Goal: Task Accomplishment & Management: Manage account settings

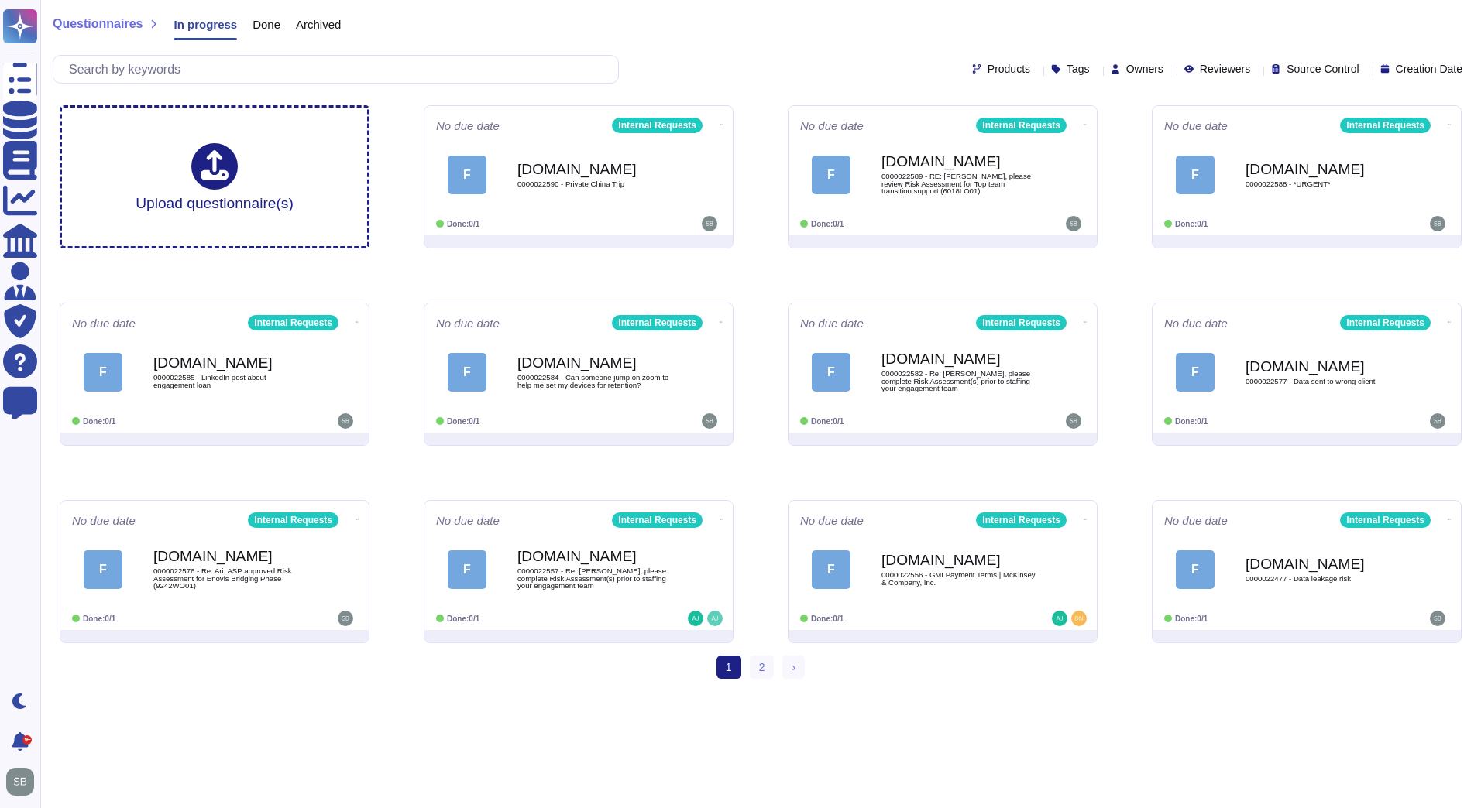
click at [268, 29] on span "Done" at bounding box center [266, 25] width 28 height 12
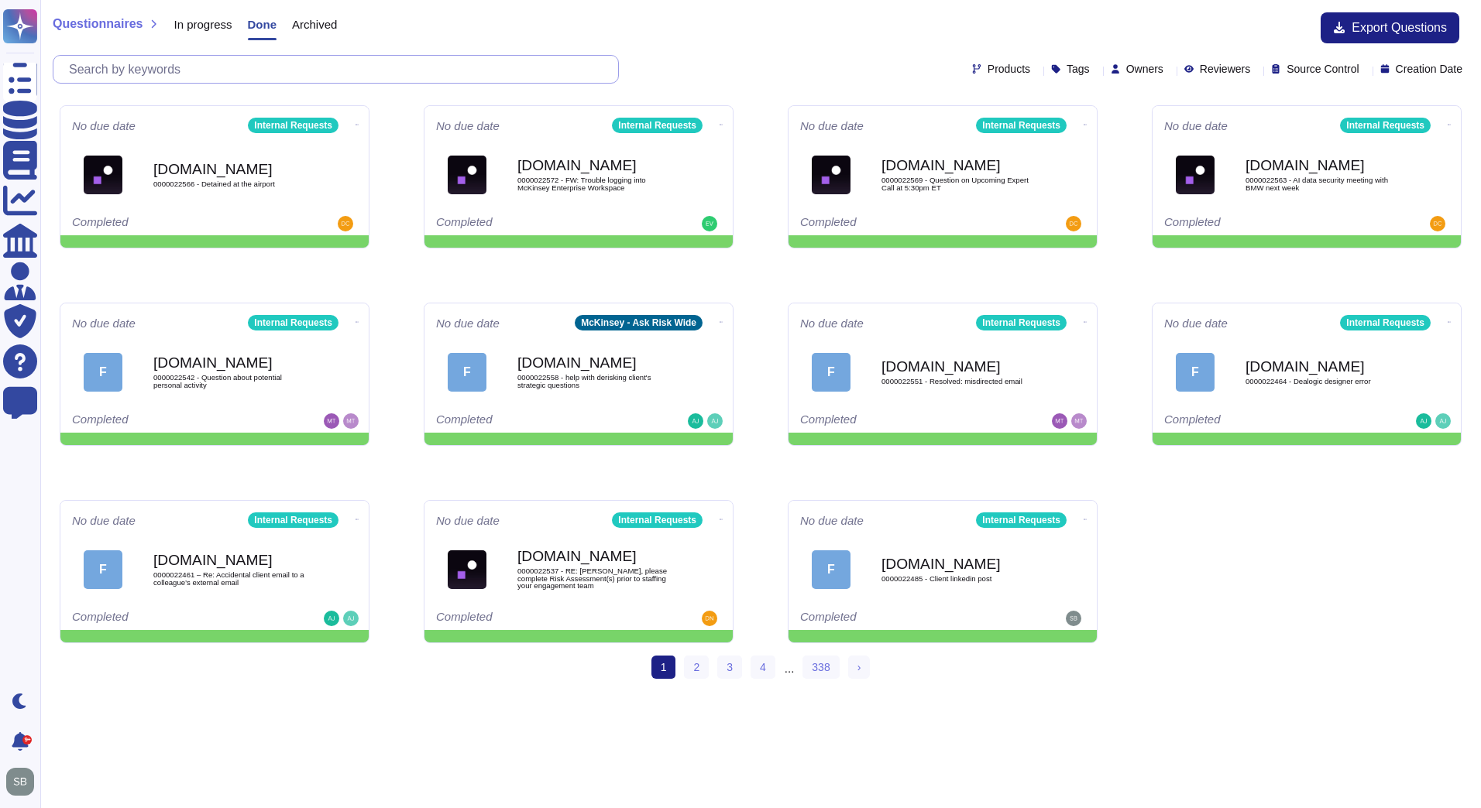
click at [271, 70] on input "text" at bounding box center [339, 69] width 557 height 27
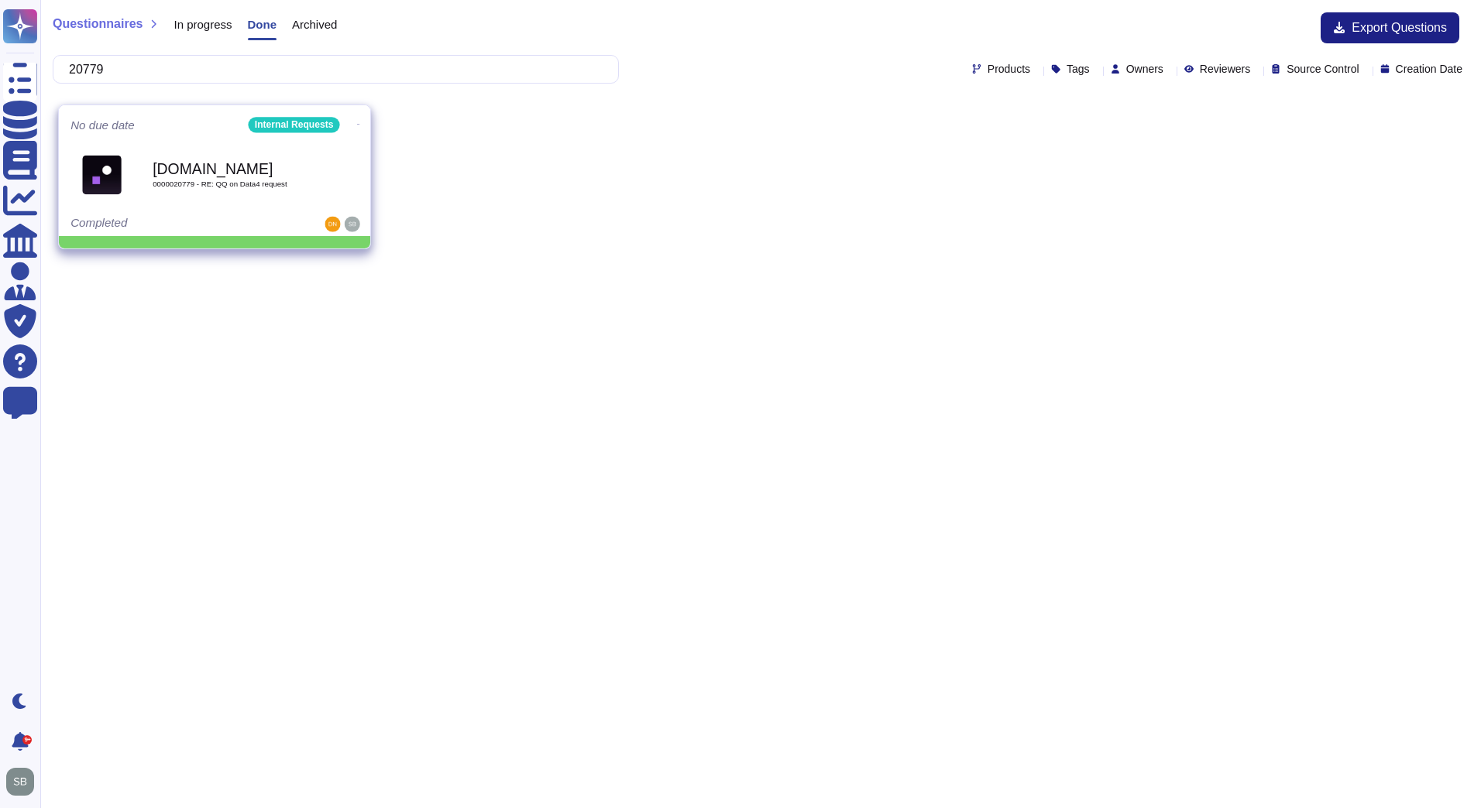
type input "20779"
click at [238, 210] on div "[DOMAIN_NAME] 0000020779 - RE: QQ on Data4 request" at bounding box center [214, 175] width 288 height 78
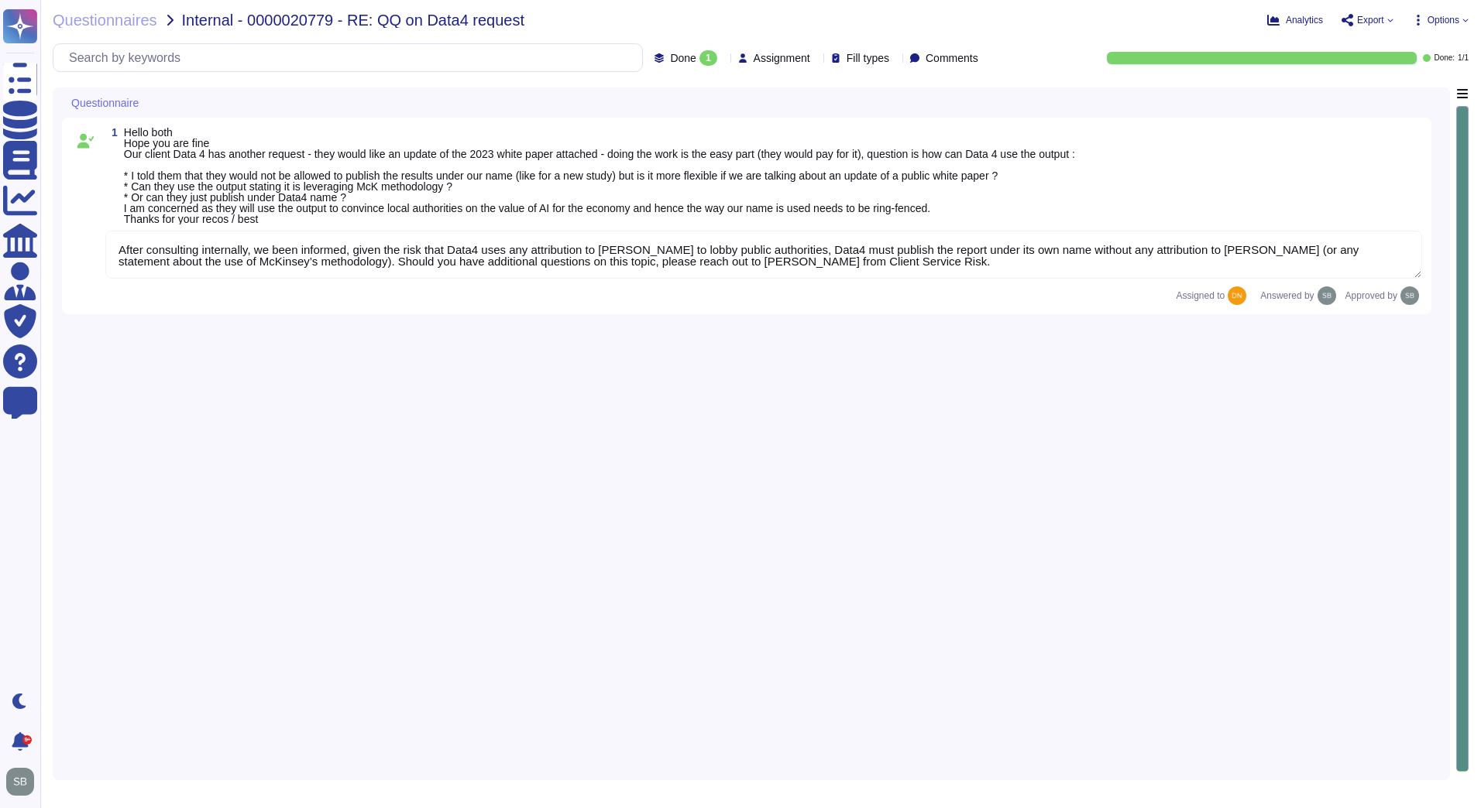
click at [481, 239] on textarea "After consulting internally, we been informed, given the risk that Data4 uses a…" at bounding box center [763, 255] width 1316 height 48
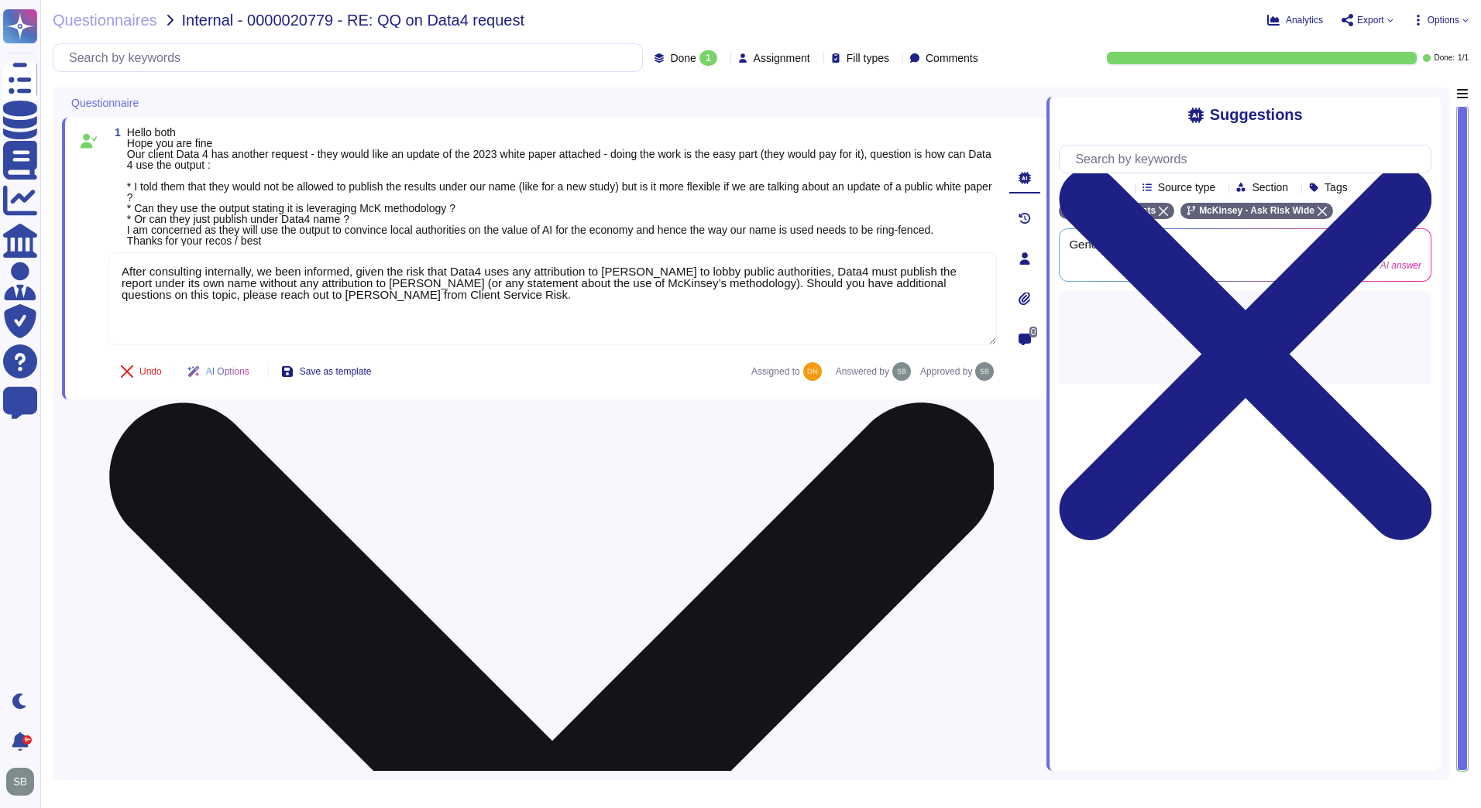
click at [479, 297] on textarea "After consulting internally, we been informed, given the risk that Data4 uses a…" at bounding box center [552, 298] width 888 height 93
paste textarea "We have been advised that our initial stance remains valid, where Data4 must pu…"
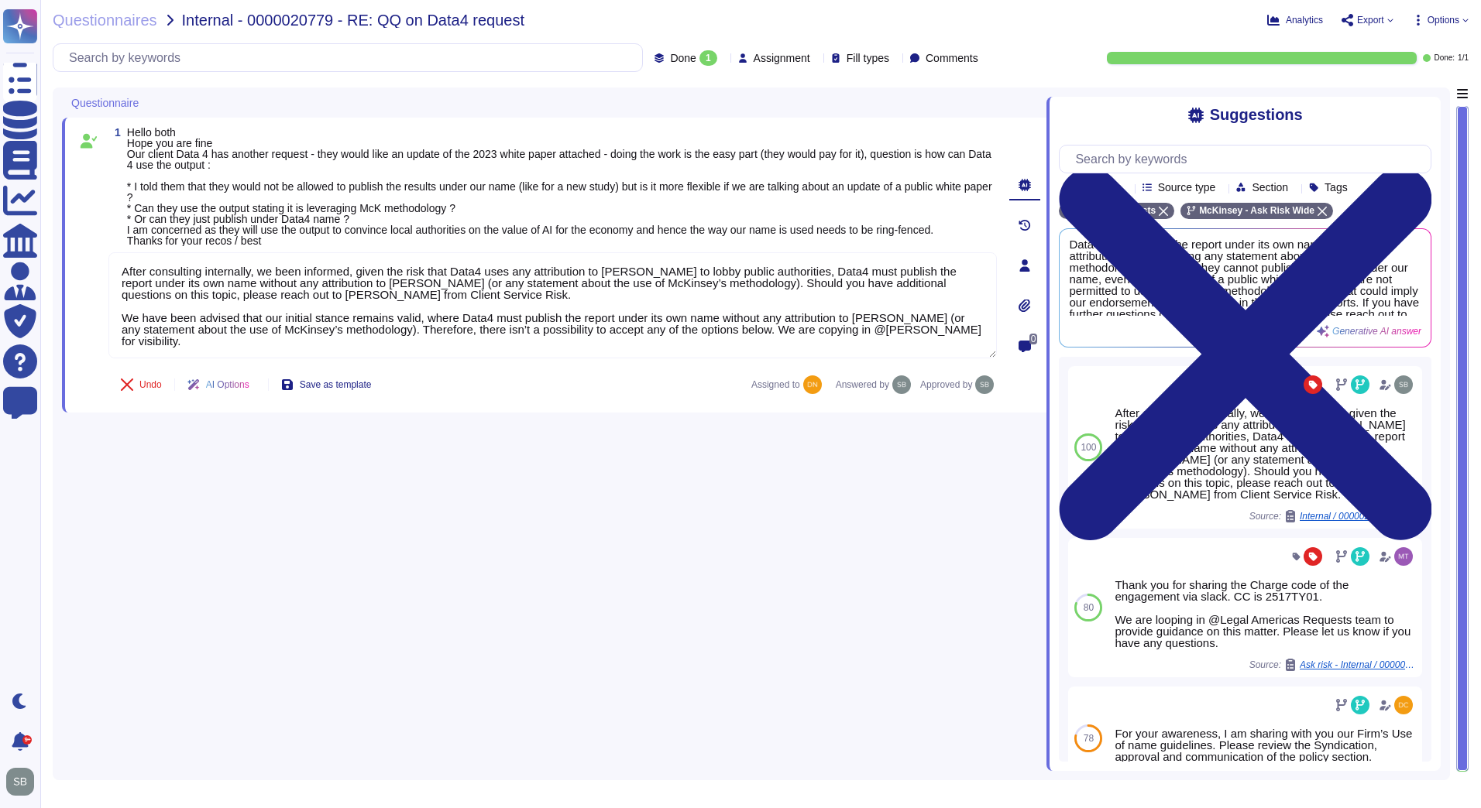
type textarea "After consulting internally, we been informed, given the risk that Data4 uses a…"
click at [356, 537] on div "1 Hello both Hope you are fine Our client Data 4 has another request - they wou…" at bounding box center [554, 429] width 984 height 684
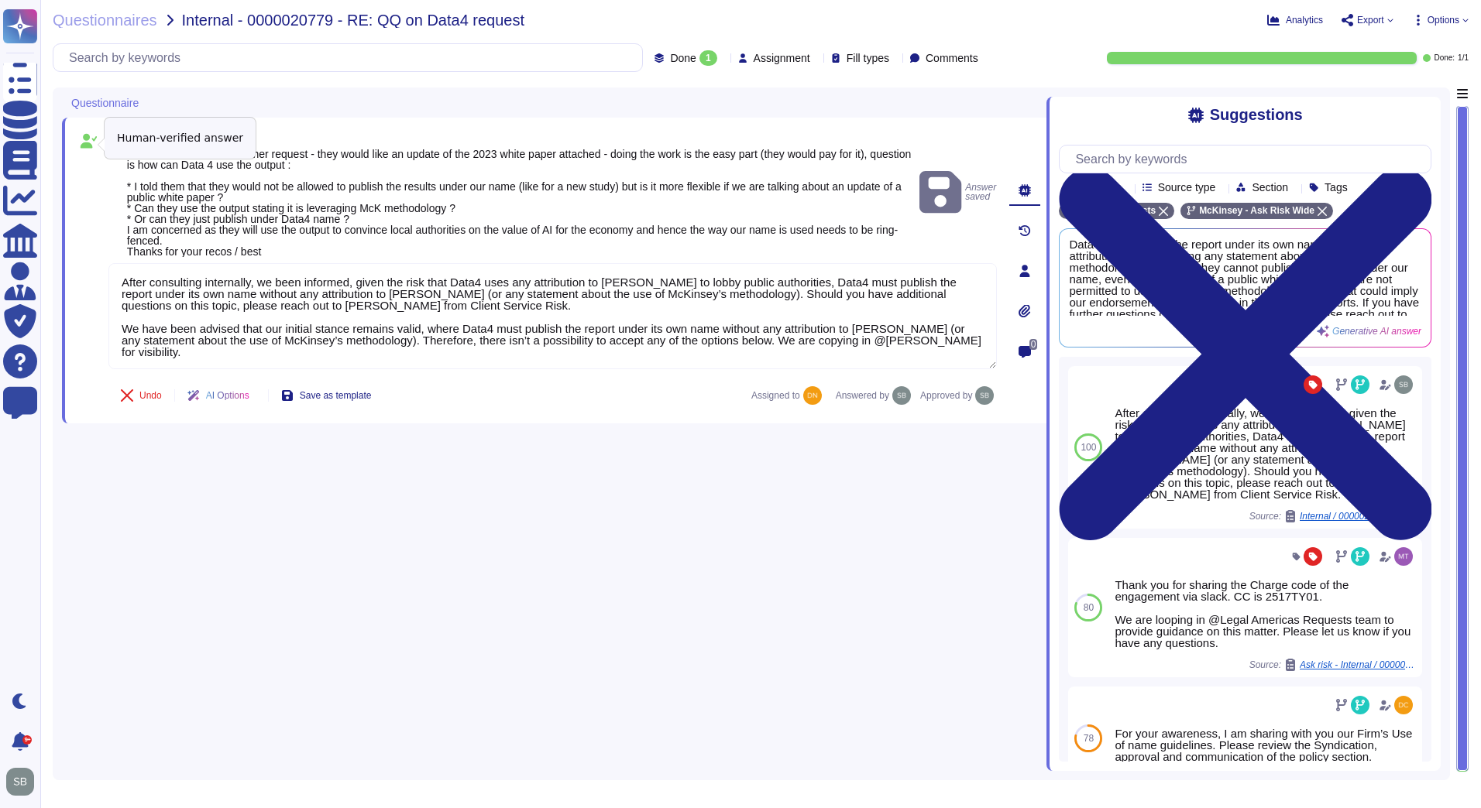
click at [85, 140] on icon at bounding box center [89, 141] width 16 height 15
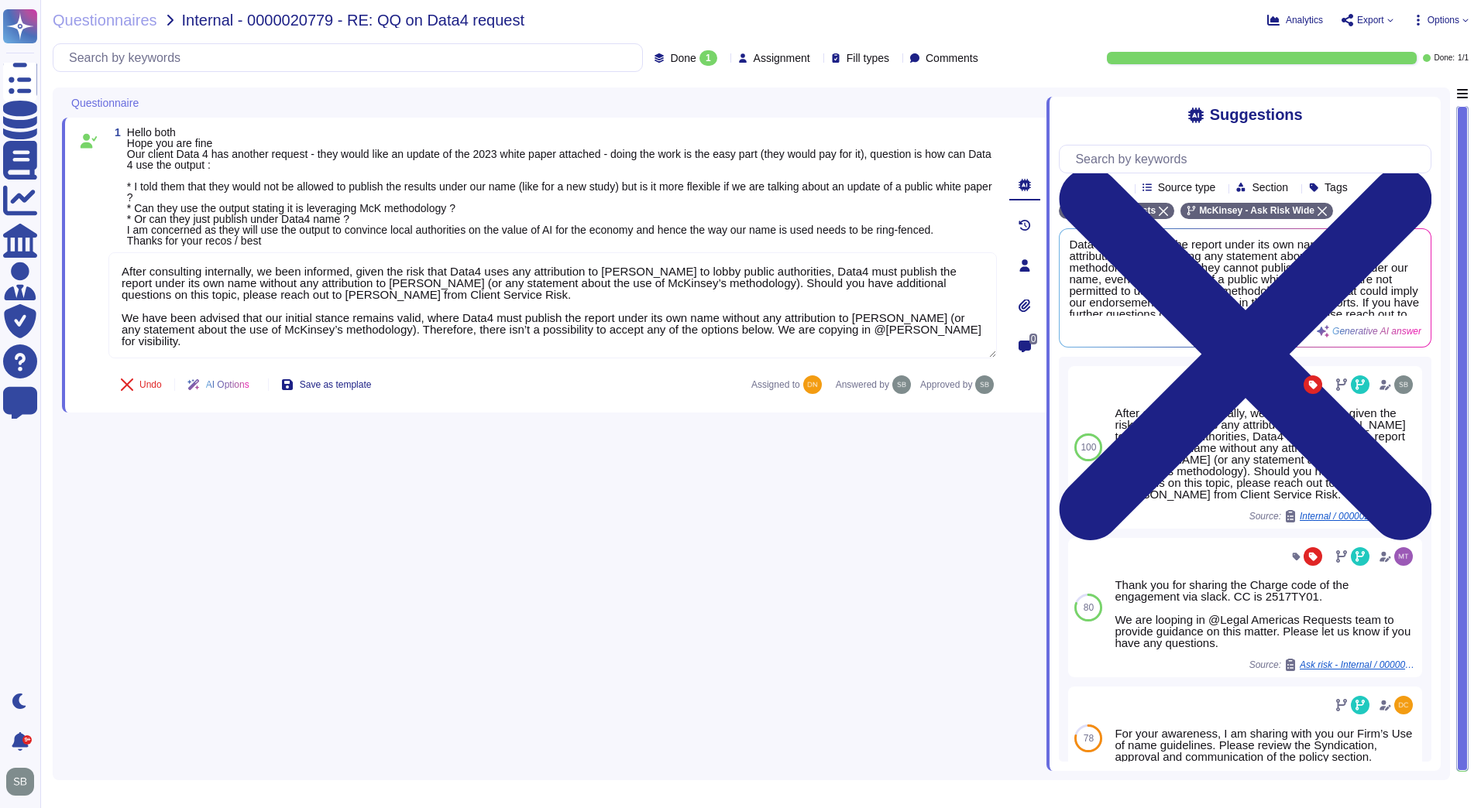
click at [384, 478] on div "1 Hello both Hope you are fine Our client Data 4 has another request - they wou…" at bounding box center [554, 429] width 984 height 684
click at [112, 16] on span "Questionnaires" at bounding box center [105, 19] width 105 height 15
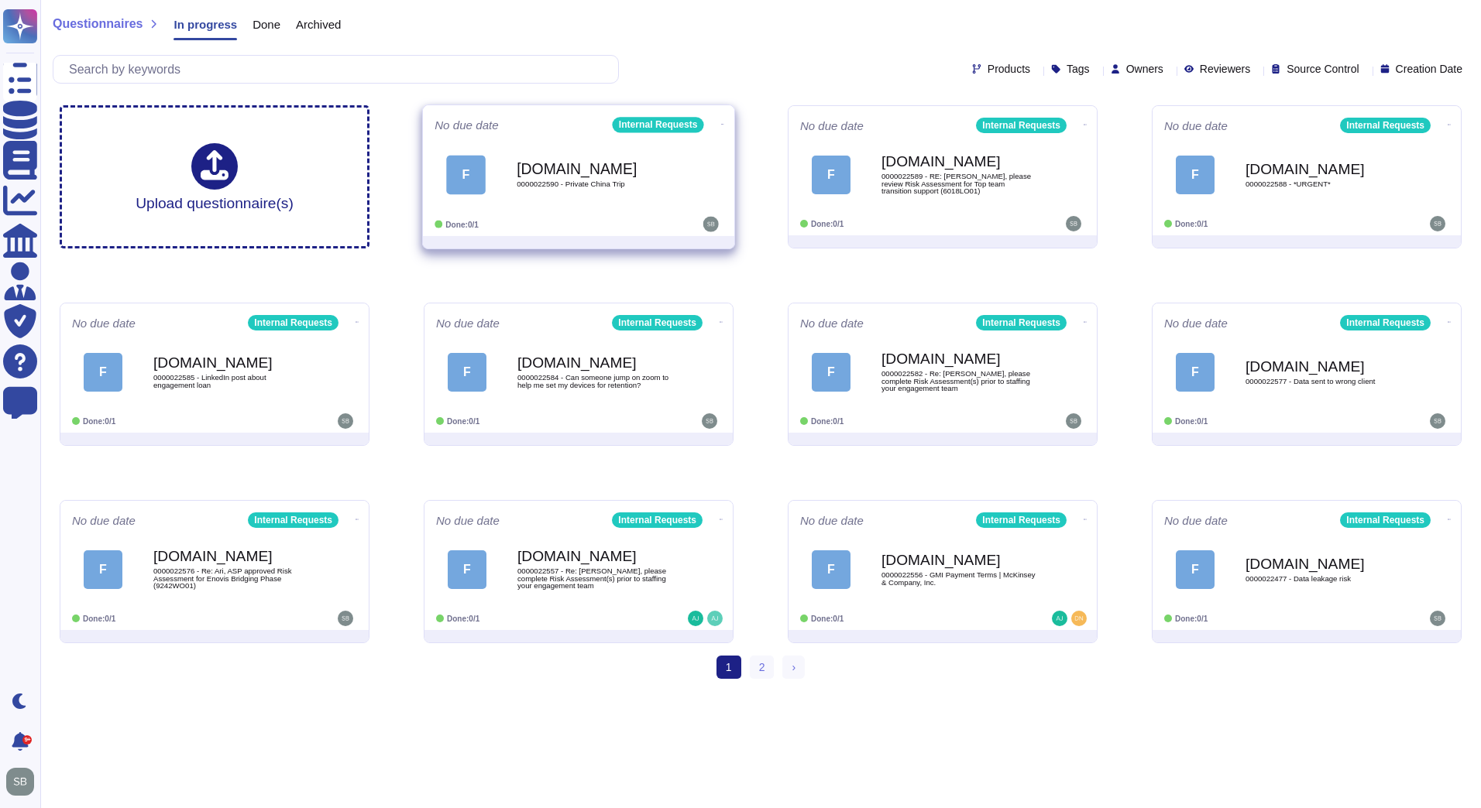
click at [599, 198] on div "[DOMAIN_NAME] 0000022590 - Private China Trip" at bounding box center [594, 174] width 156 height 63
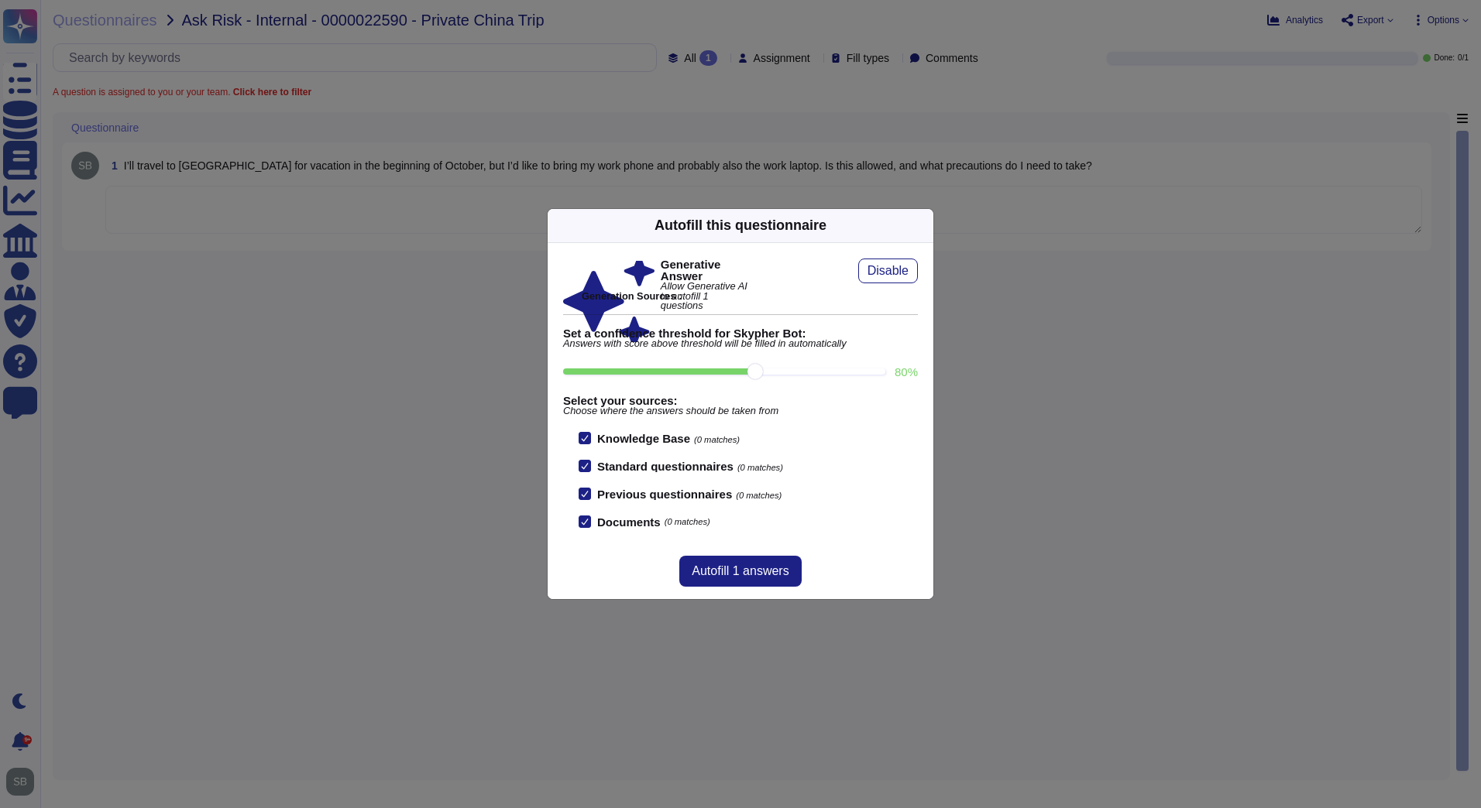
click at [401, 386] on div "Autofill this questionnaire Generative Answer Allow Generative AI to autofill 1…" at bounding box center [740, 404] width 1481 height 808
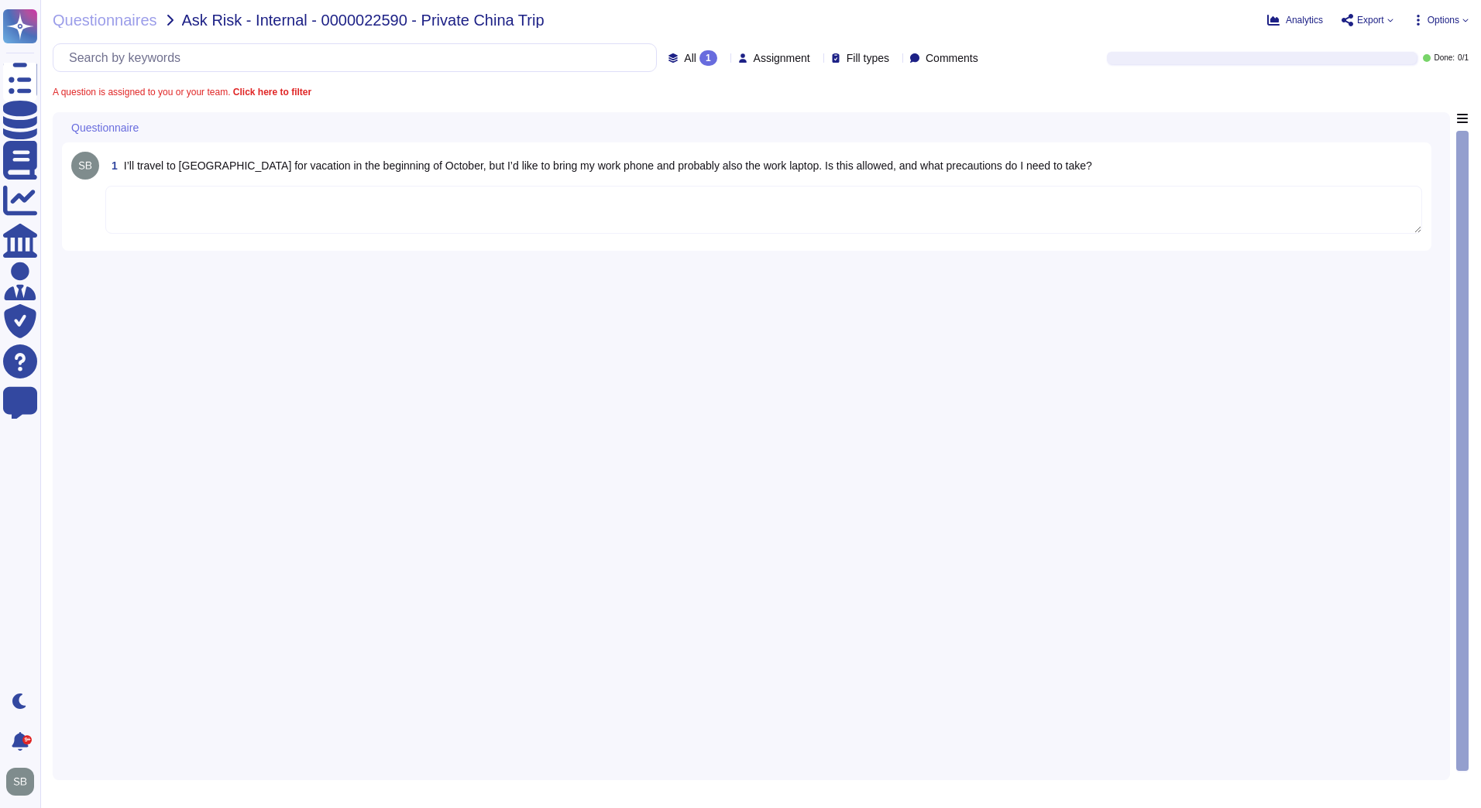
click at [448, 212] on textarea at bounding box center [763, 210] width 1316 height 48
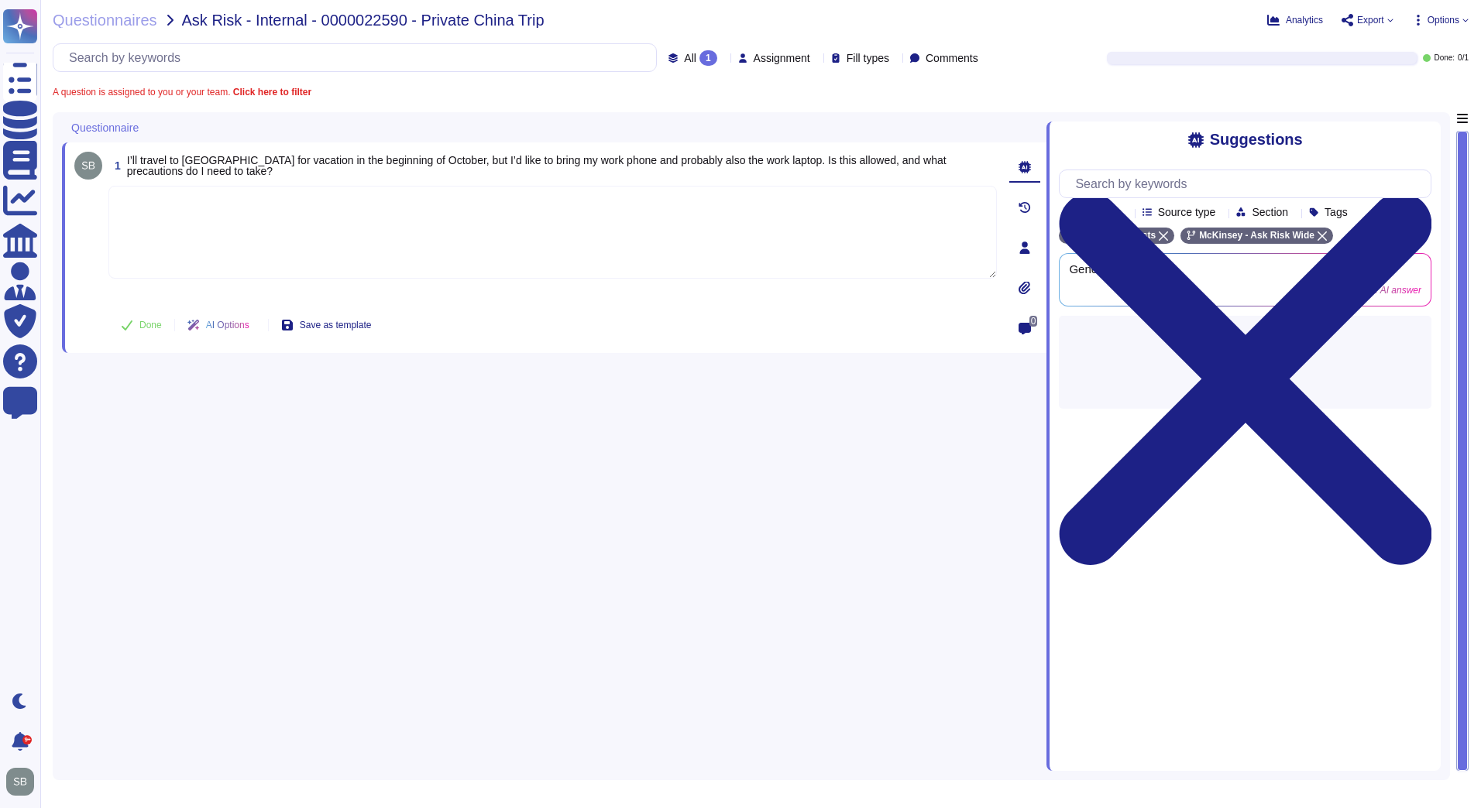
paste textarea "According to the Firm’s Device Carriage Standards, when traveling to [GEOGRAPHI…"
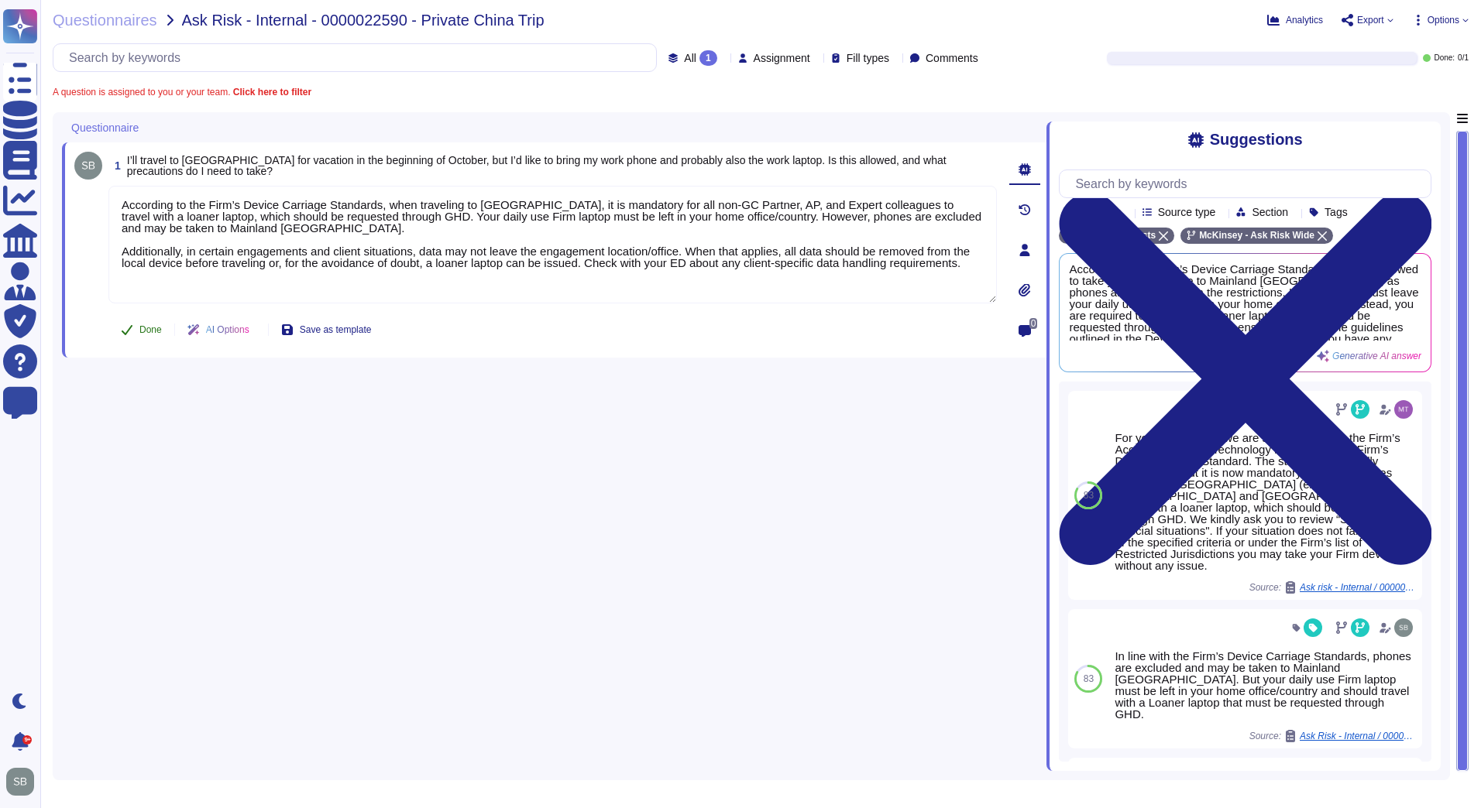
type textarea "According to the Firm’s Device Carriage Standards, when traveling to [GEOGRAPHI…"
click at [133, 330] on button "Done" at bounding box center [141, 329] width 66 height 31
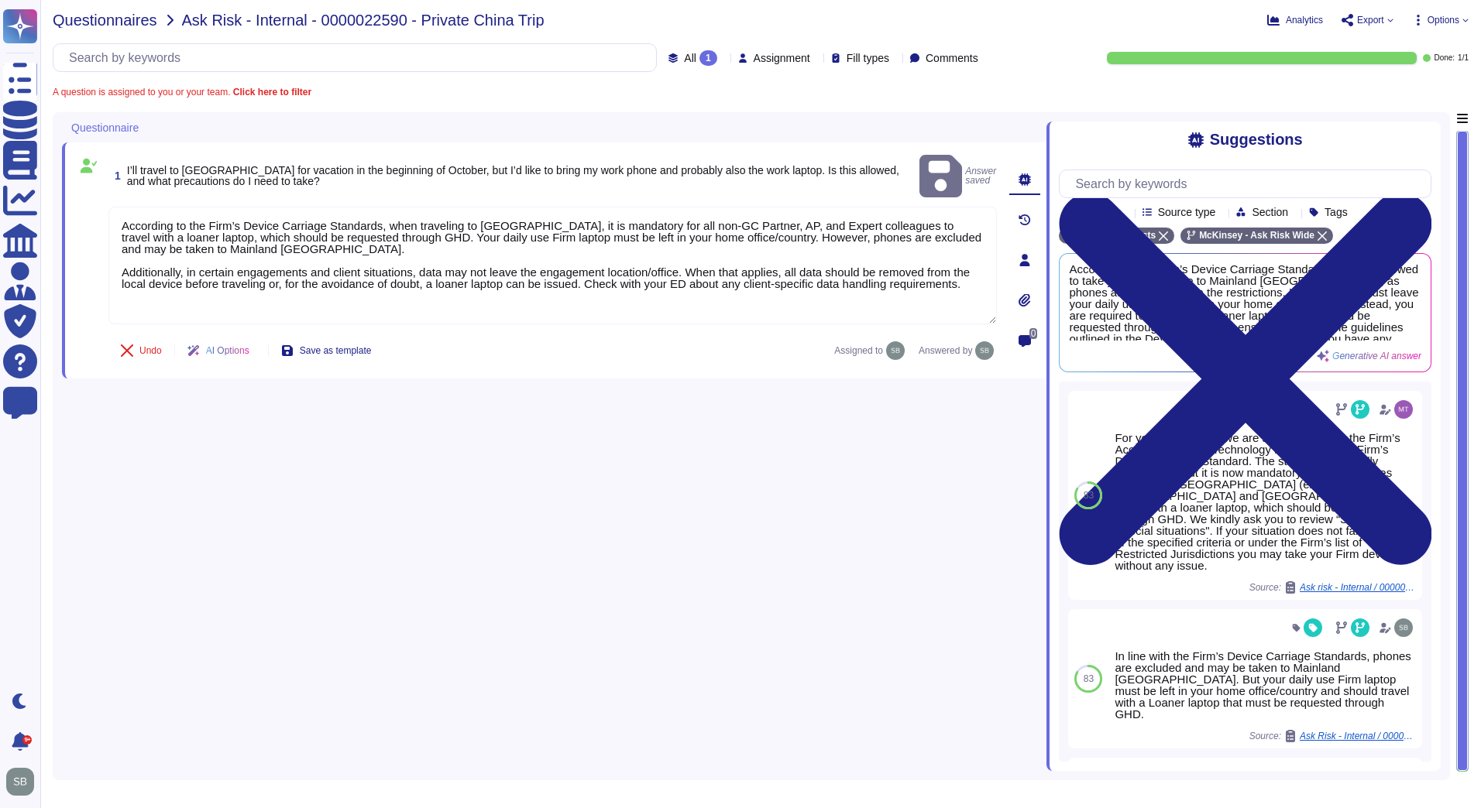
click at [108, 23] on span "Questionnaires" at bounding box center [105, 19] width 105 height 15
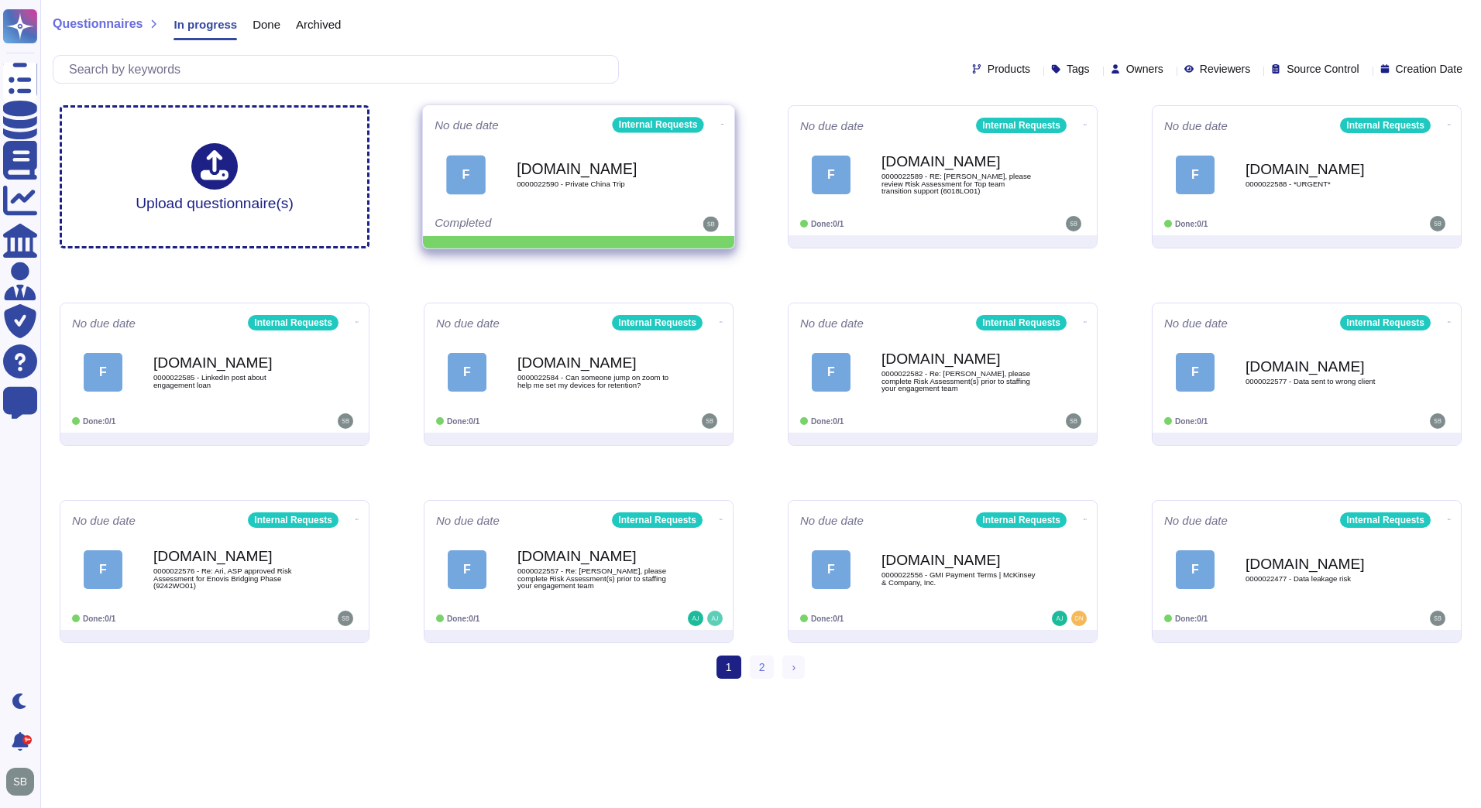
click at [721, 122] on icon at bounding box center [722, 124] width 3 height 4
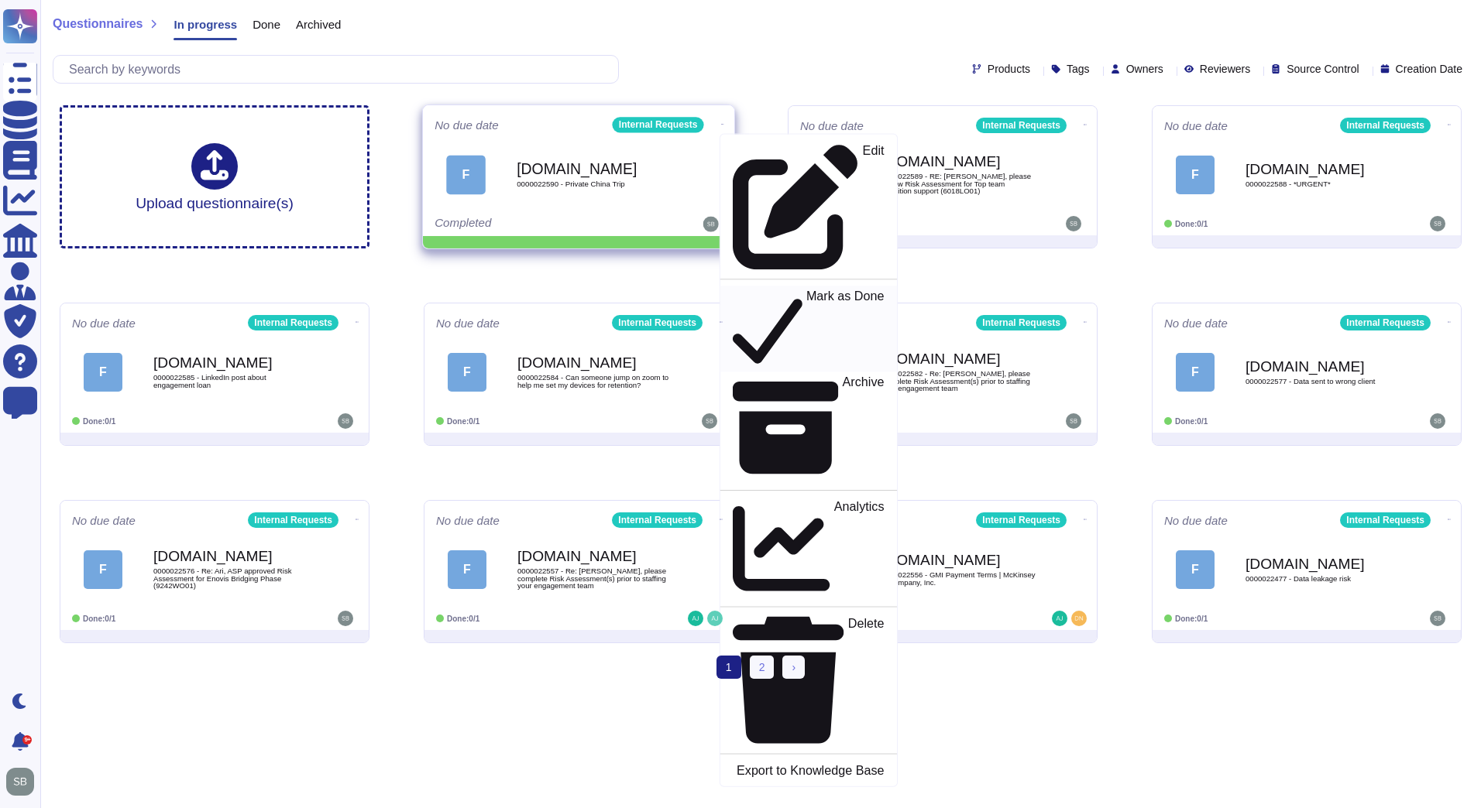
click at [806, 290] on p "Mark as Done" at bounding box center [845, 329] width 78 height 79
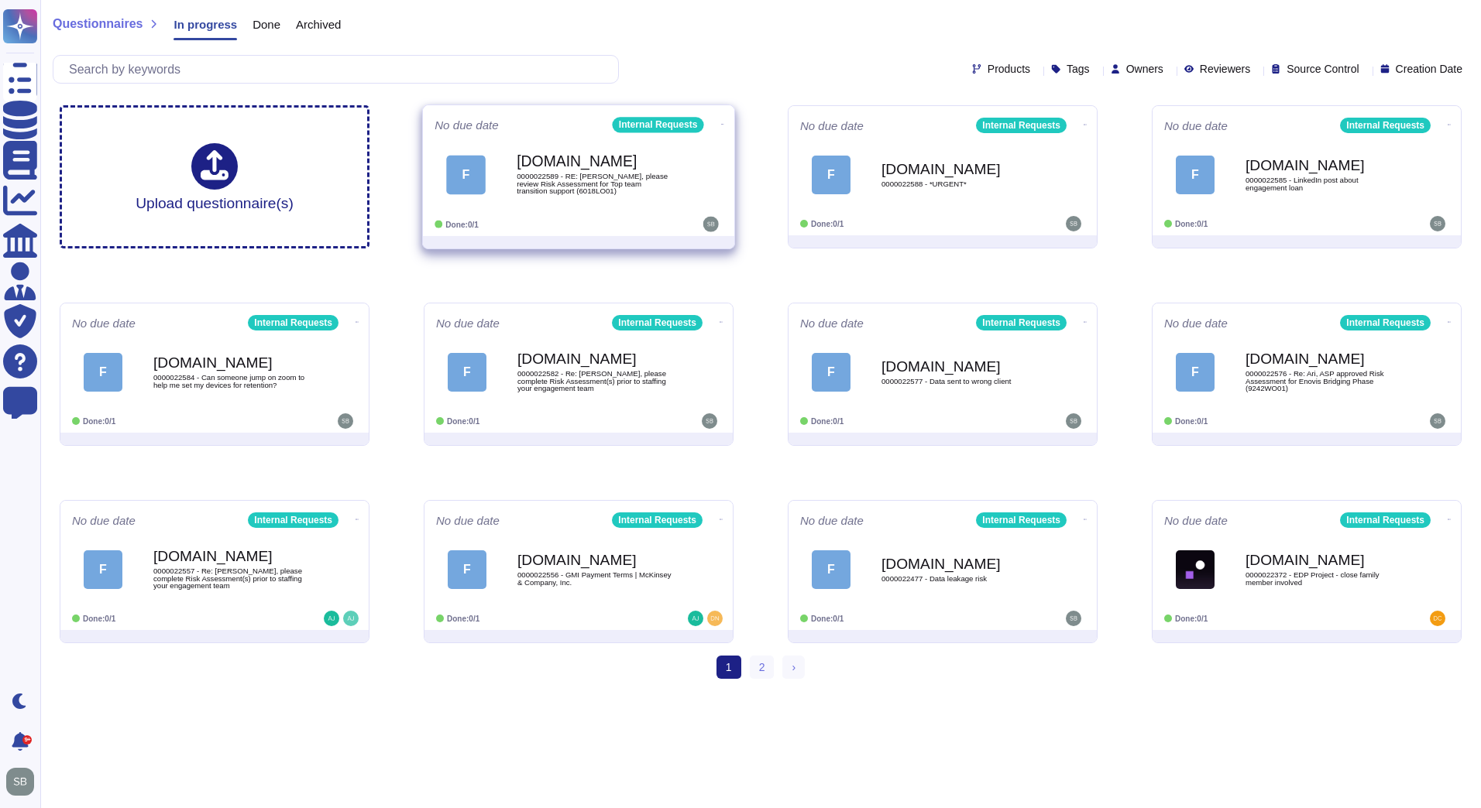
click at [595, 184] on span "0000022589 - RE: [PERSON_NAME], please review Risk Assessment for Top team tran…" at bounding box center [594, 184] width 156 height 22
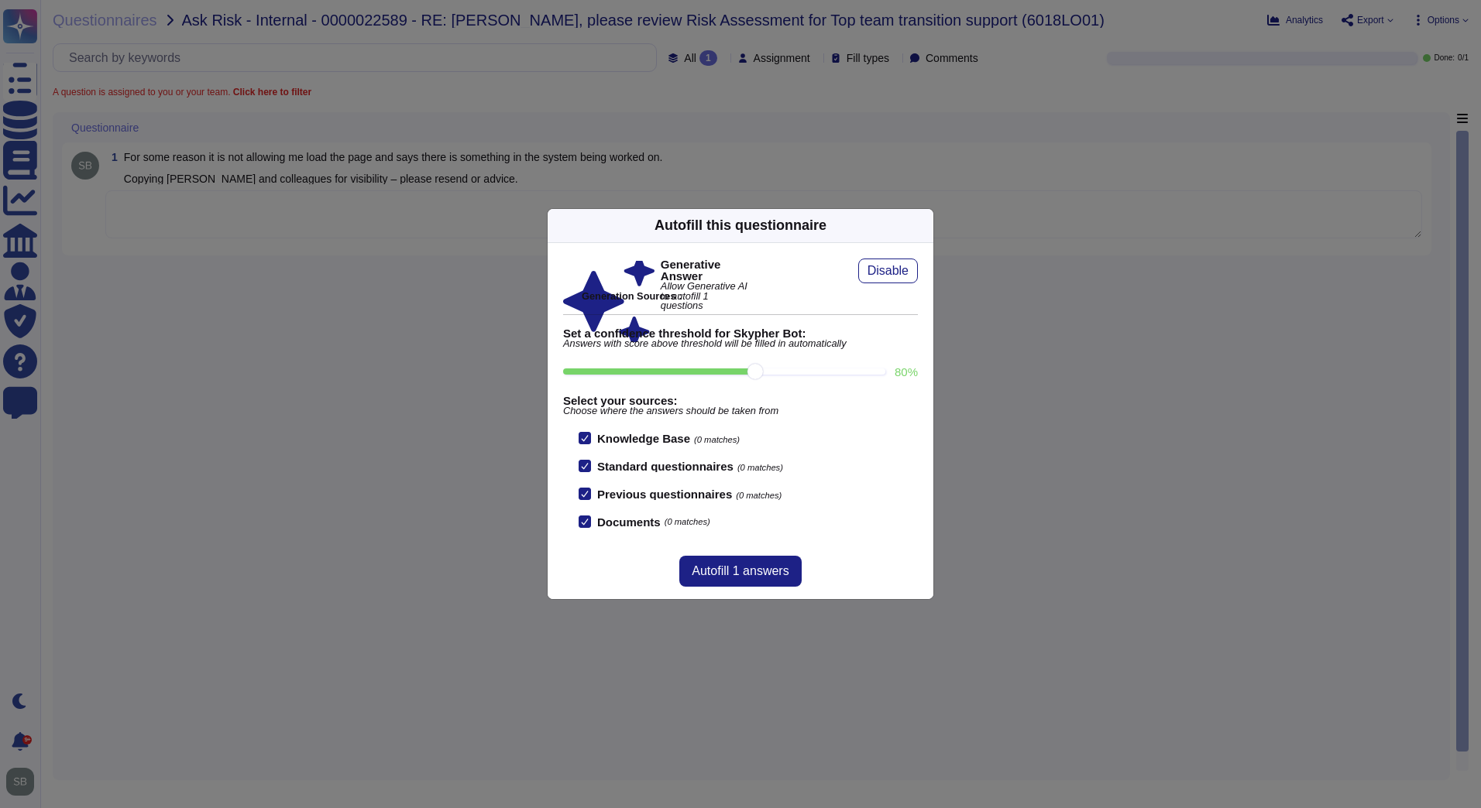
click at [408, 409] on div "Autofill this questionnaire Generative Answer Allow Generative AI to autofill 1…" at bounding box center [740, 404] width 1481 height 808
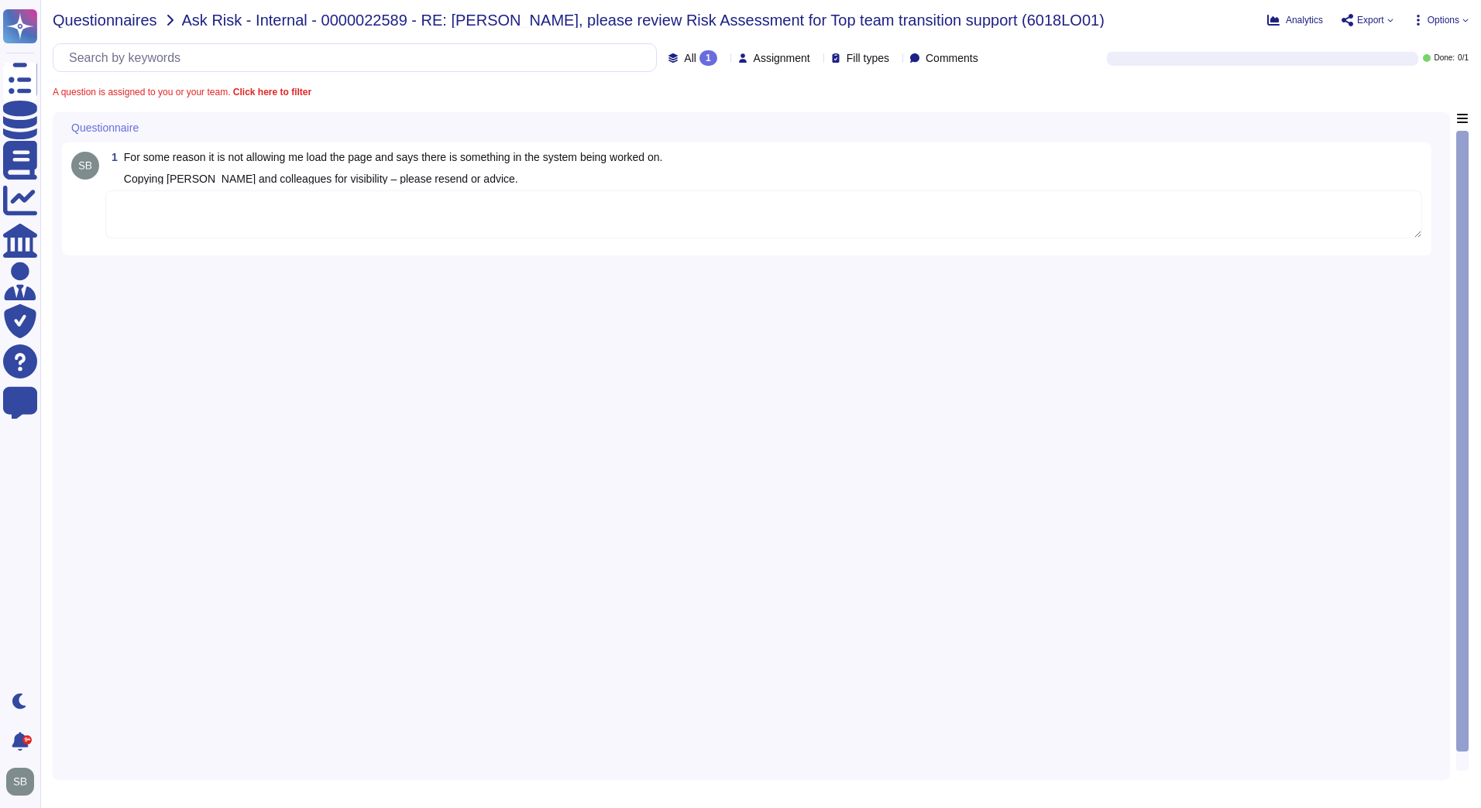
click at [102, 20] on span "Questionnaires" at bounding box center [105, 19] width 105 height 15
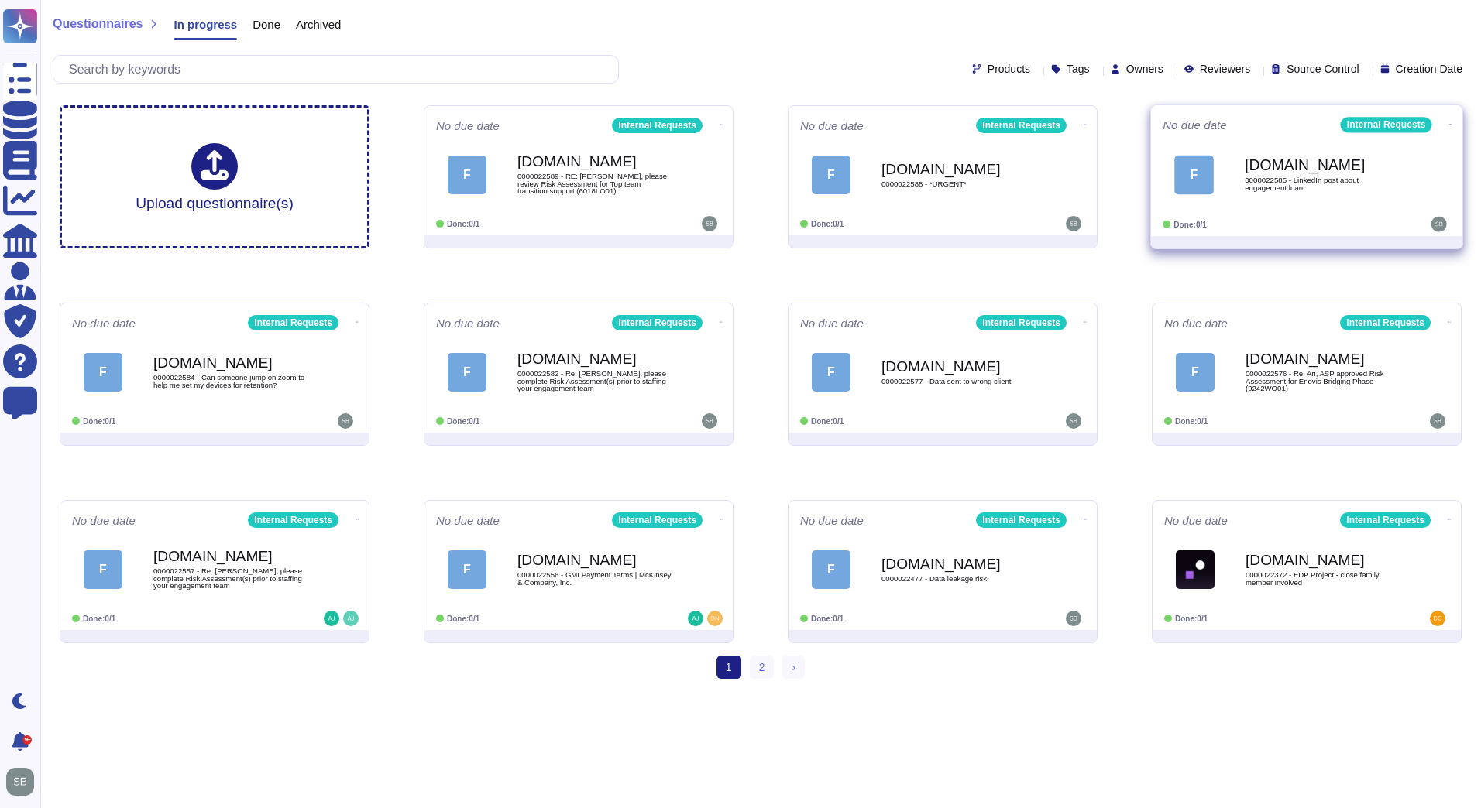
click at [1333, 206] on div "F [DOMAIN_NAME] 0000022585 - LinkedIn post about engagement loan" at bounding box center [1306, 175] width 288 height 78
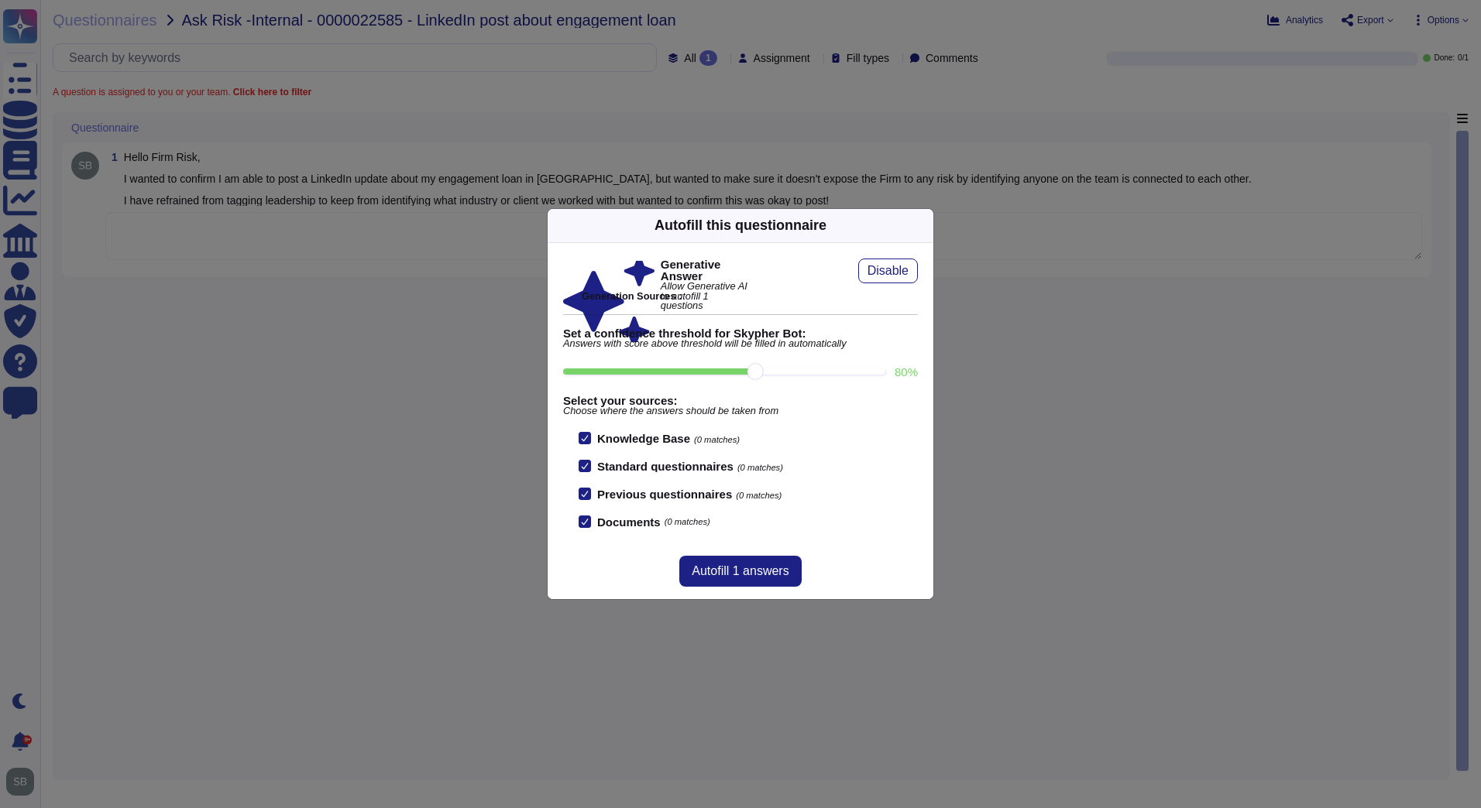
drag, startPoint x: 211, startPoint y: 240, endPoint x: 337, endPoint y: 244, distance: 125.5
click at [230, 240] on div "Autofill this questionnaire Generative Answer Allow Generative AI to autofill 1…" at bounding box center [740, 404] width 1481 height 808
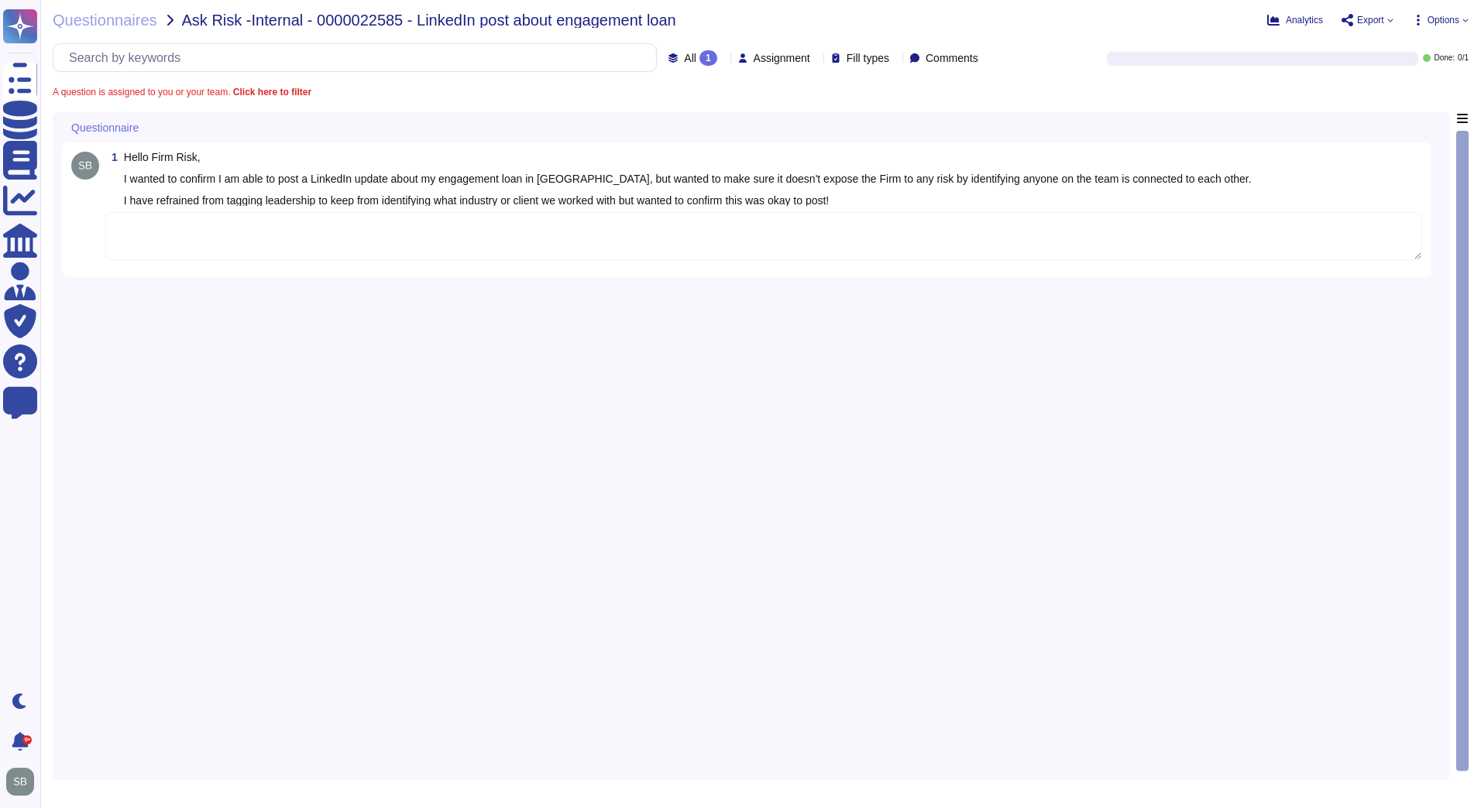
click at [338, 244] on textarea at bounding box center [763, 236] width 1316 height 48
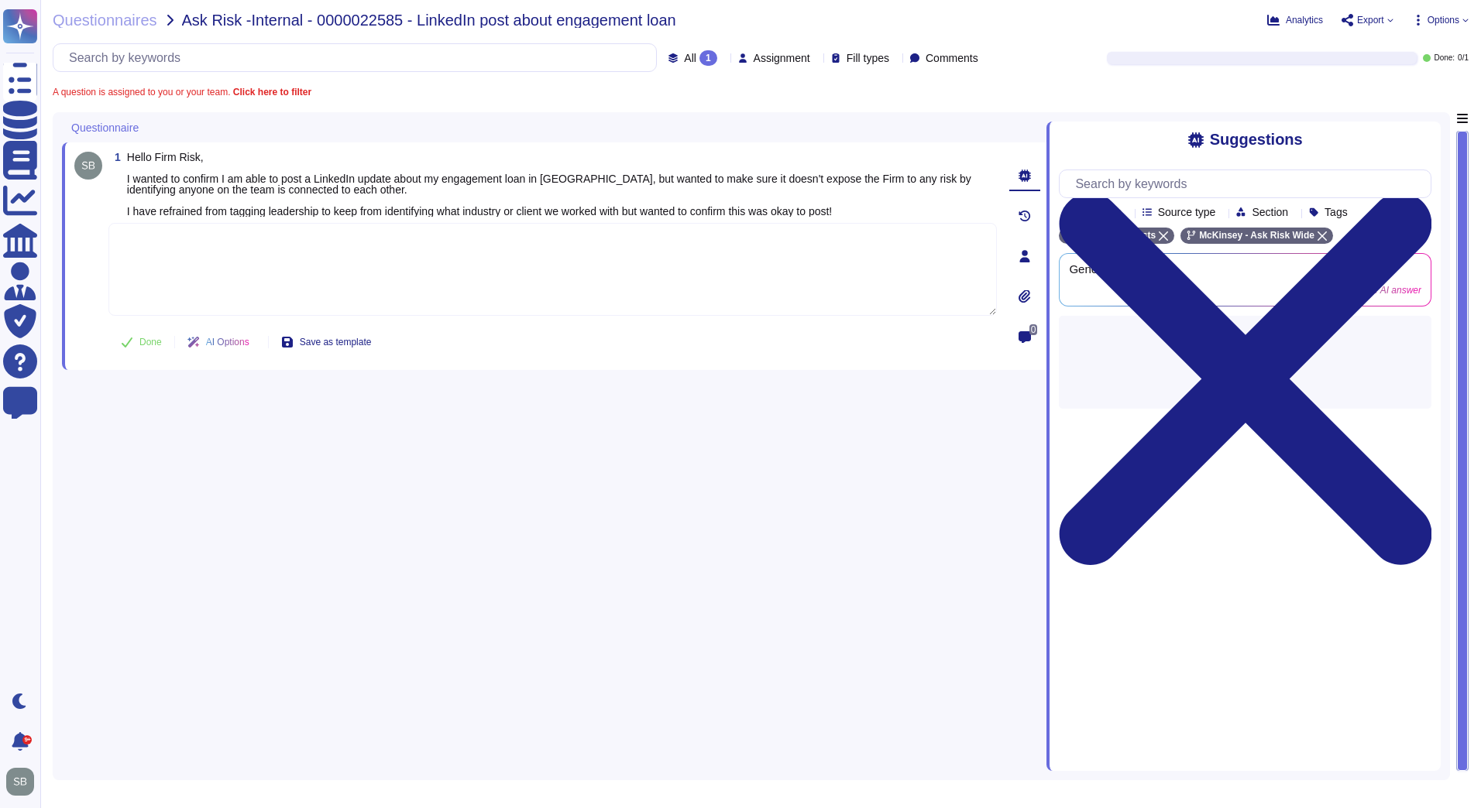
paste textarea "For your awareness, we are sharing with you the Firm’s Social Media Guidelines,…"
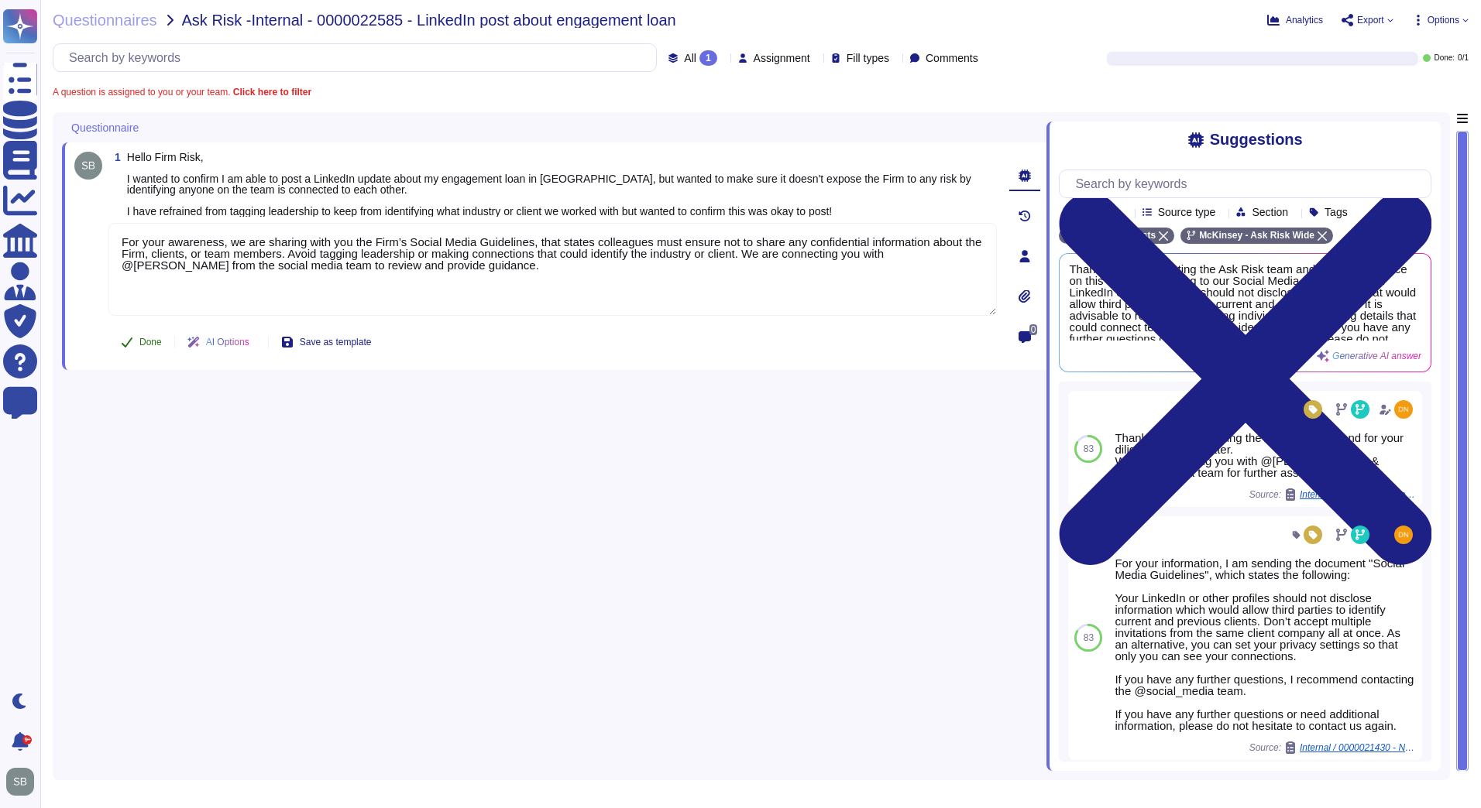
type textarea "For your awareness, we are sharing with you the Firm’s Social Media Guidelines,…"
click at [137, 345] on button "Done" at bounding box center [141, 342] width 66 height 31
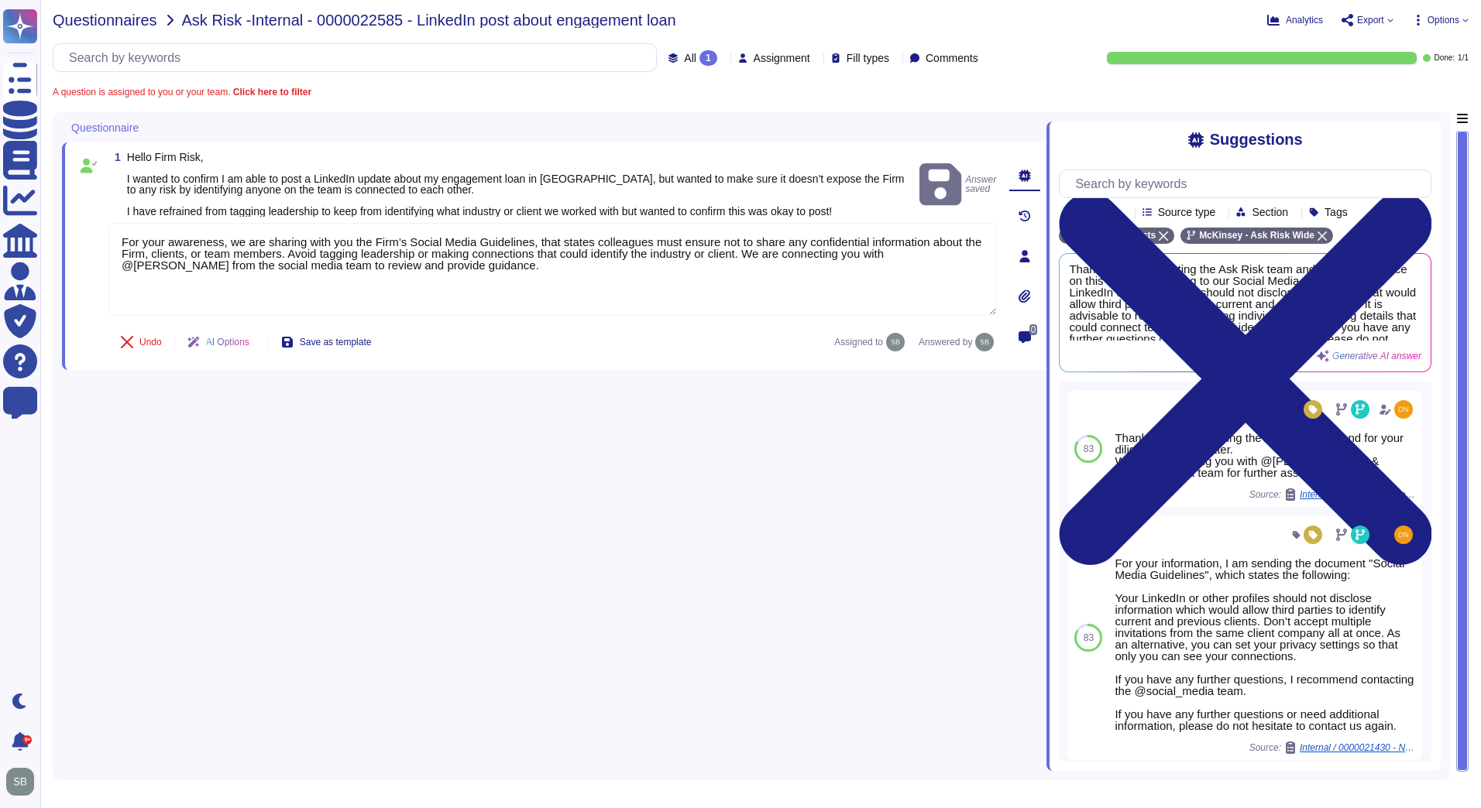
click at [94, 21] on span "Questionnaires" at bounding box center [105, 19] width 105 height 15
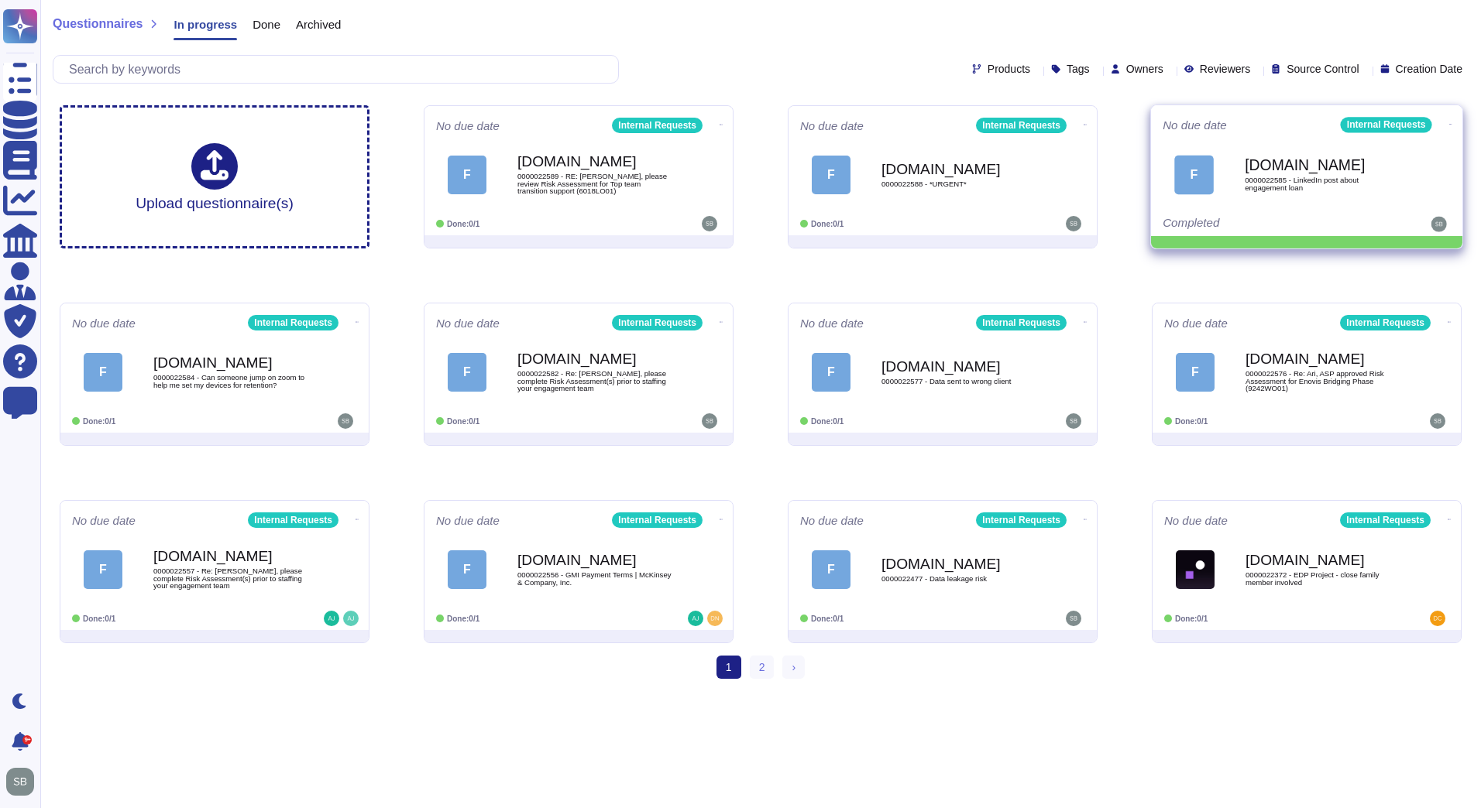
click at [1449, 125] on icon at bounding box center [1450, 124] width 3 height 4
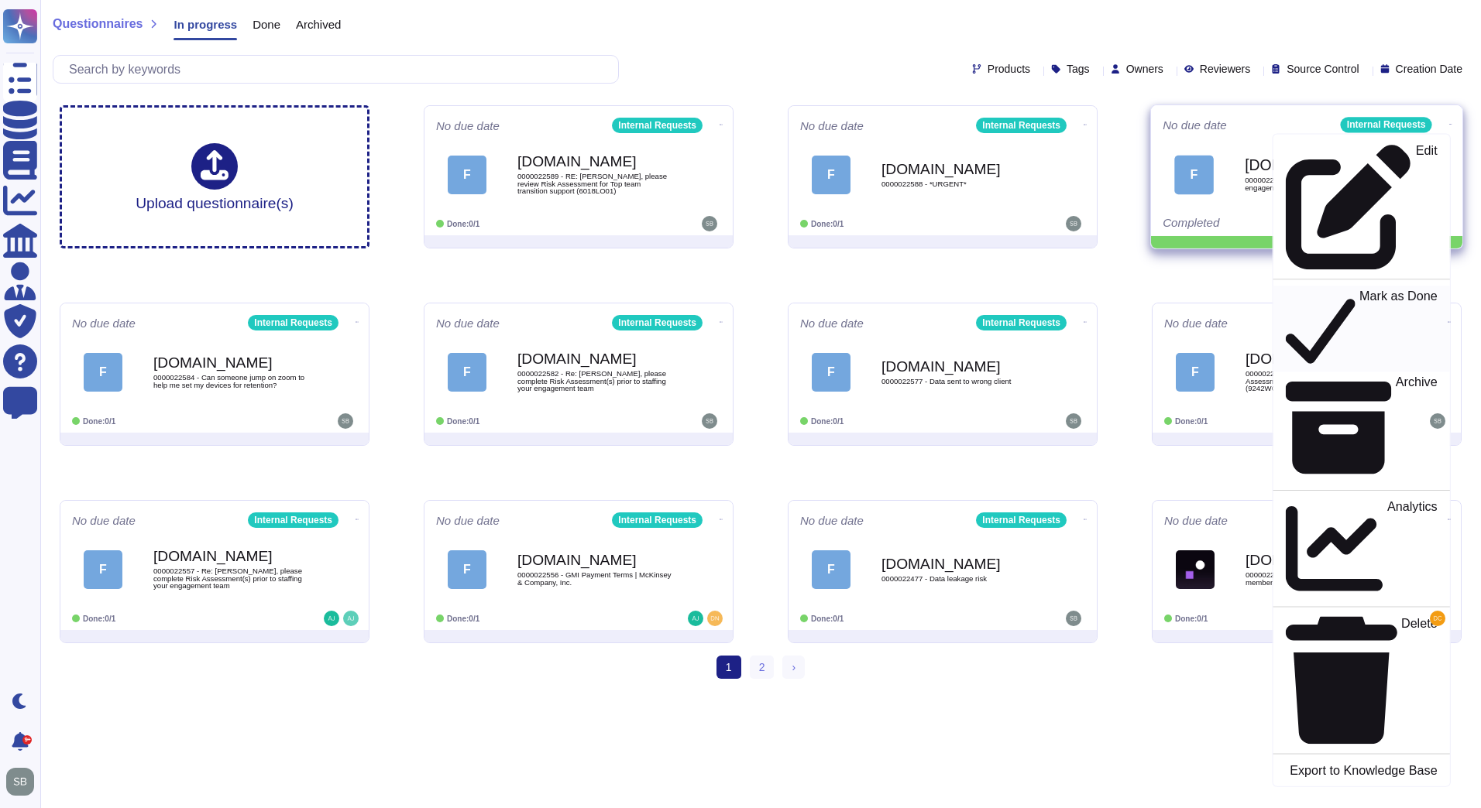
click at [1359, 290] on p "Mark as Done" at bounding box center [1398, 329] width 78 height 79
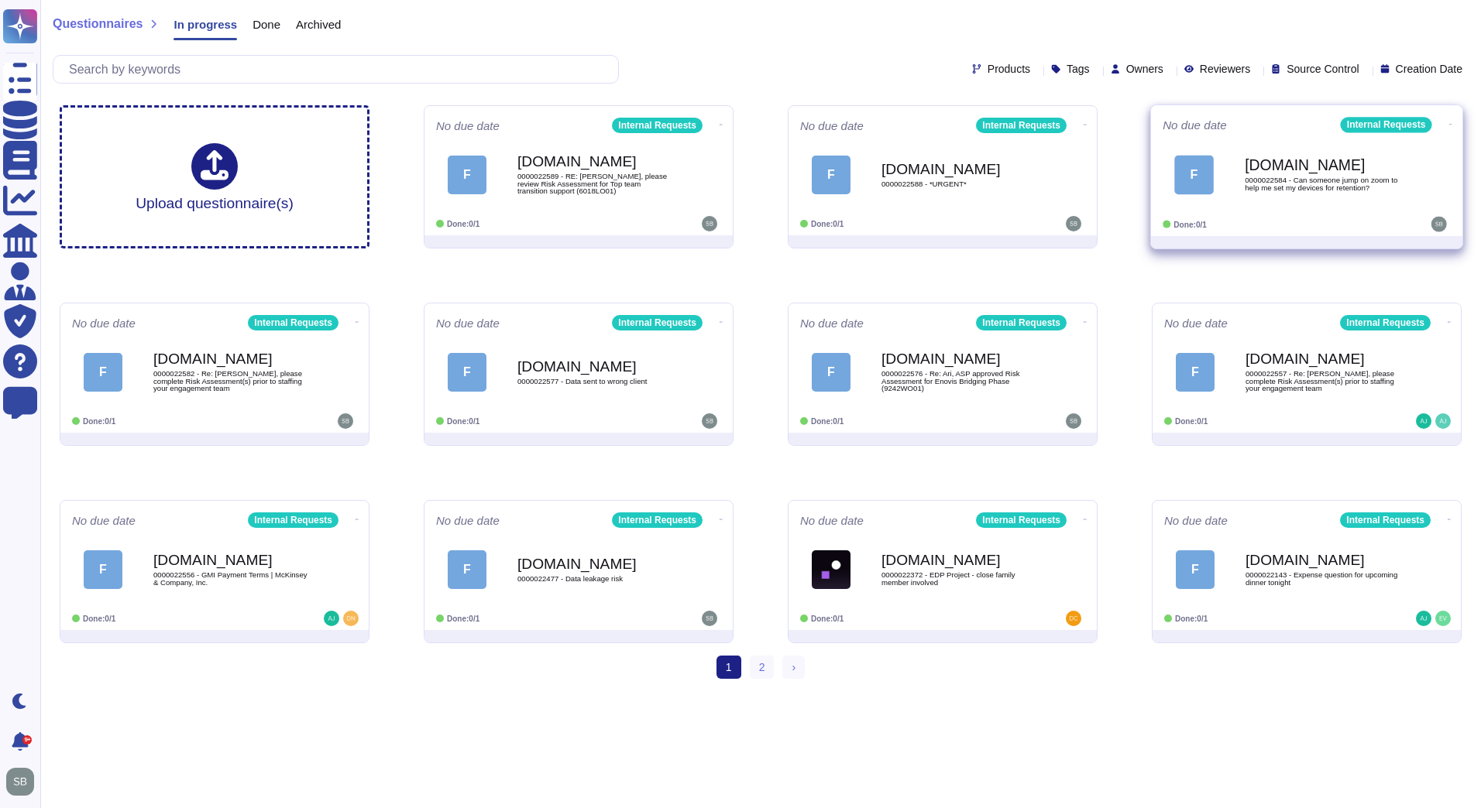
click at [1308, 194] on div "[DOMAIN_NAME] 0000022584 - Can someone jump on zoom to help me set my devices f…" at bounding box center [1322, 174] width 156 height 63
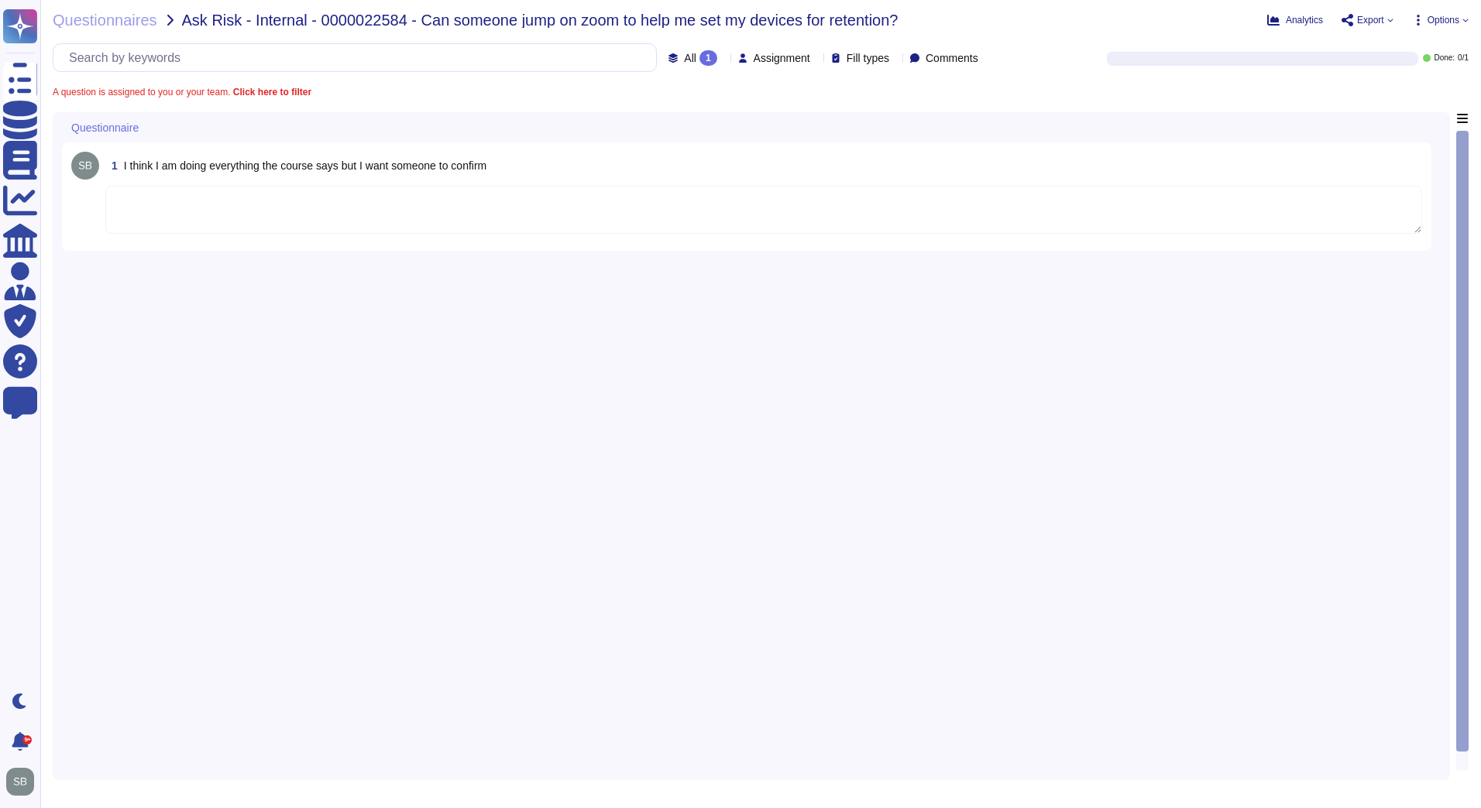
click at [156, 205] on textarea at bounding box center [763, 210] width 1316 height 48
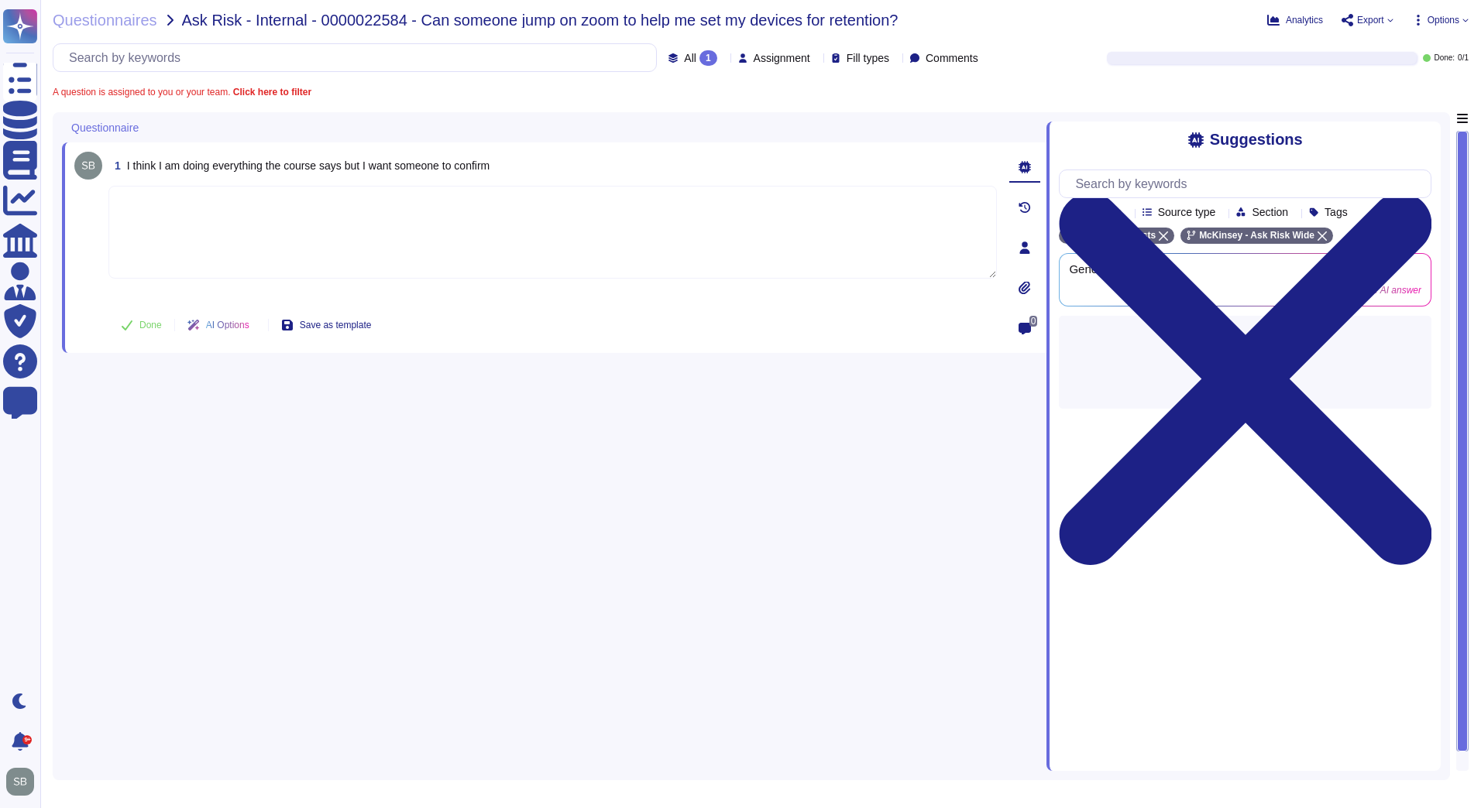
paste textarea "For your awareness, we are sharing with you the following GHD articles, that pr…"
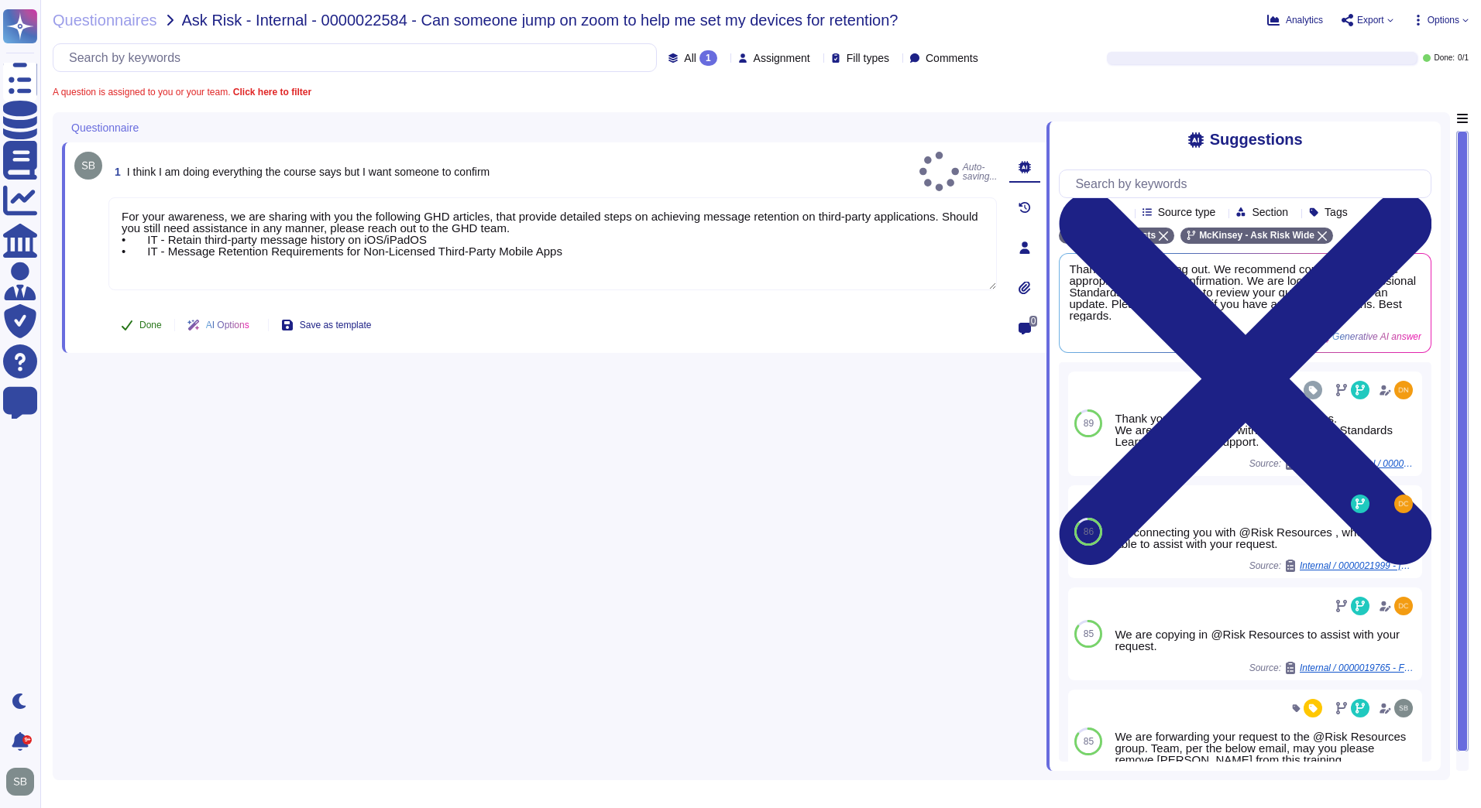
type textarea "For your awareness, we are sharing with you the following GHD articles, that pr…"
click at [132, 324] on icon at bounding box center [127, 325] width 12 height 12
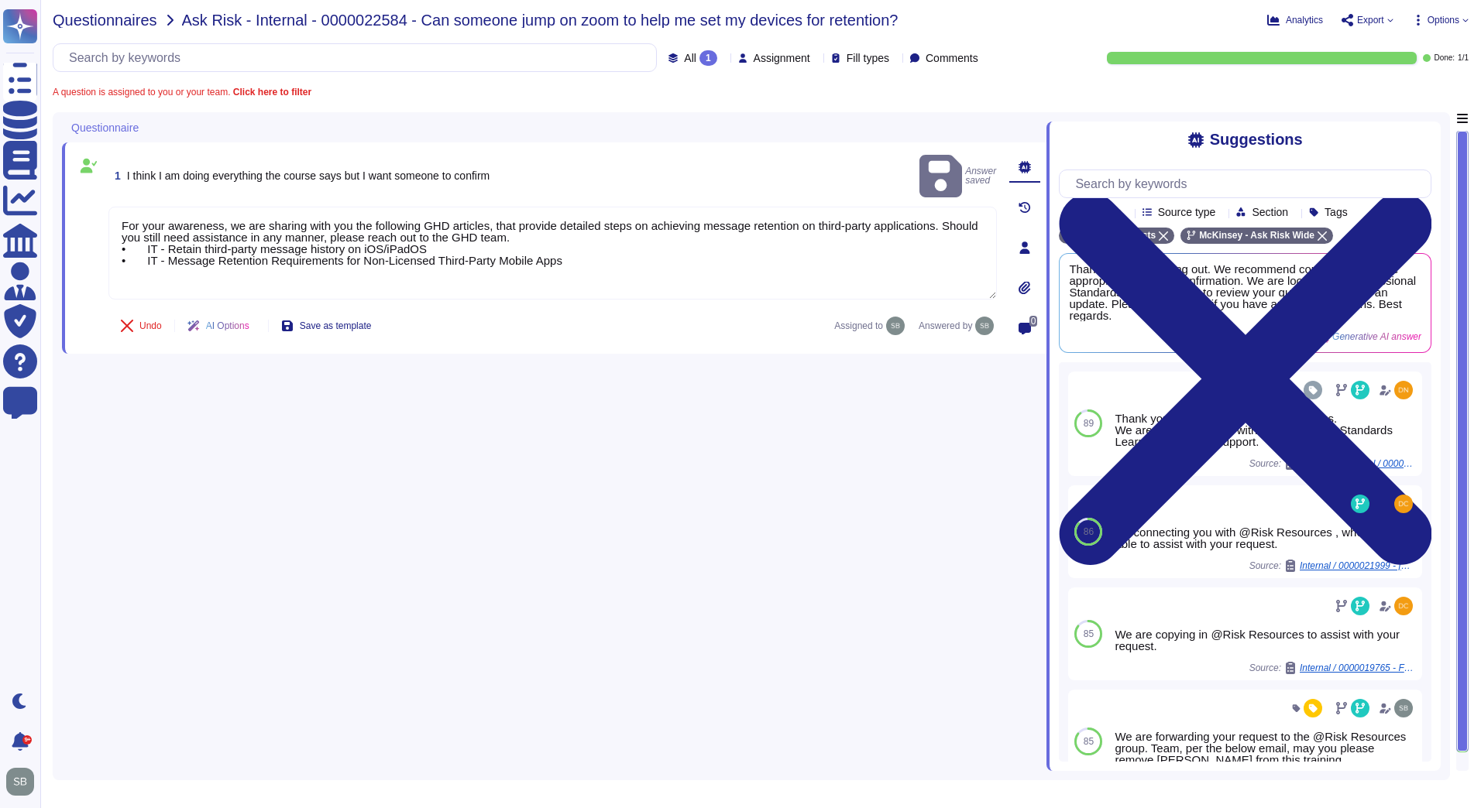
click at [81, 19] on span "Questionnaires" at bounding box center [105, 19] width 105 height 15
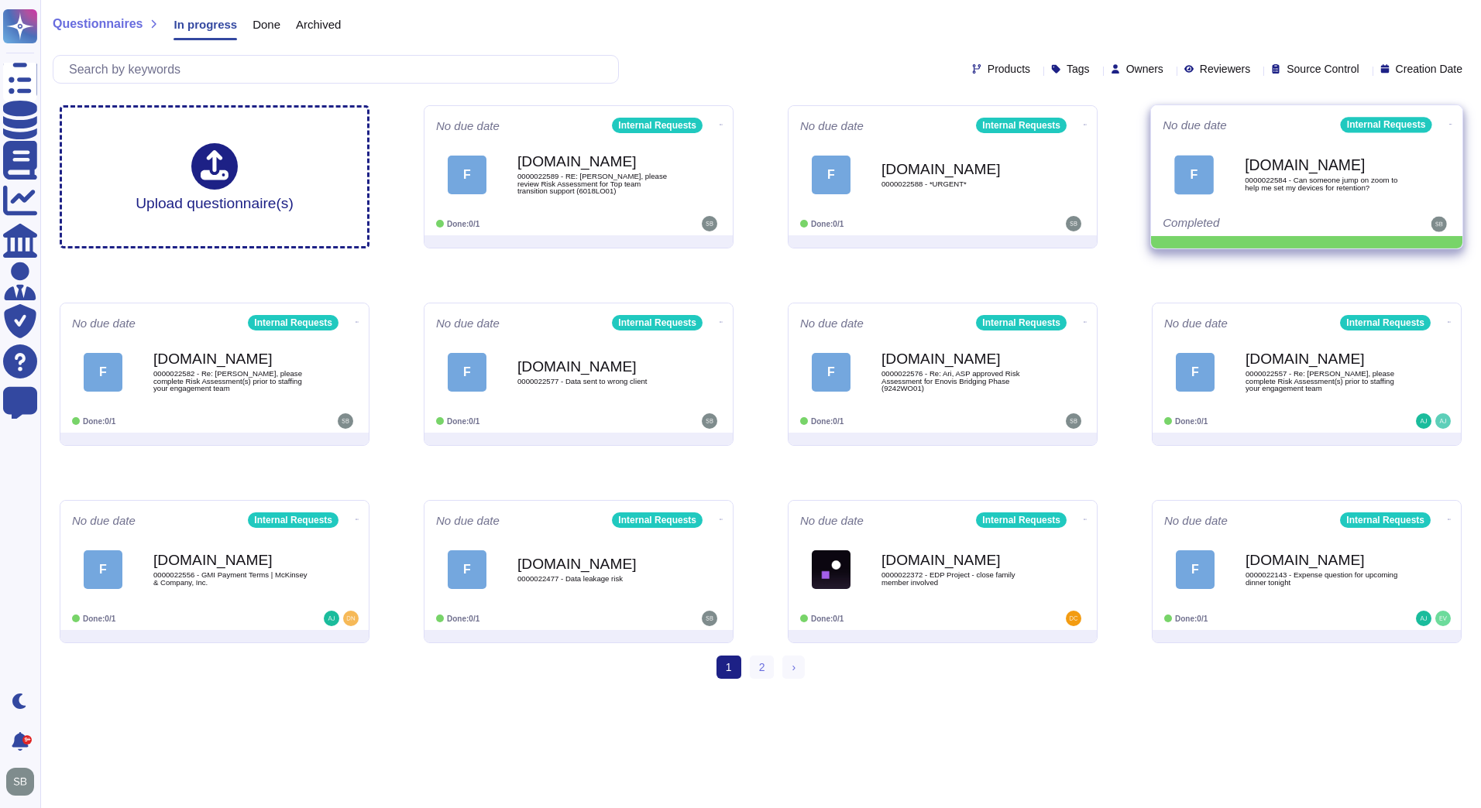
click at [1449, 124] on icon at bounding box center [1450, 124] width 3 height 4
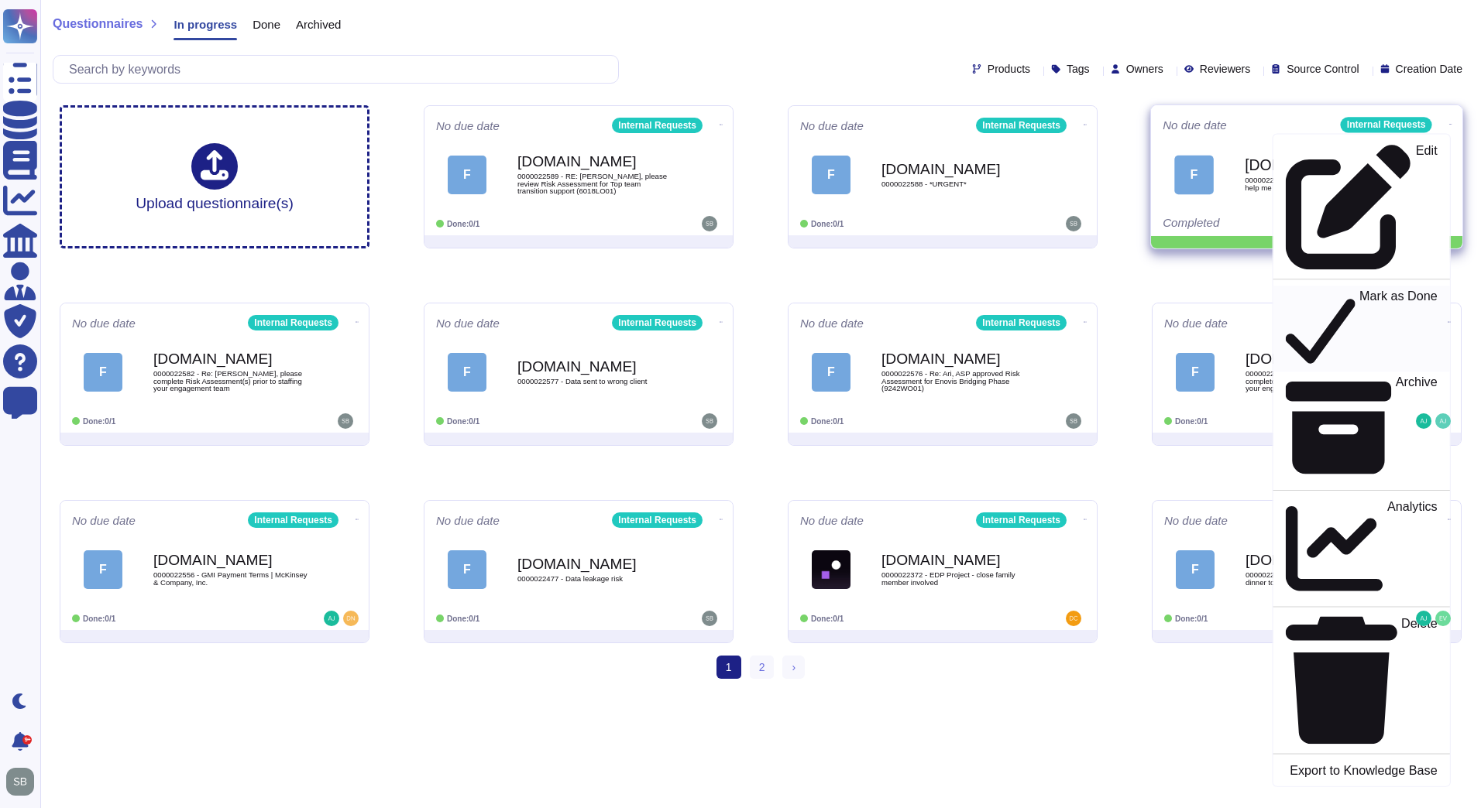
click at [1359, 290] on p "Mark as Done" at bounding box center [1398, 329] width 78 height 79
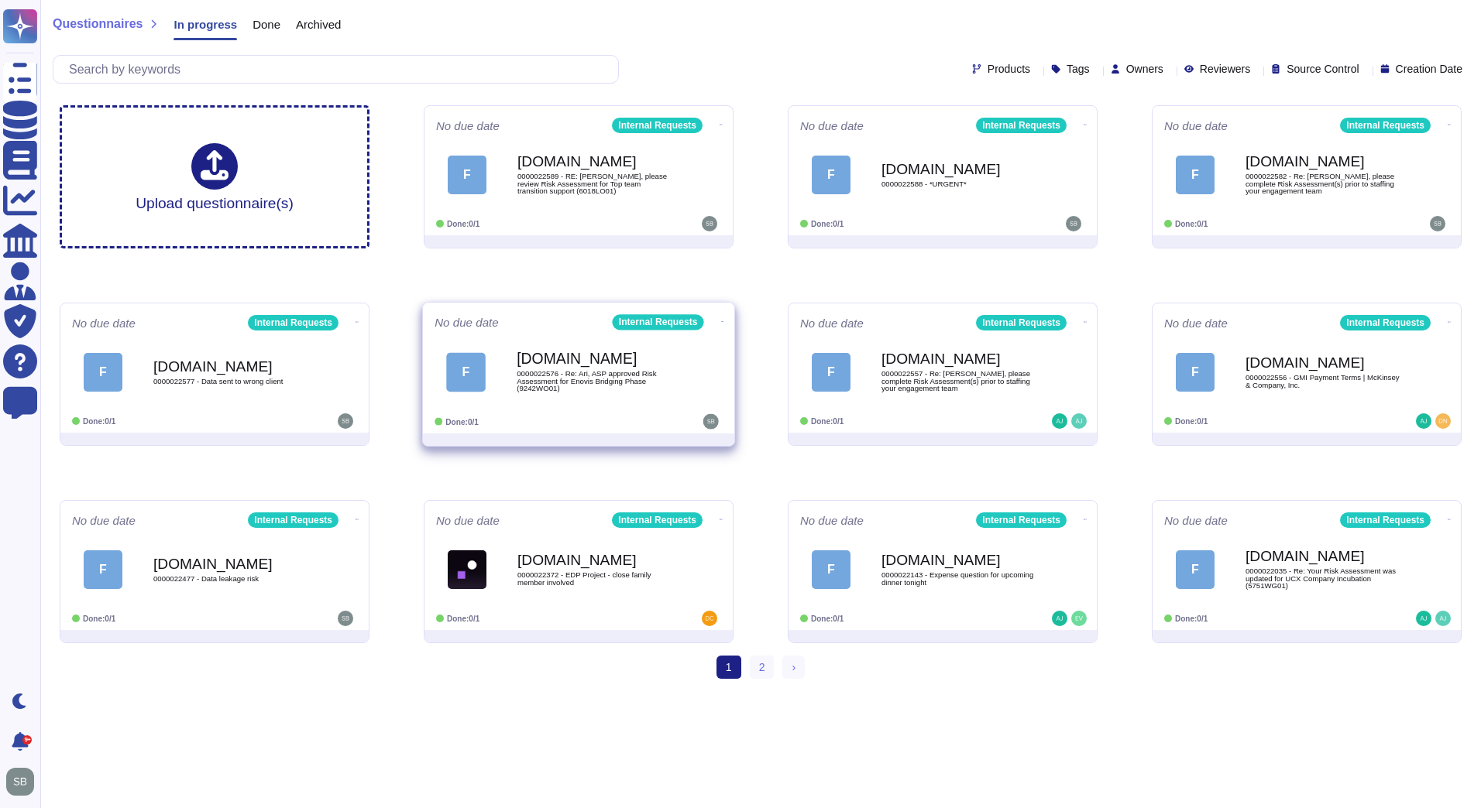
click at [623, 392] on span "0000022576 - Re: Ari, ASP approved Risk Assessment for Enovis Bridging Phase (9…" at bounding box center [594, 381] width 156 height 22
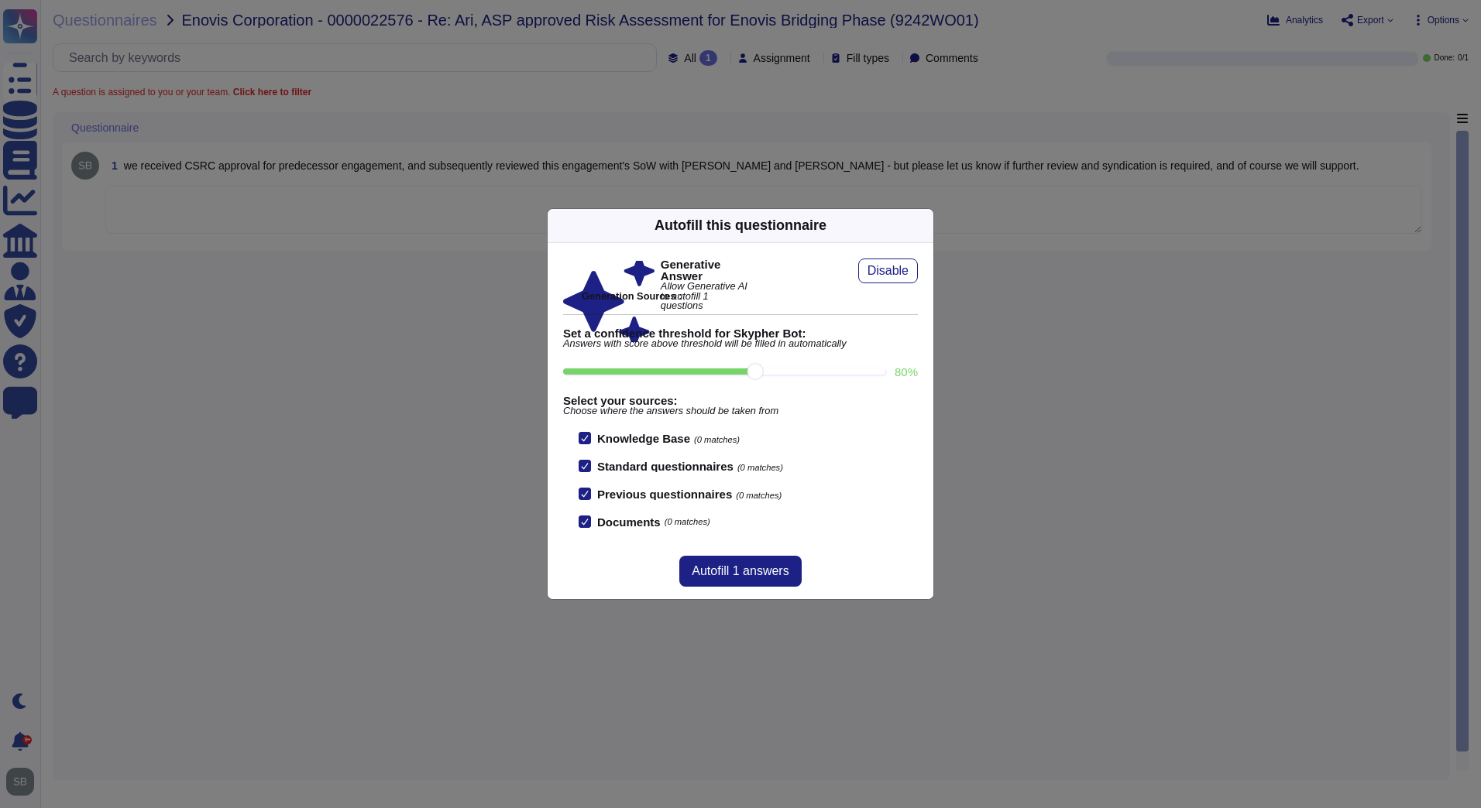
click at [398, 201] on div "Autofill this questionnaire Generative Answer Allow Generative AI to autofill 1…" at bounding box center [740, 404] width 1481 height 808
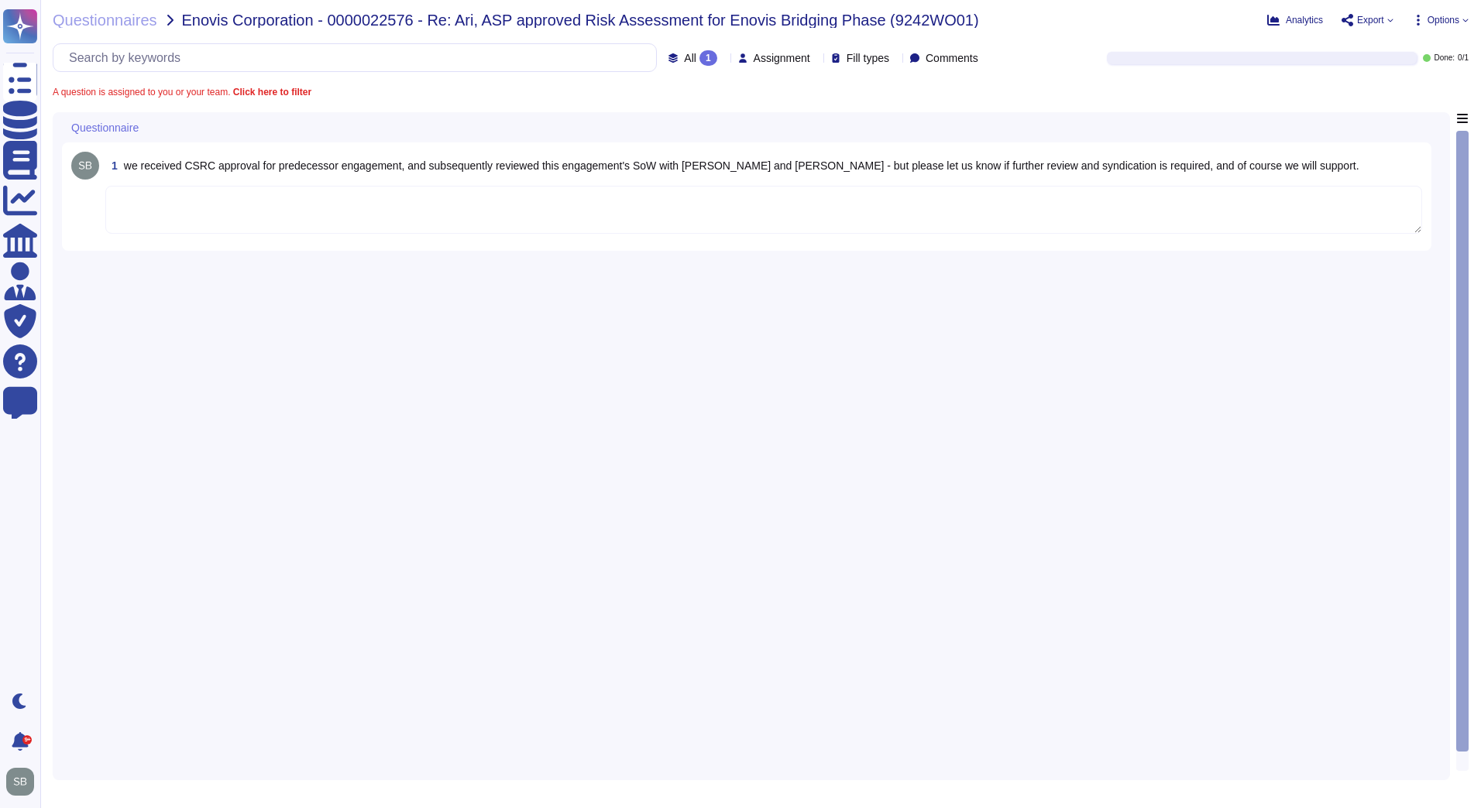
click at [391, 218] on textarea at bounding box center [763, 210] width 1316 height 48
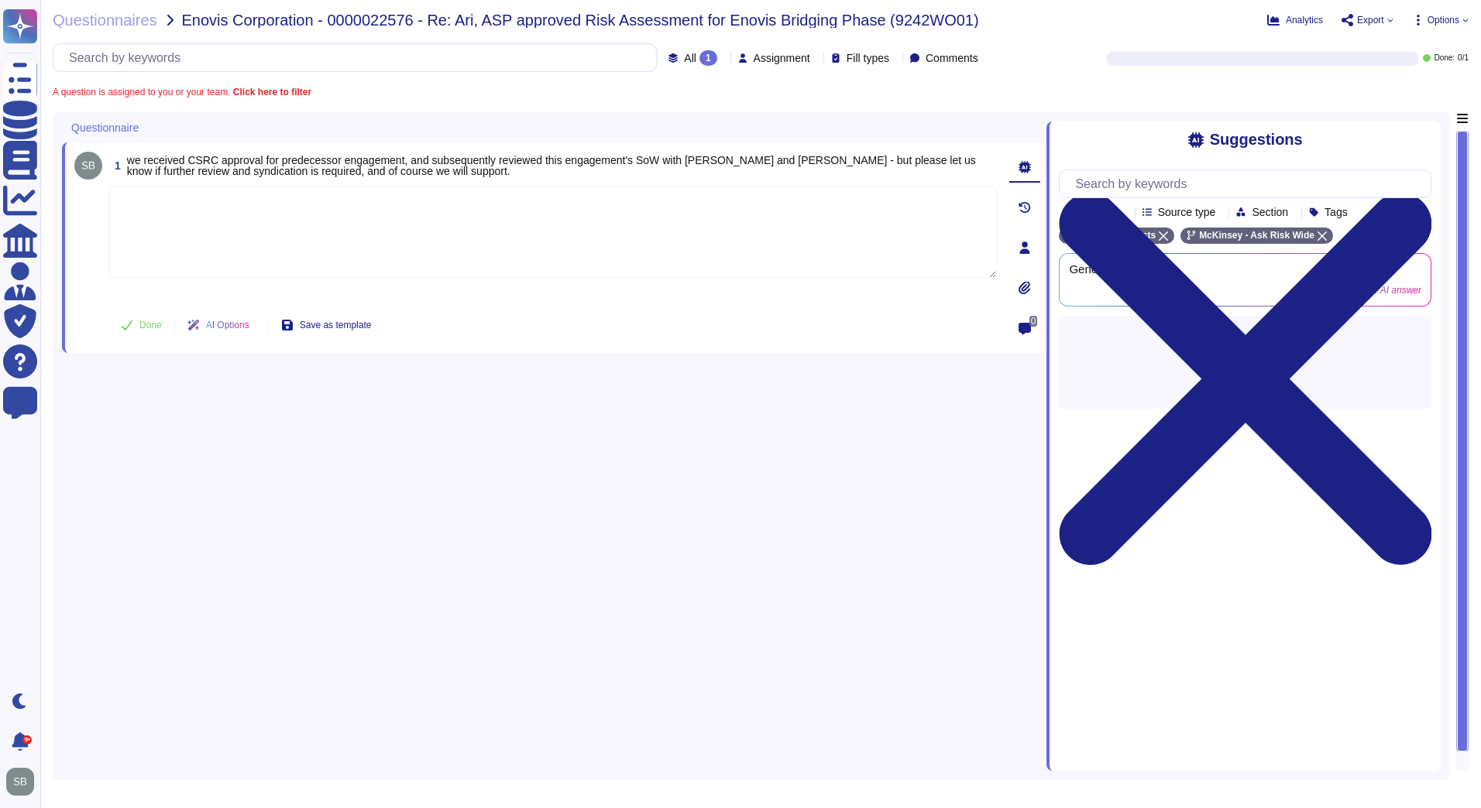
paste textarea "We are looping in @[PERSON_NAME], the CSR advisor on this case. [PERSON_NAME], …"
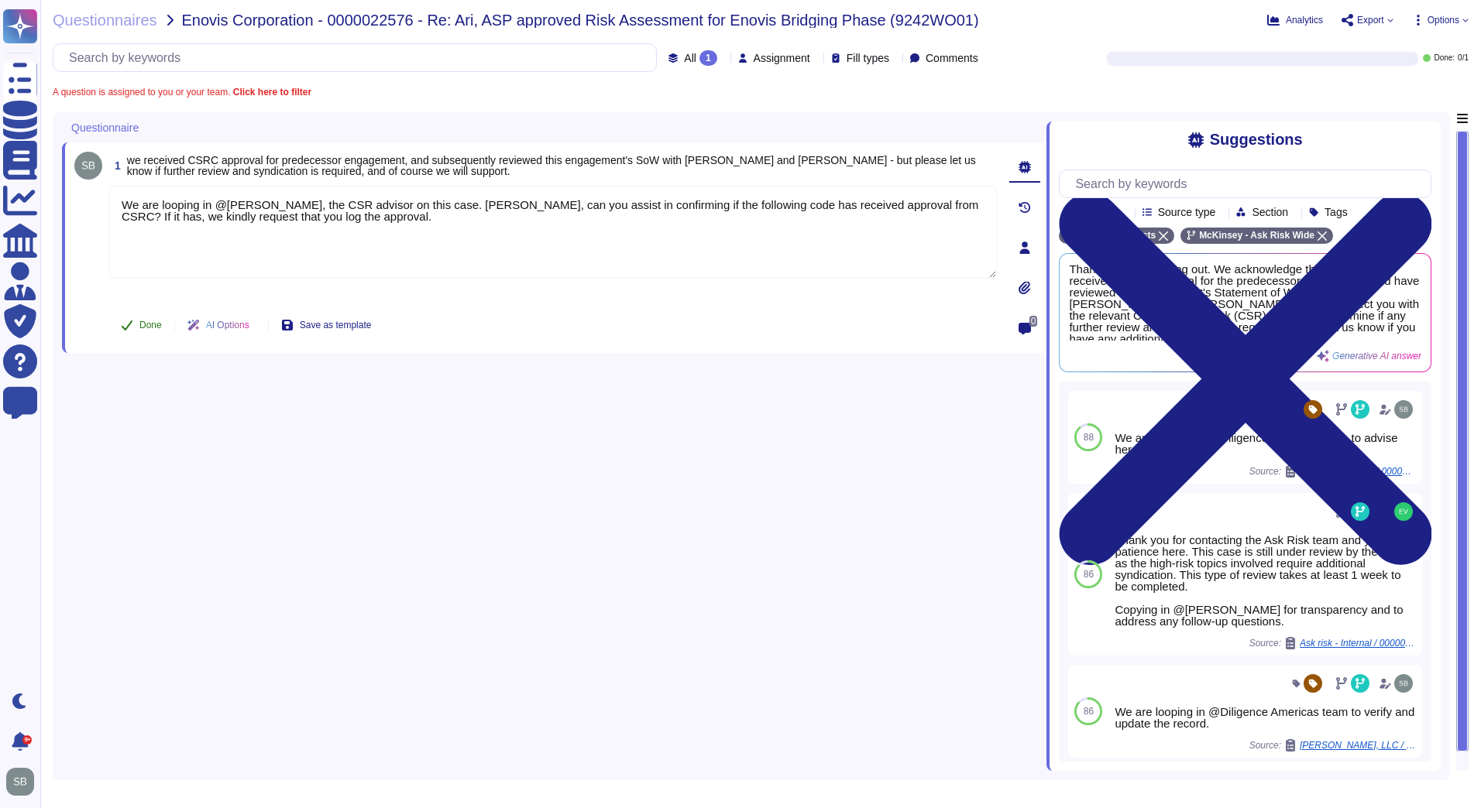
type textarea "We are looping in @[PERSON_NAME], the CSR advisor on this case. [PERSON_NAME], …"
click at [144, 321] on span "Done" at bounding box center [150, 325] width 22 height 9
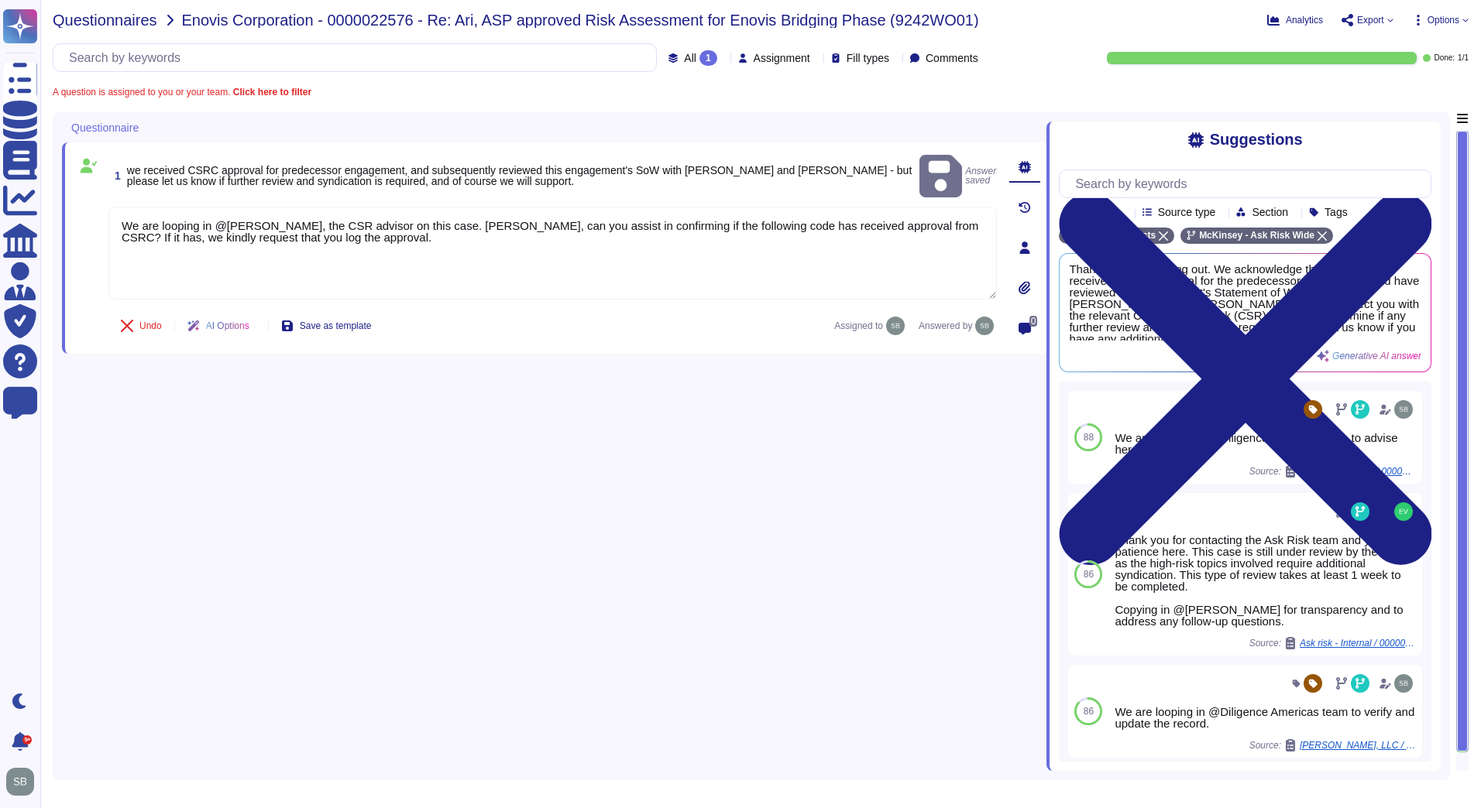
click at [89, 18] on span "Questionnaires" at bounding box center [105, 19] width 105 height 15
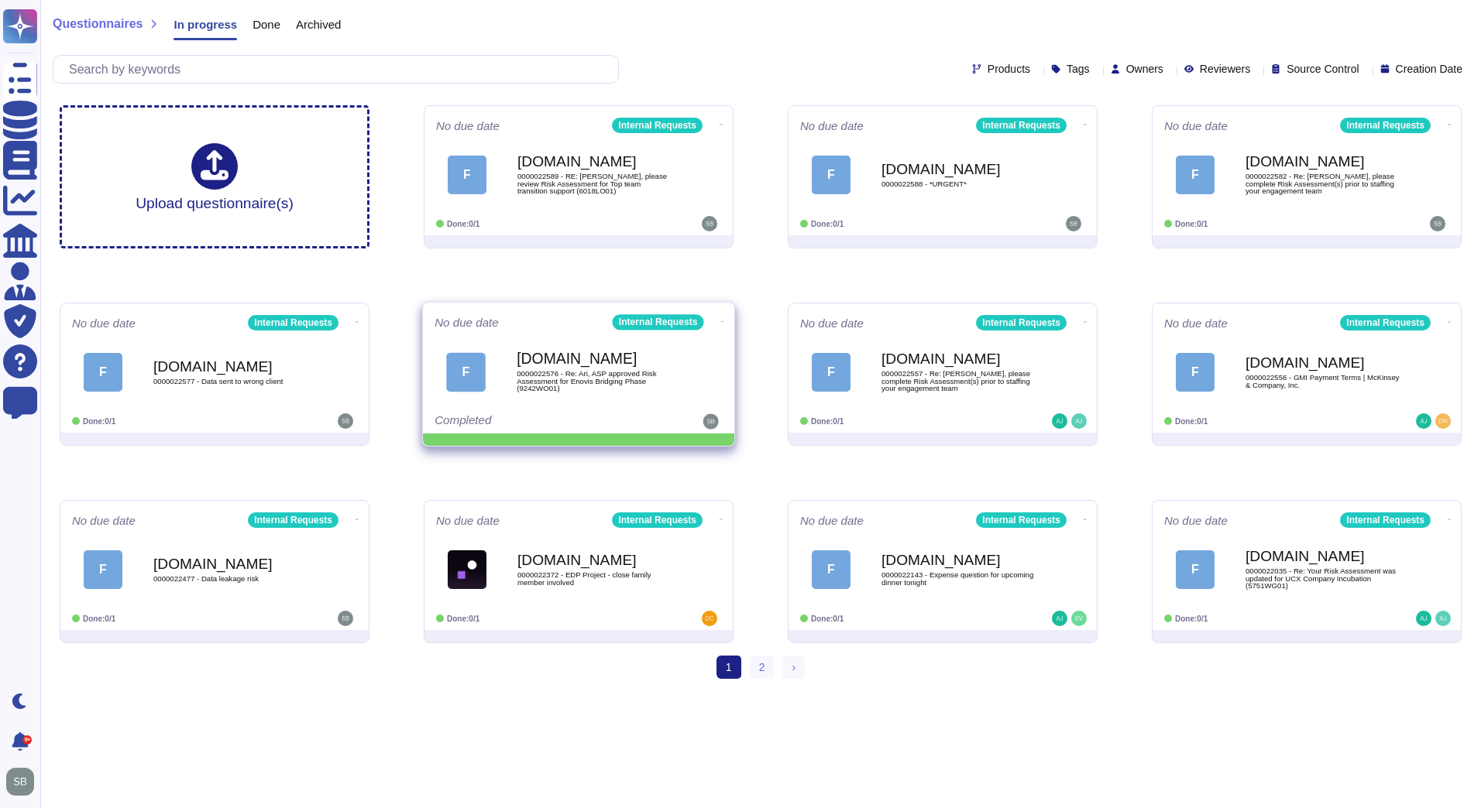
click at [721, 320] on icon at bounding box center [722, 322] width 3 height 4
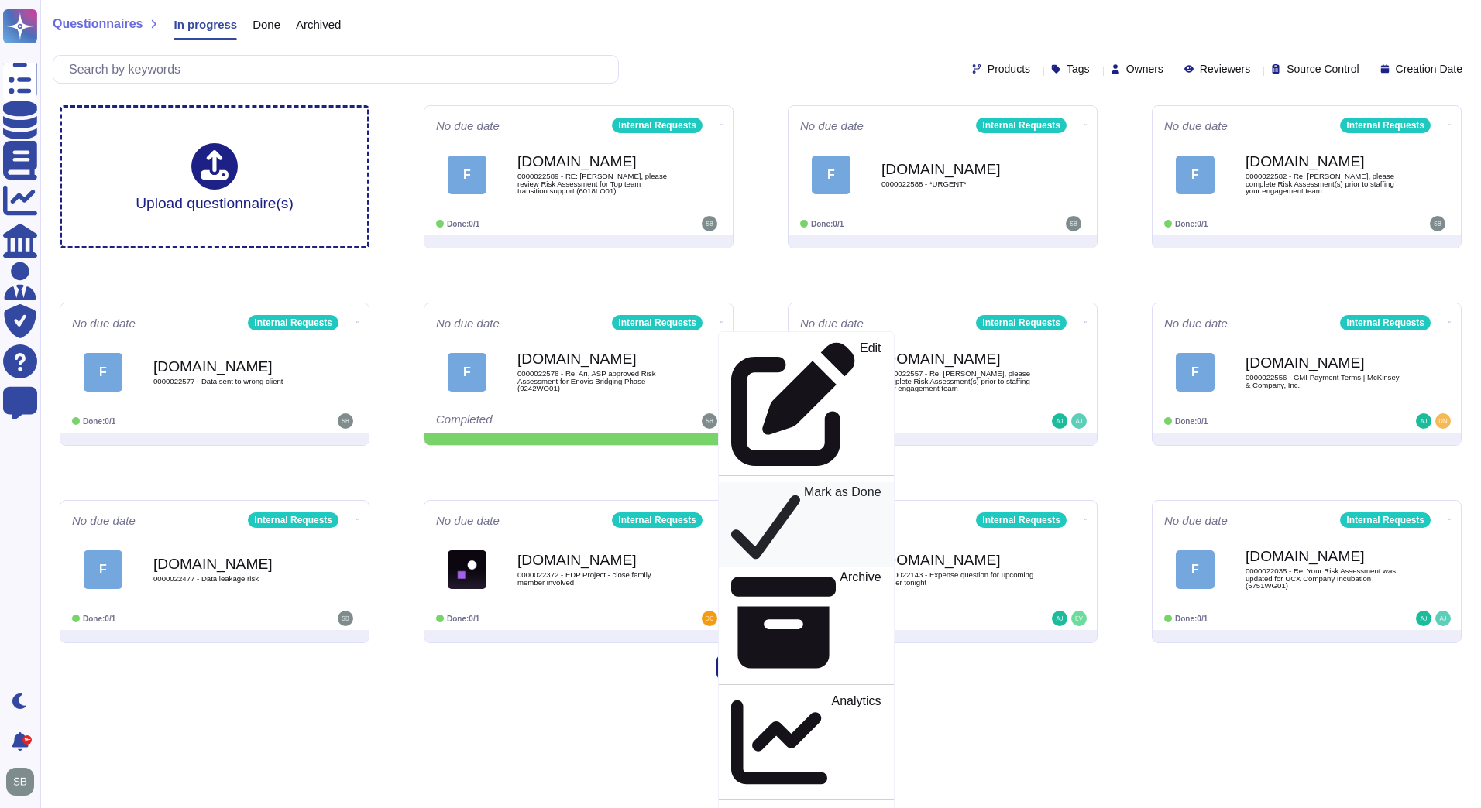
click at [804, 486] on p "Mark as Done" at bounding box center [842, 525] width 77 height 78
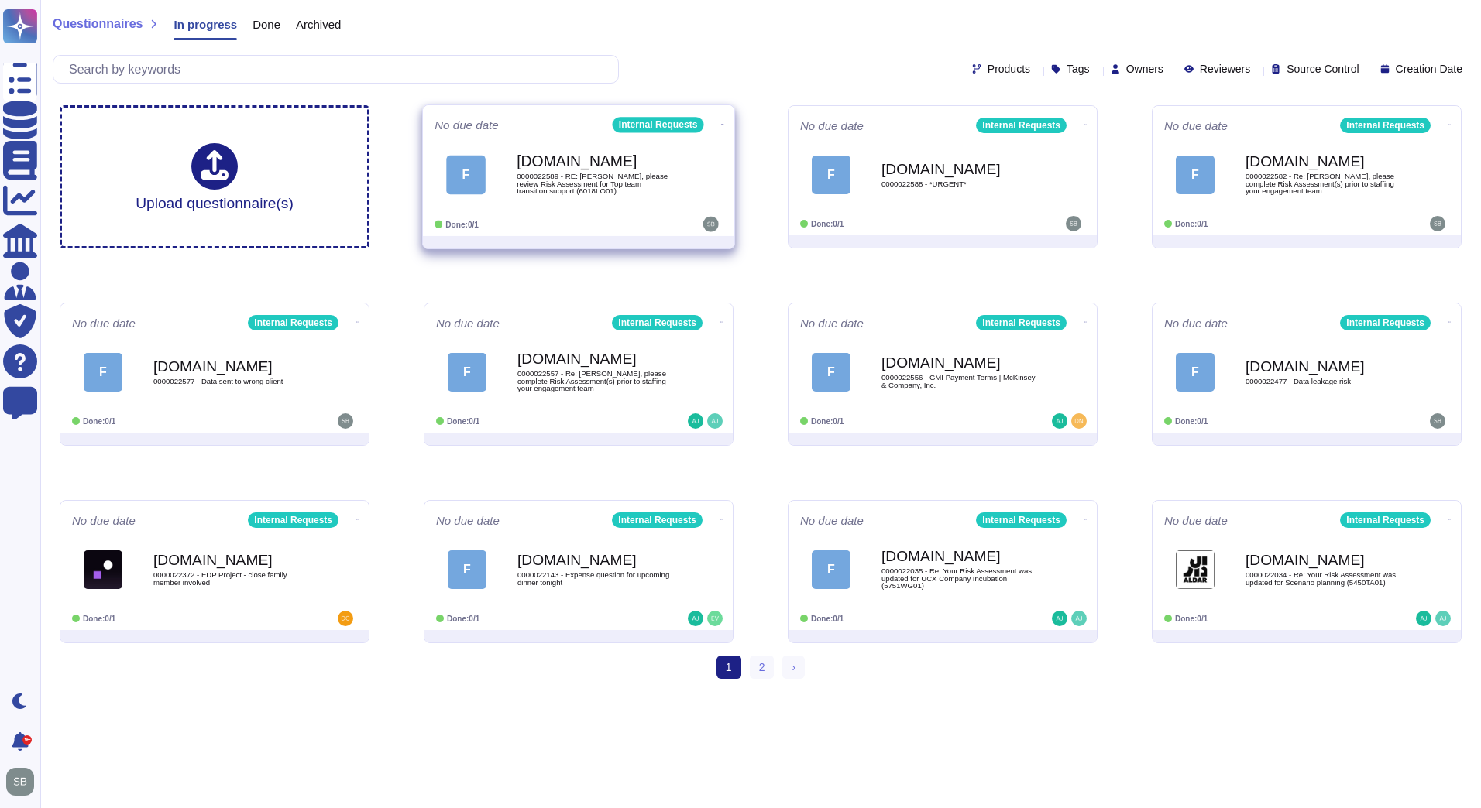
click at [594, 178] on span "0000022589 - RE: [PERSON_NAME], please review Risk Assessment for Top team tran…" at bounding box center [594, 184] width 156 height 22
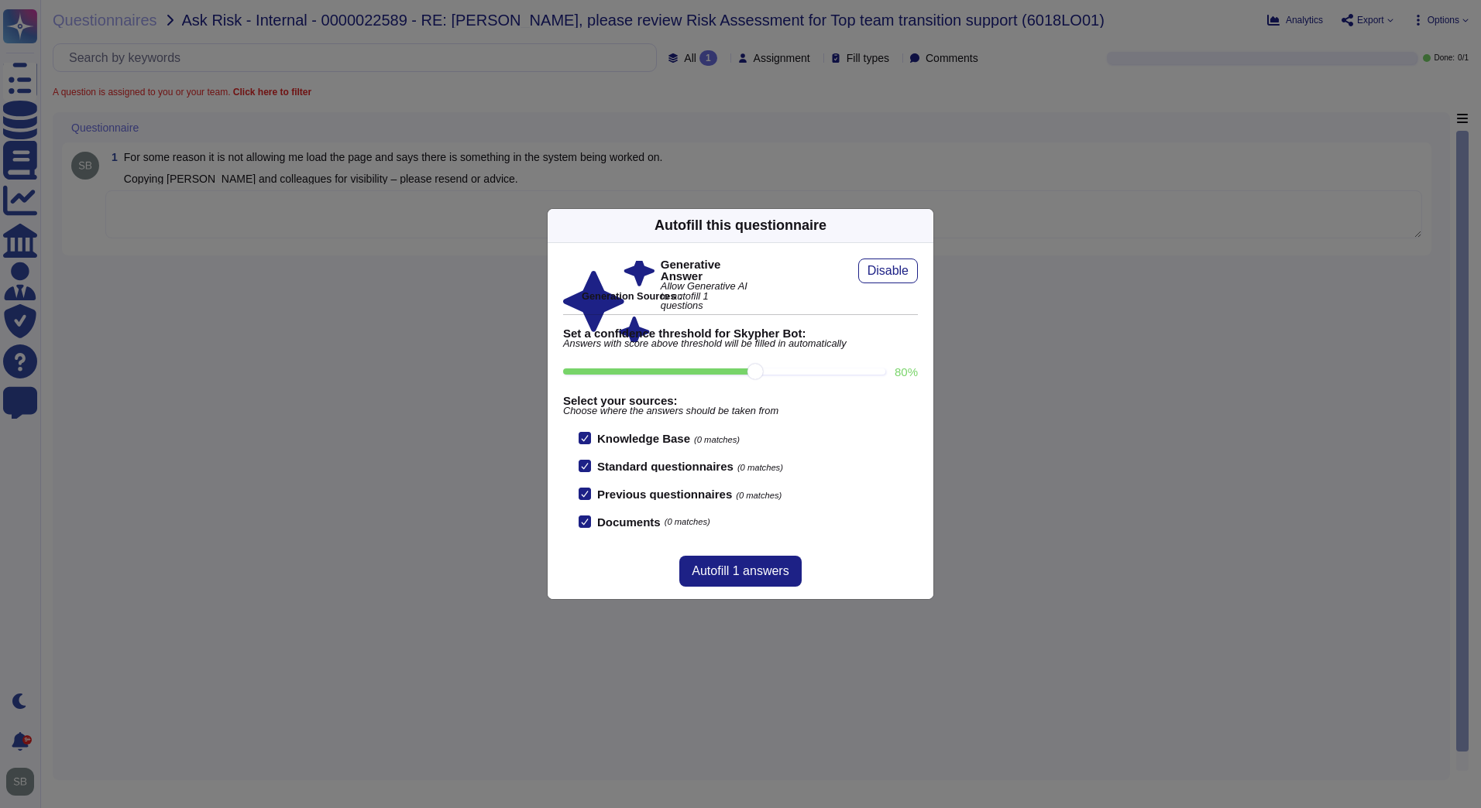
click at [217, 211] on div "Autofill this questionnaire Generative Answer Allow Generative AI to autofill 1…" at bounding box center [740, 404] width 1481 height 808
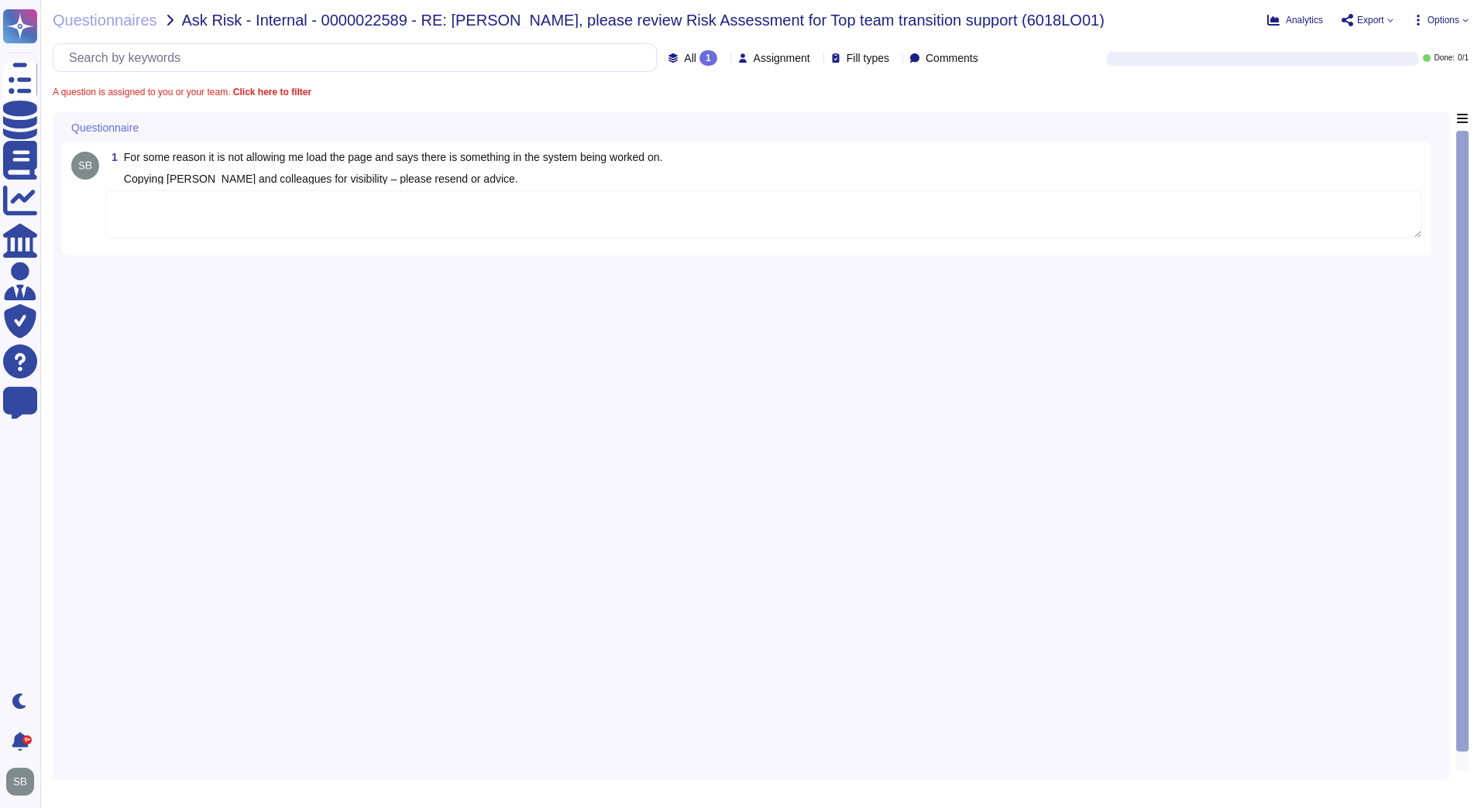
click at [218, 212] on textarea at bounding box center [763, 214] width 1316 height 48
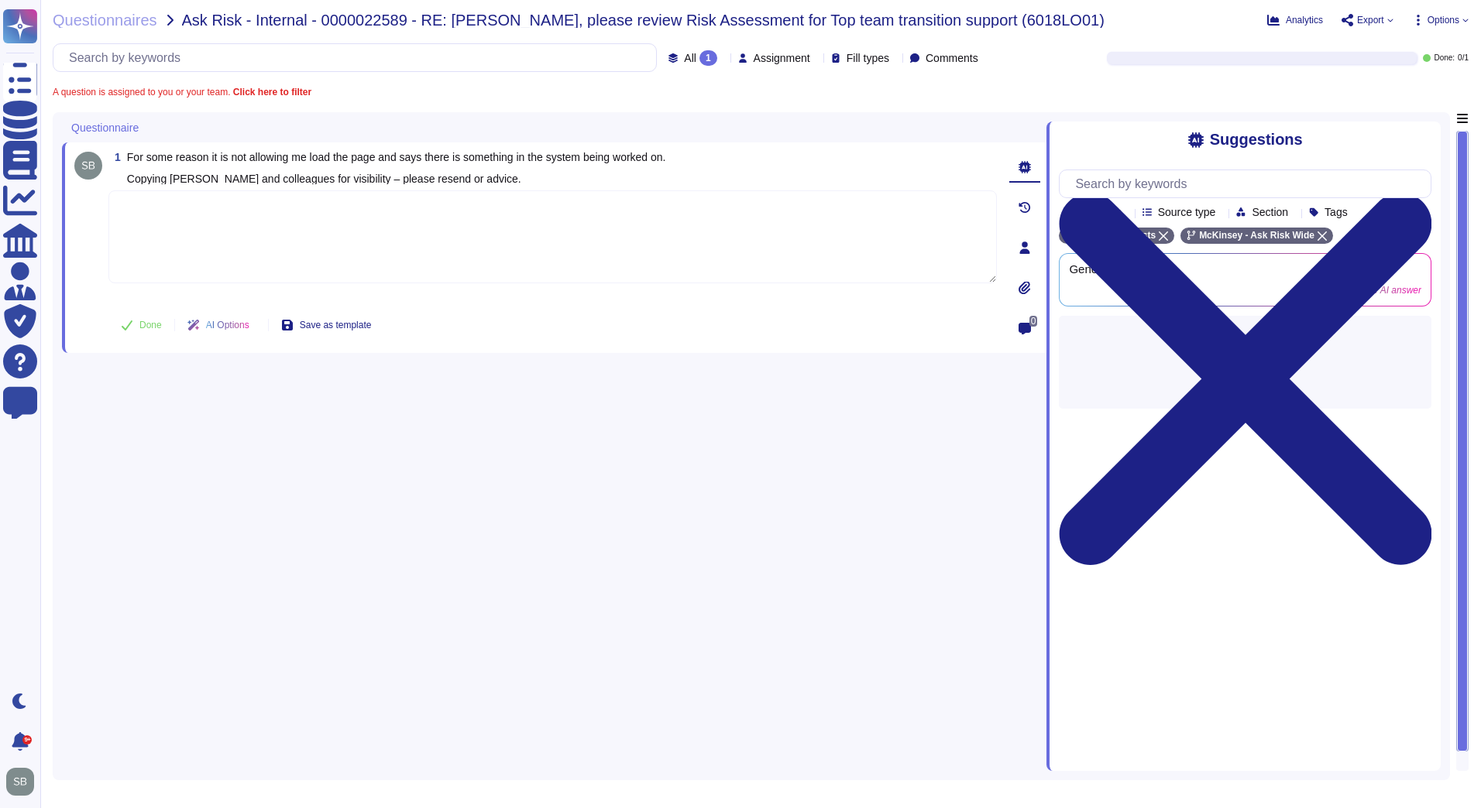
paste textarea "We are confirming that the Engage team has been made aware of this issue, as po…"
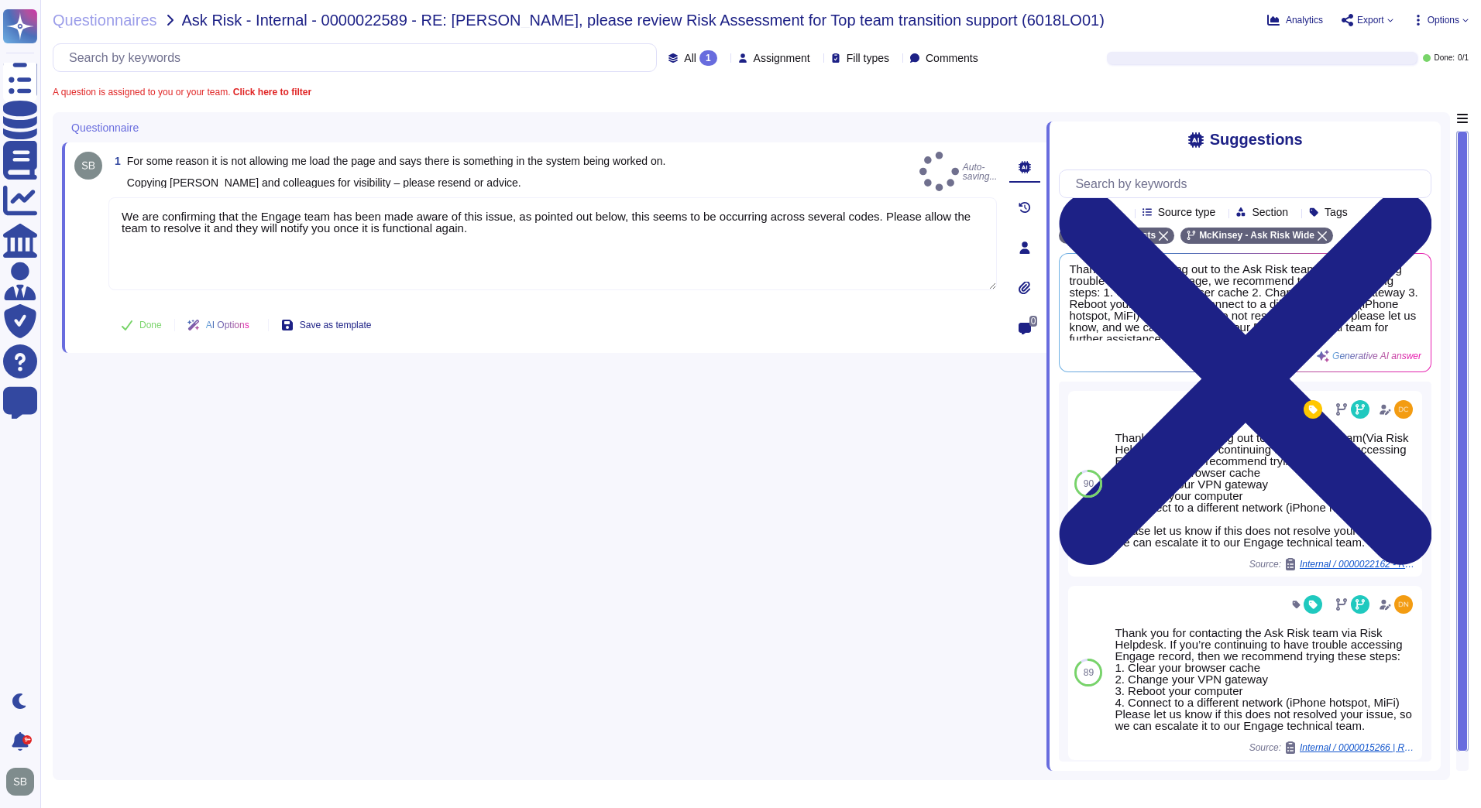
click at [146, 327] on span "Done" at bounding box center [150, 325] width 22 height 9
type textarea "We are confirming that the Engage team has been made aware of this issue, as po…"
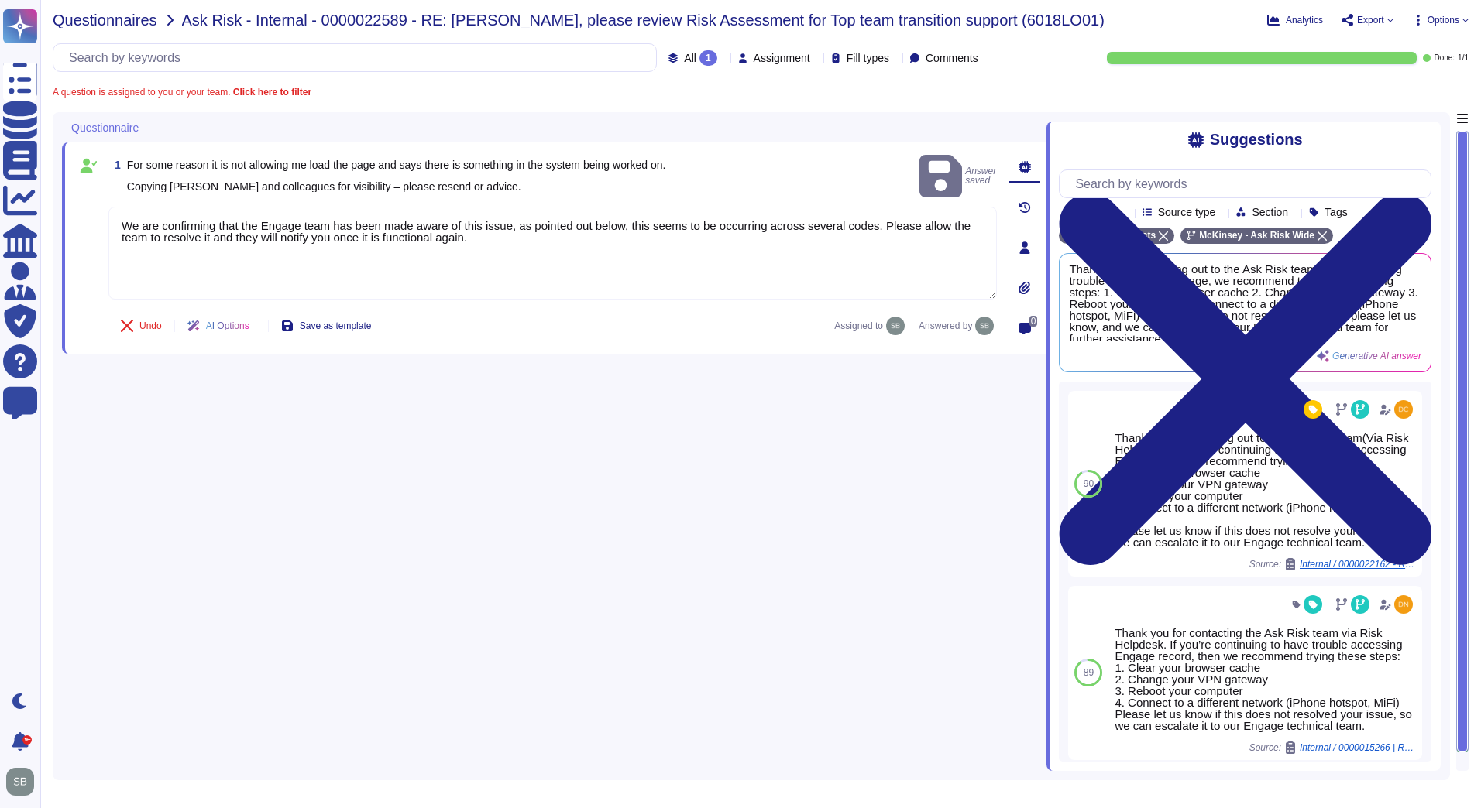
click at [132, 27] on span "Questionnaires" at bounding box center [105, 19] width 105 height 15
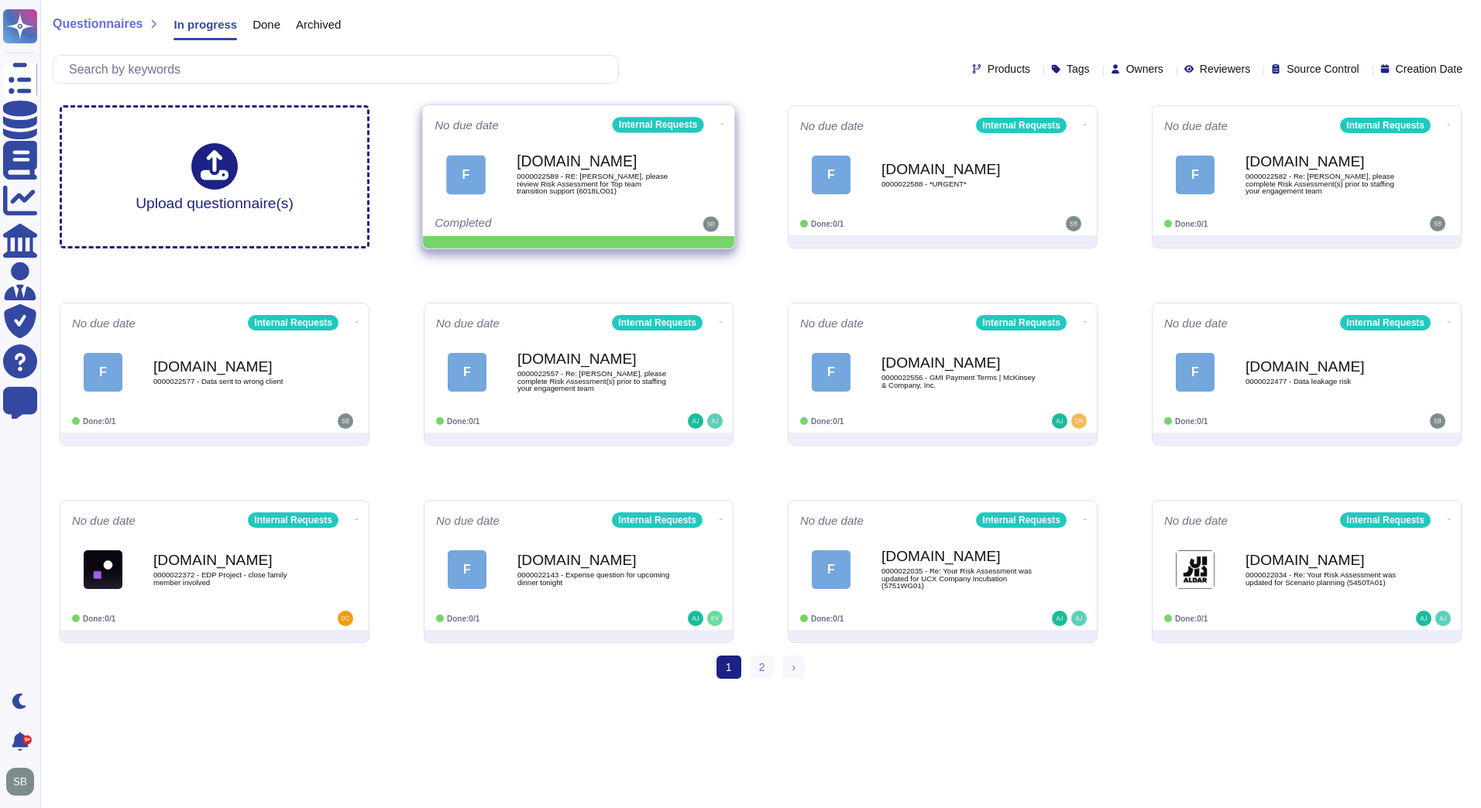
click at [721, 122] on icon at bounding box center [722, 124] width 3 height 4
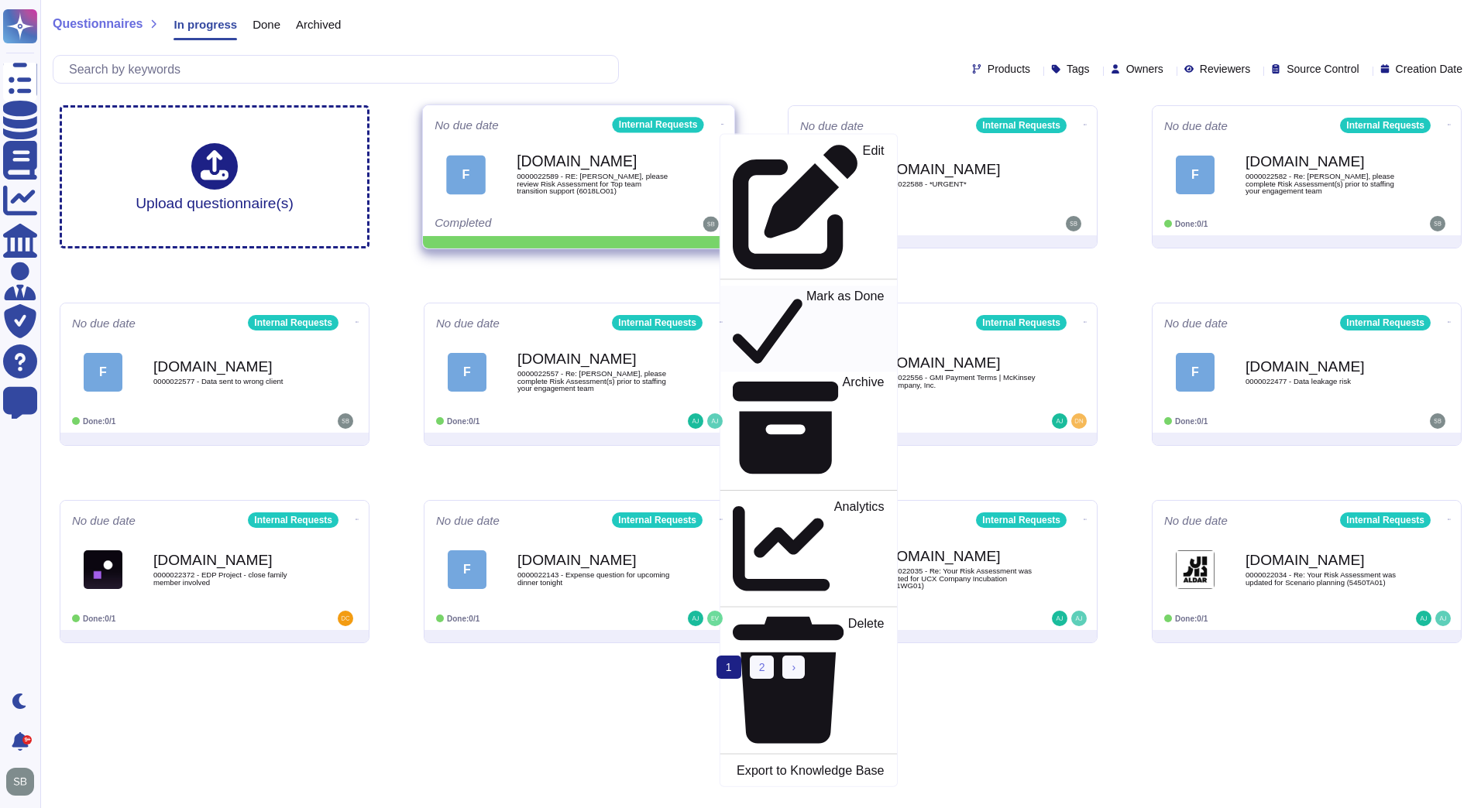
click at [806, 290] on p "Mark as Done" at bounding box center [845, 329] width 78 height 79
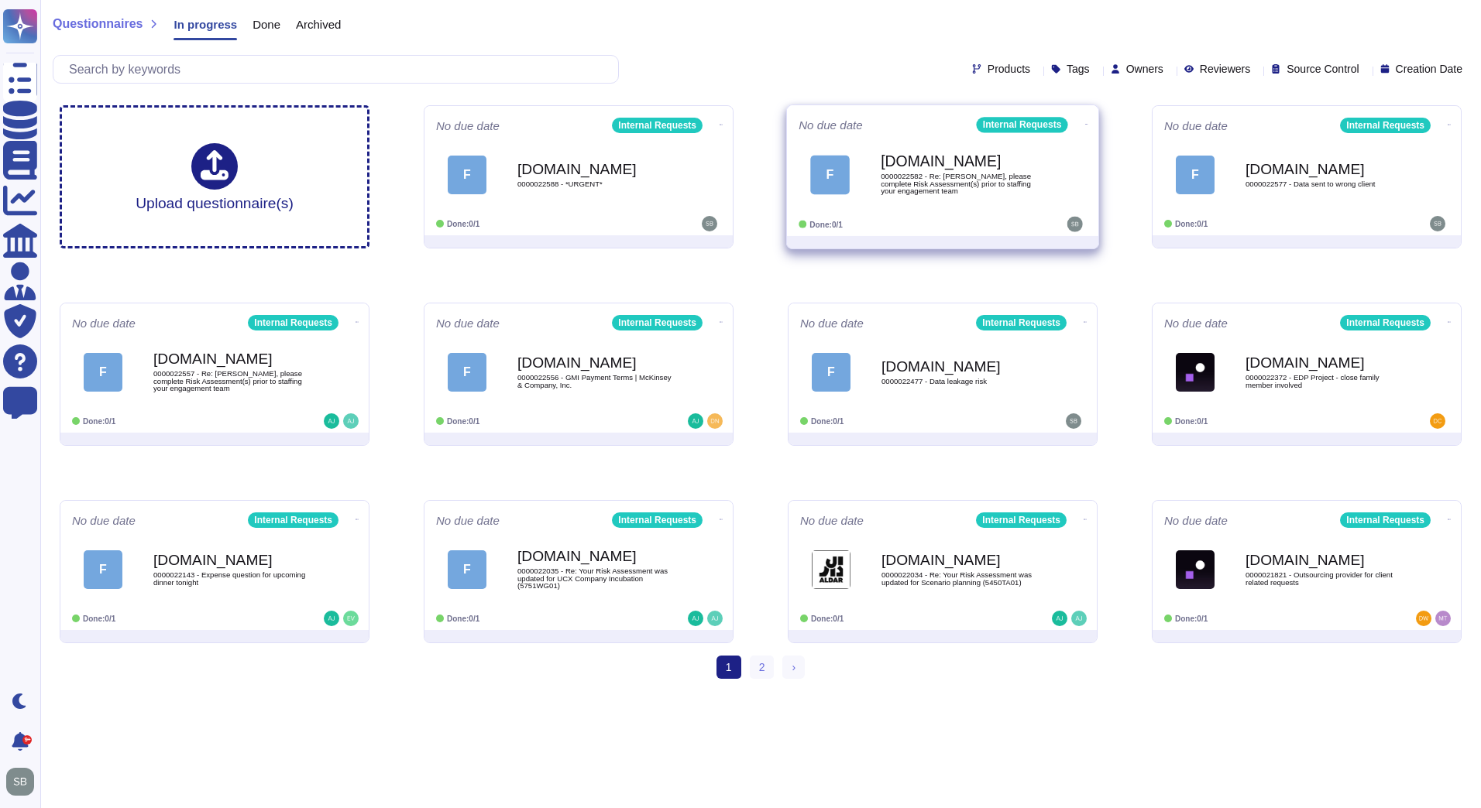
click at [952, 201] on div "[DOMAIN_NAME] 0000022582 - Re: [PERSON_NAME], please complete Risk Assessment(s…" at bounding box center [958, 174] width 156 height 63
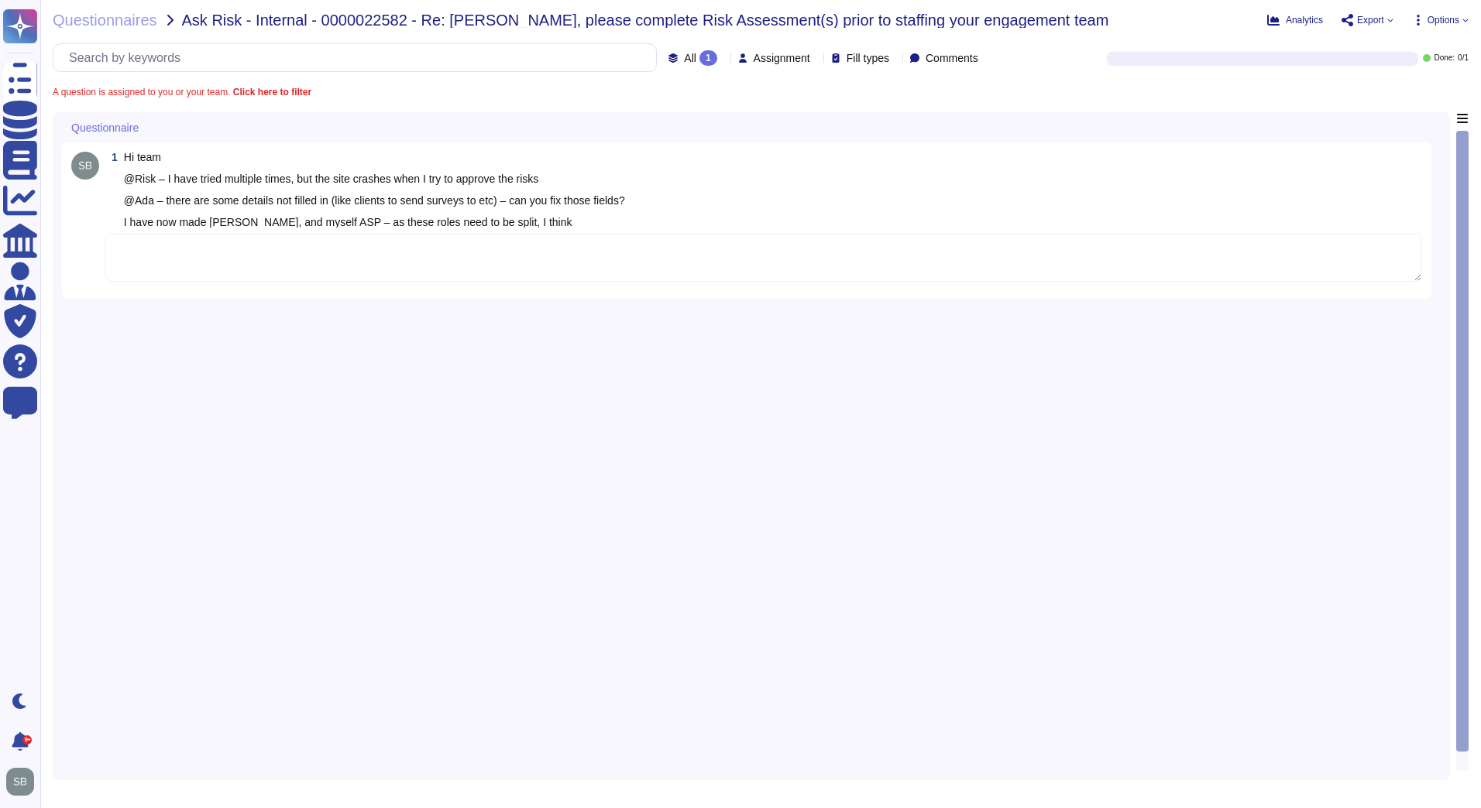
click at [228, 260] on textarea at bounding box center [763, 258] width 1316 height 48
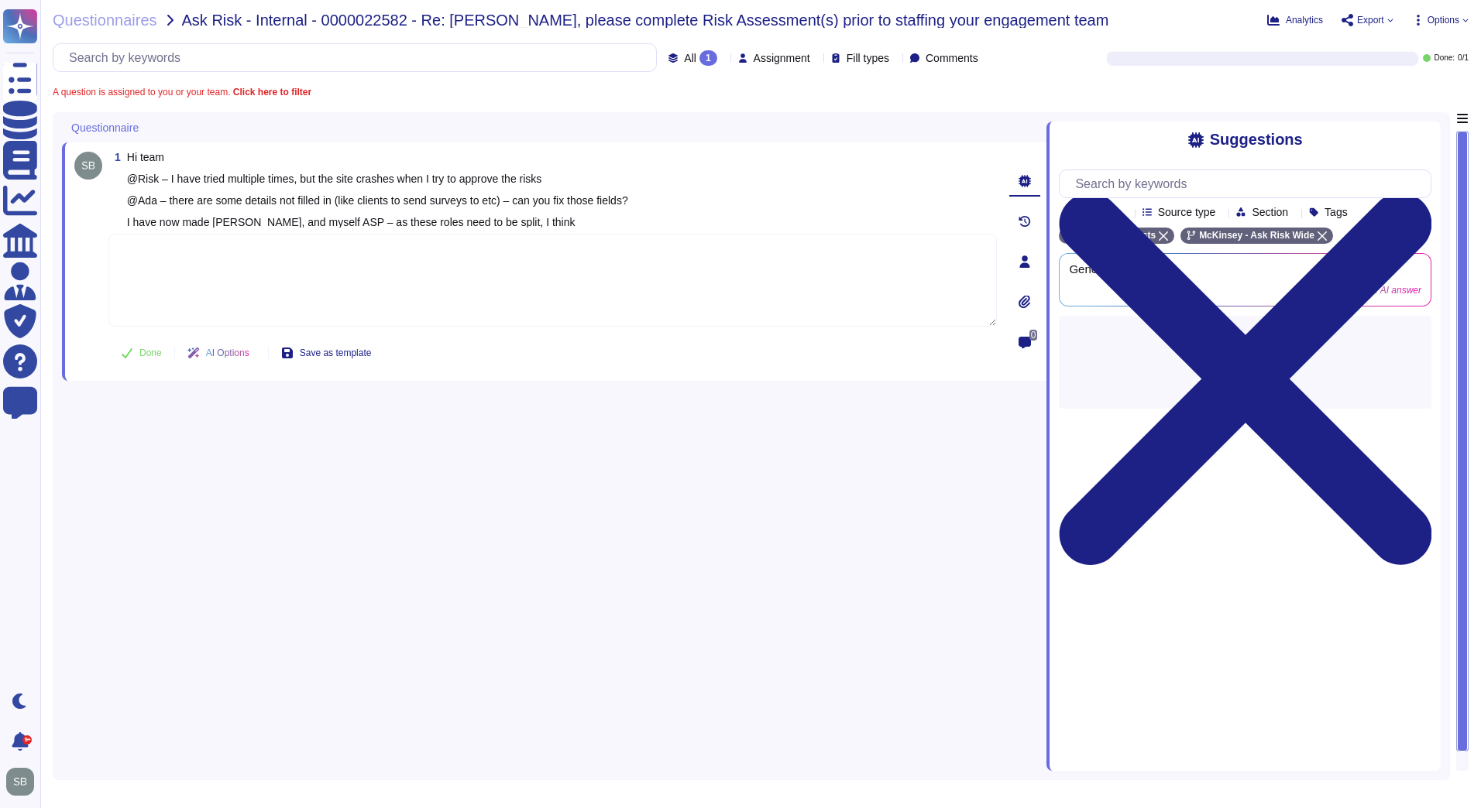
paste textarea "We are connecting you with @Engage & EWs team to review and advise on this issu…"
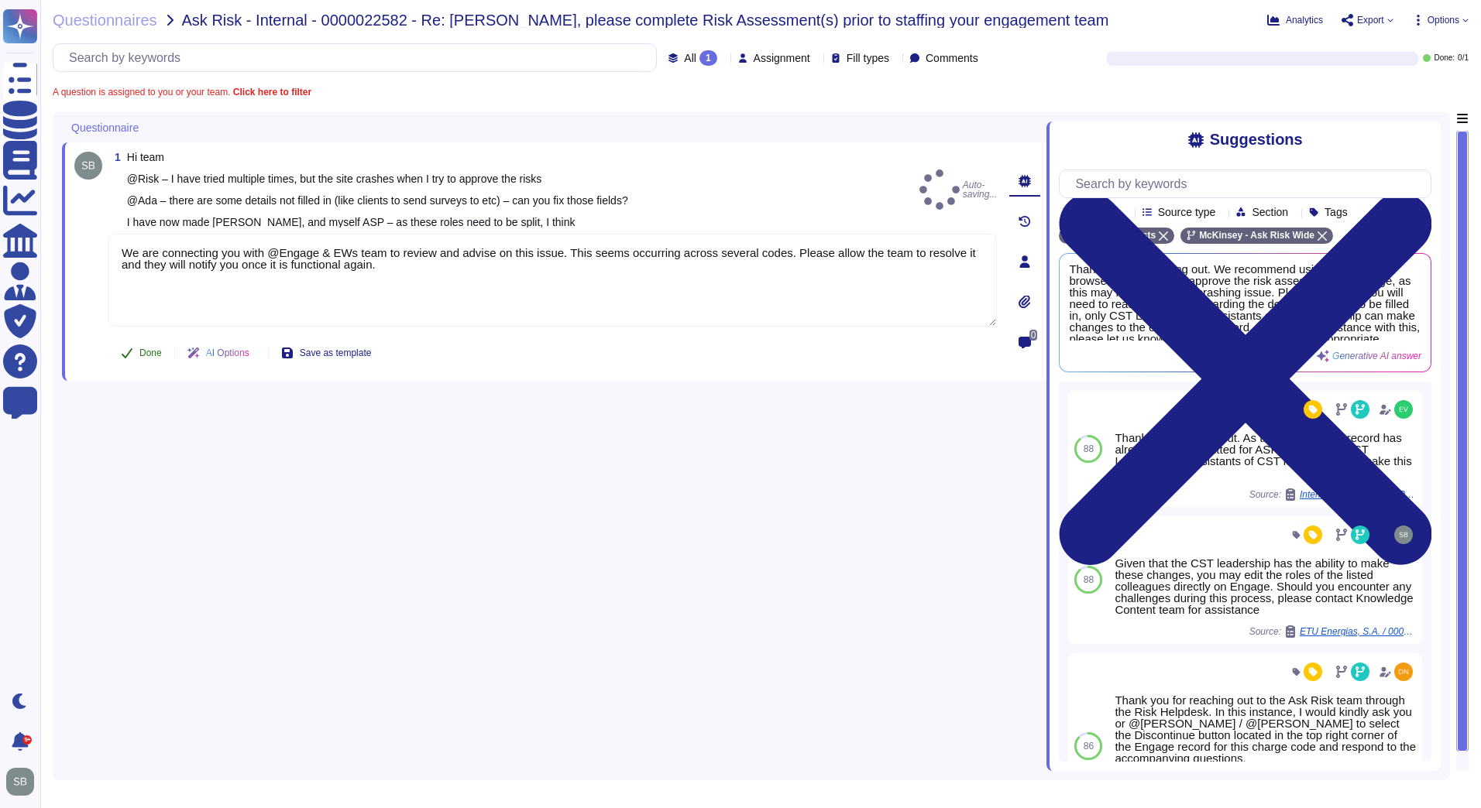
type textarea "We are connecting you with @Engage & EWs team to review and advise on this issu…"
click at [157, 354] on span "Done" at bounding box center [150, 352] width 22 height 9
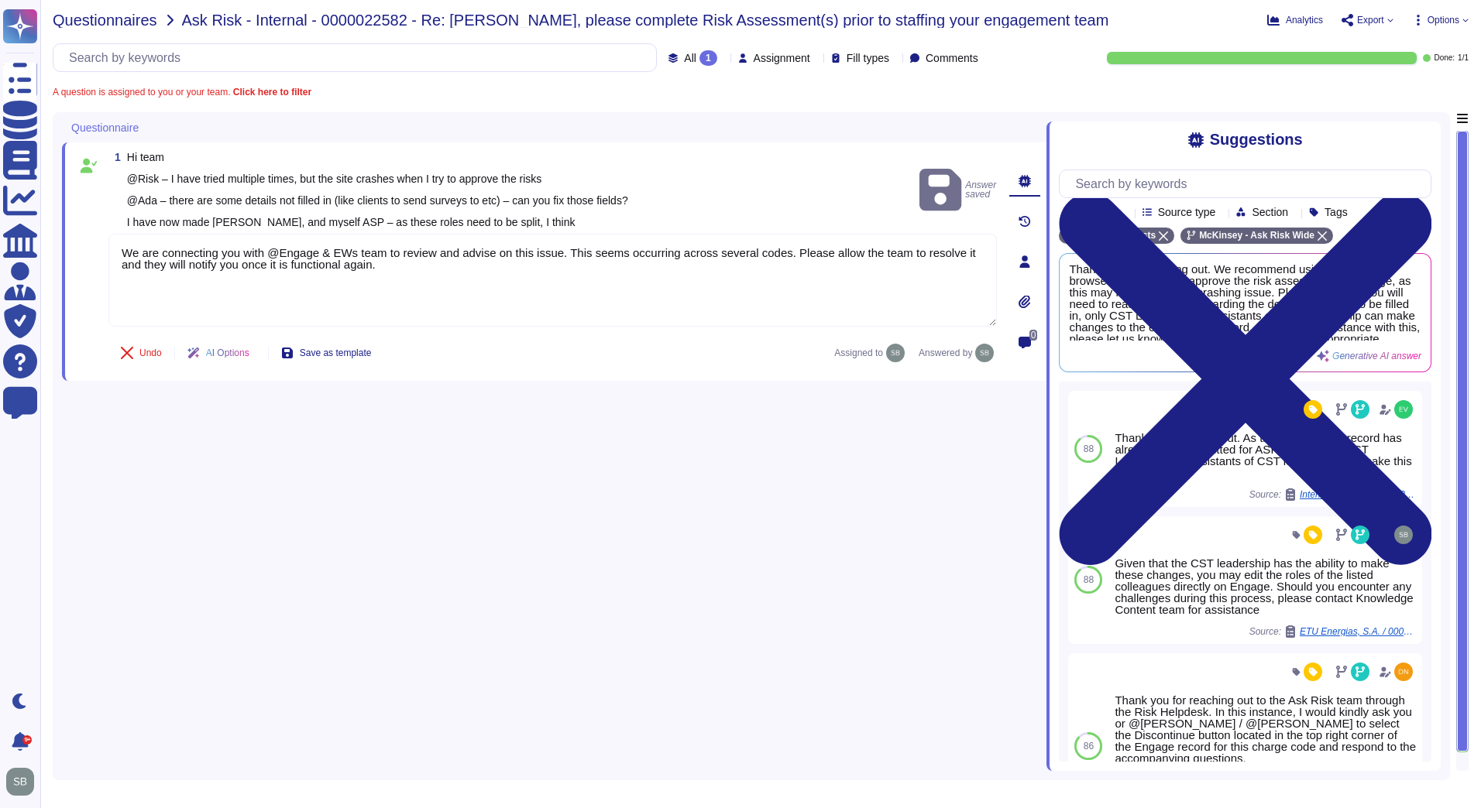
click at [108, 23] on span "Questionnaires" at bounding box center [105, 19] width 105 height 15
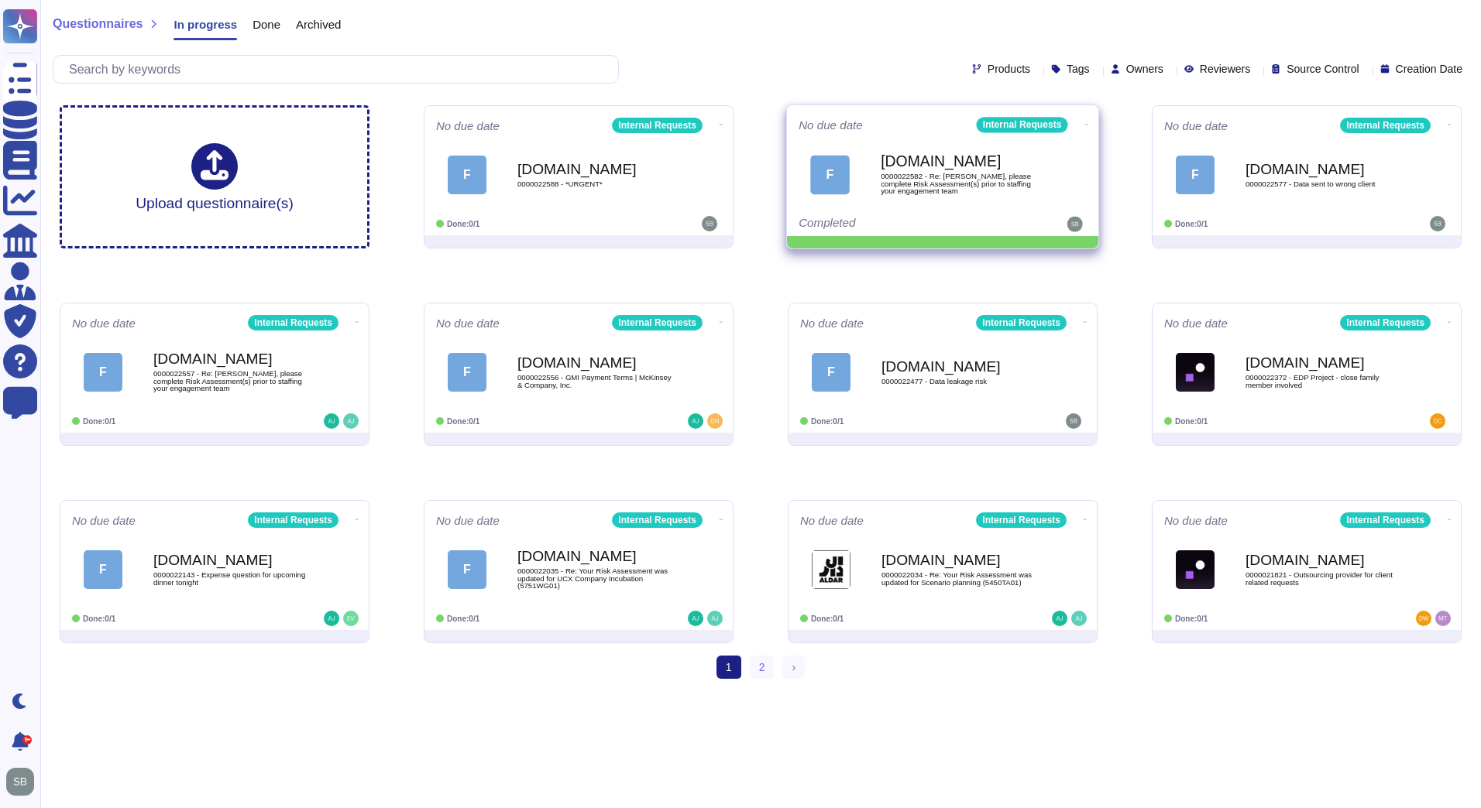
click at [1085, 124] on icon at bounding box center [1086, 124] width 3 height 4
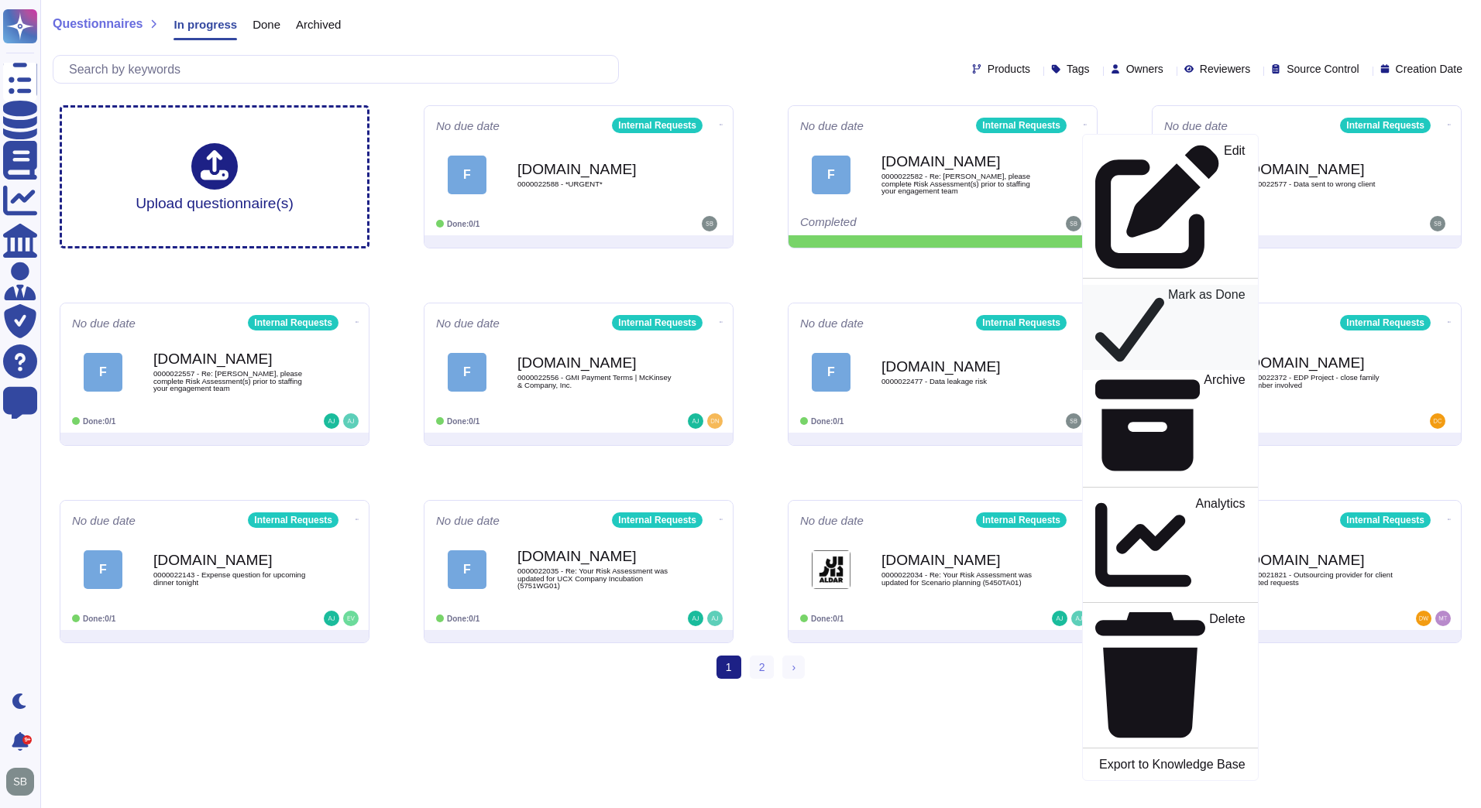
click at [1099, 288] on div "Mark as Done" at bounding box center [1170, 327] width 150 height 79
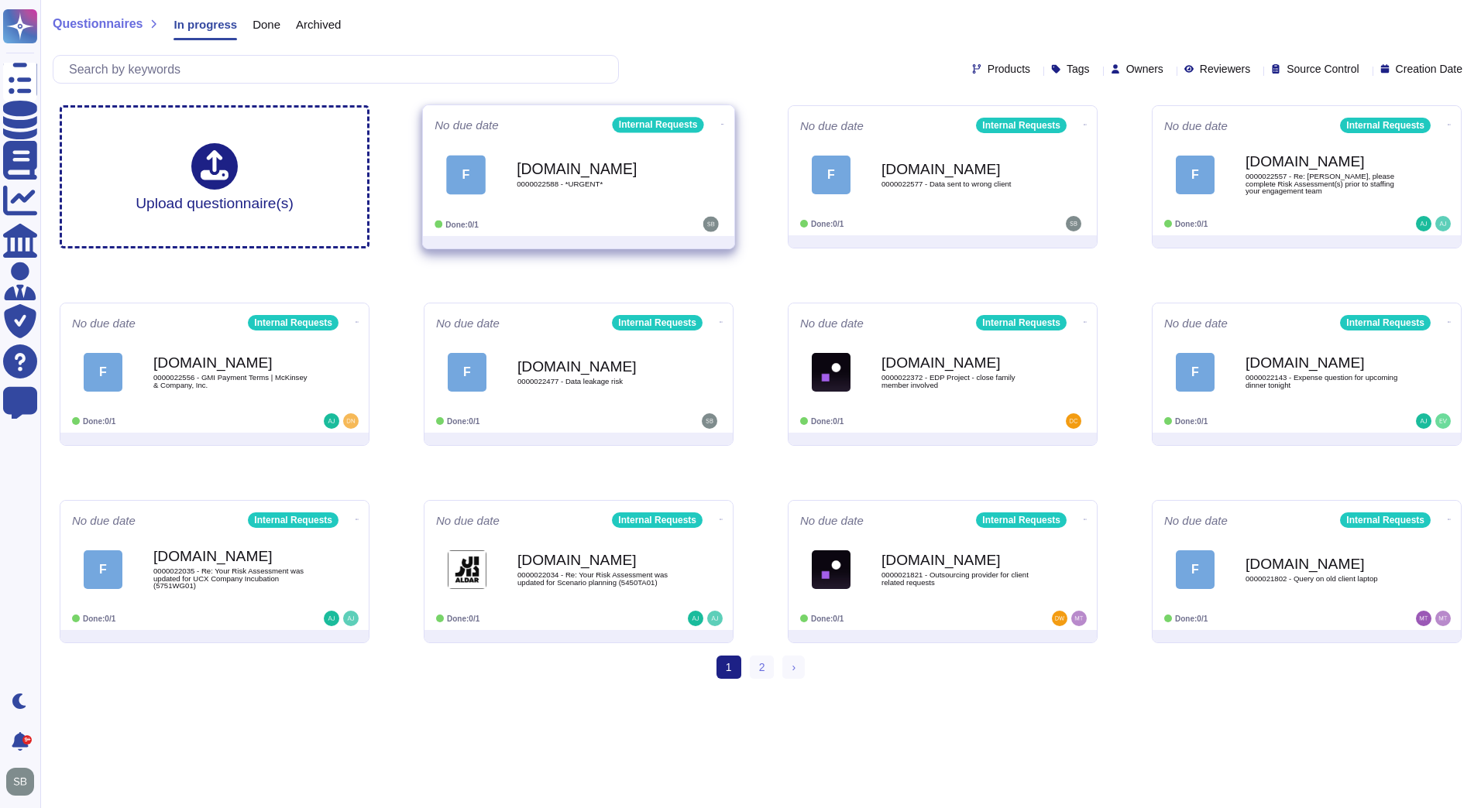
click at [654, 177] on div "[DOMAIN_NAME] 0000022588 - *URGENT*" at bounding box center [594, 174] width 156 height 63
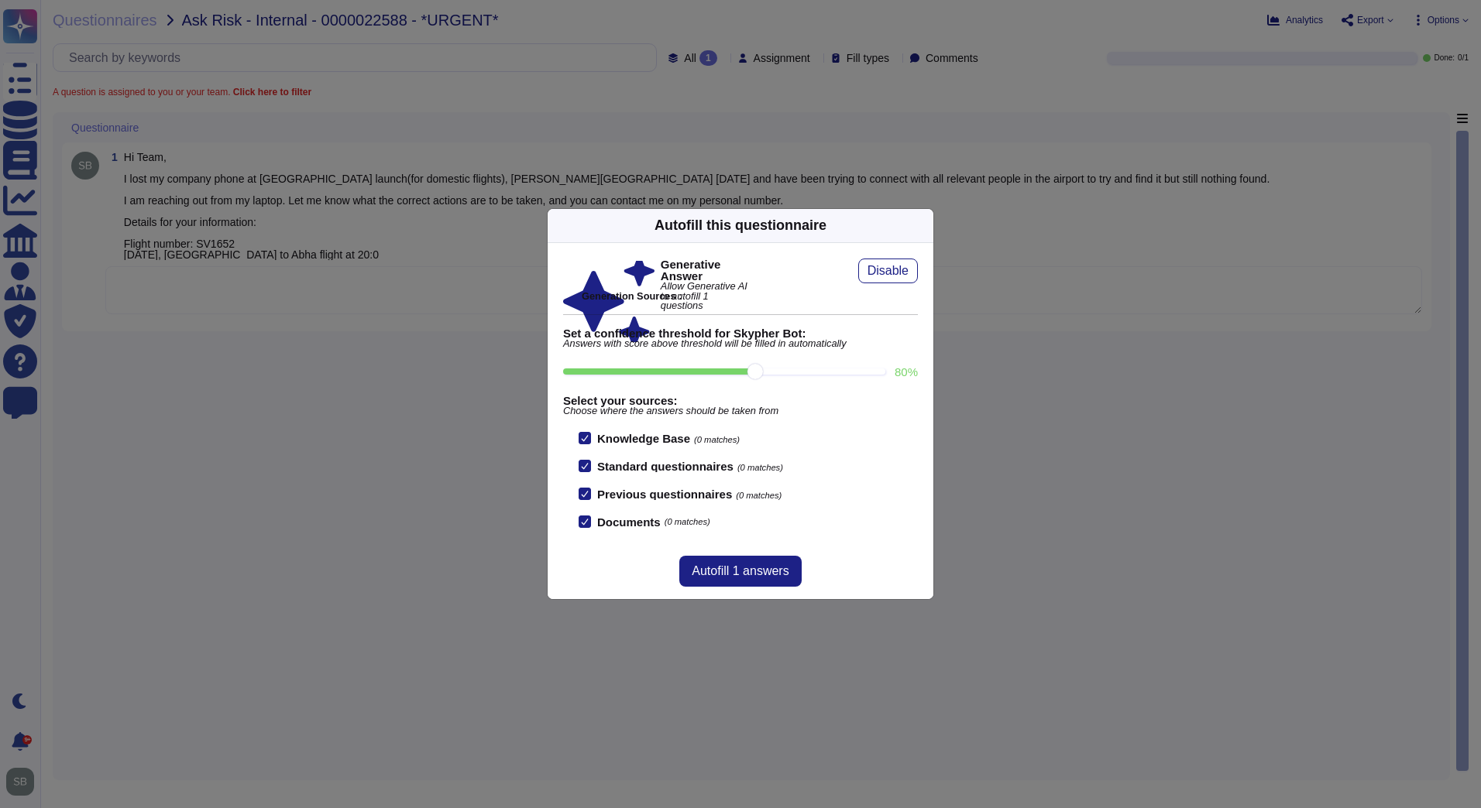
click at [273, 277] on div "Autofill this questionnaire Generative Answer Allow Generative AI to autofill 1…" at bounding box center [740, 404] width 1481 height 808
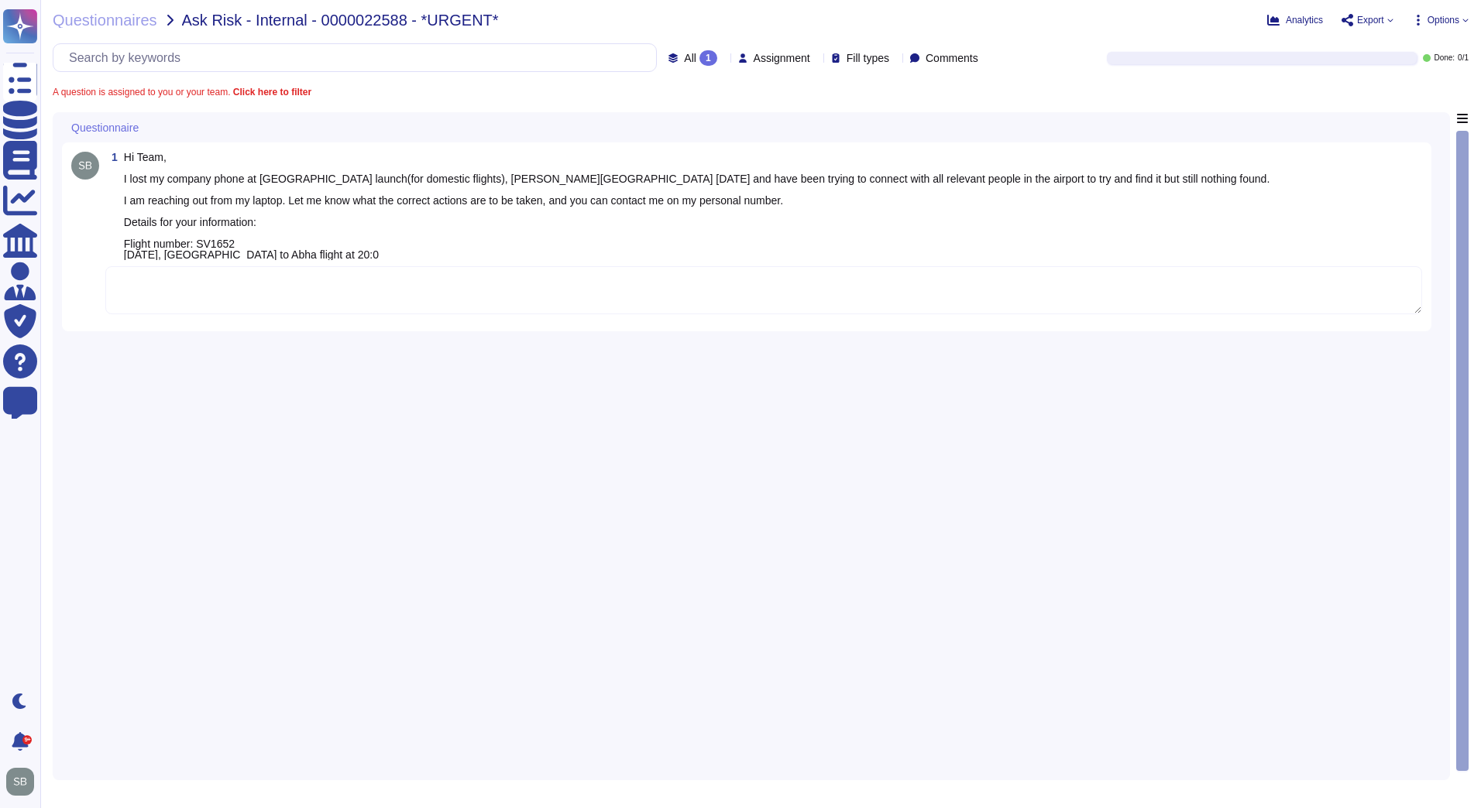
click at [263, 292] on textarea at bounding box center [763, 290] width 1316 height 48
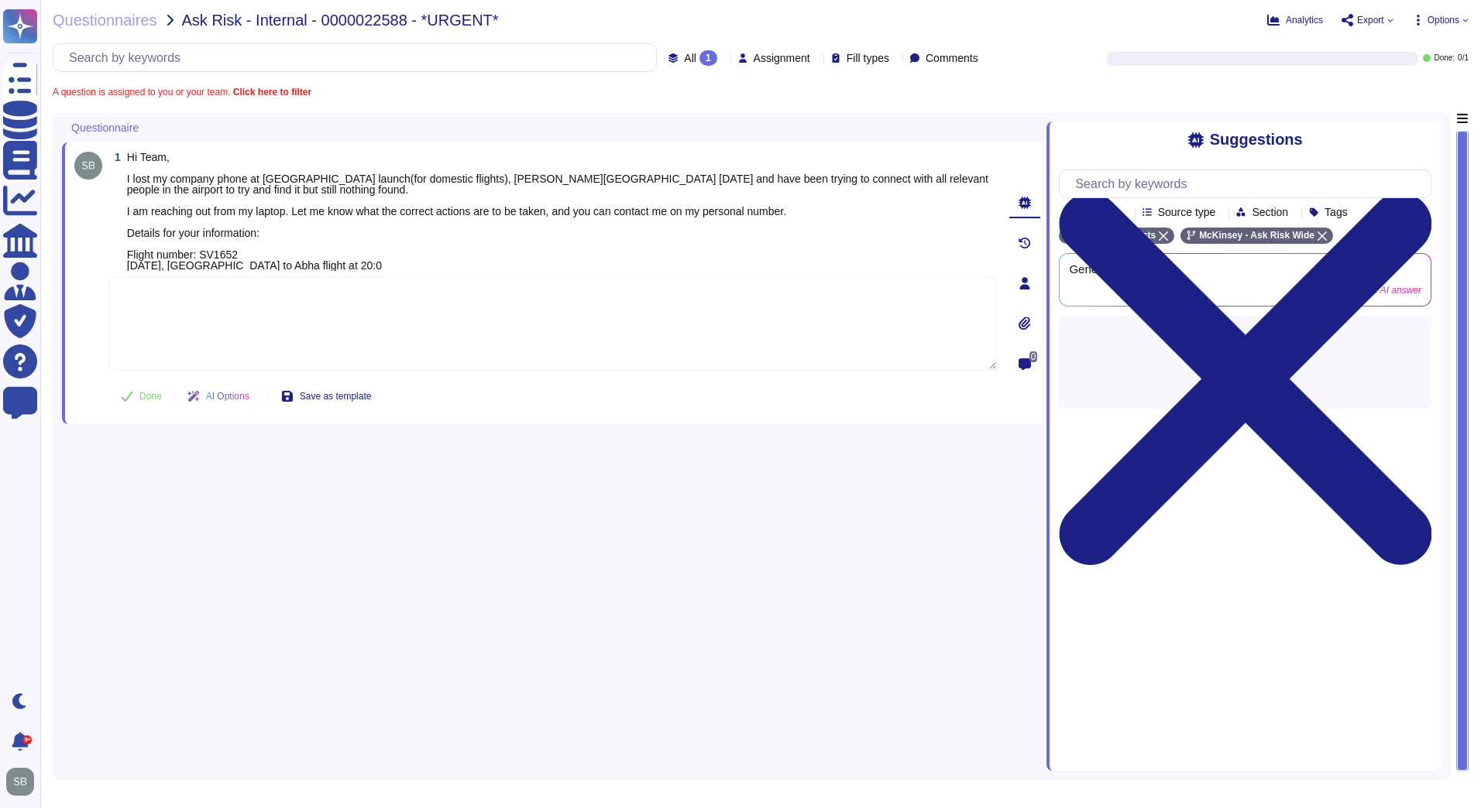
paste textarea "For your awareness, we are sharing with you the Firm’s Loss or stolen Firm asse…"
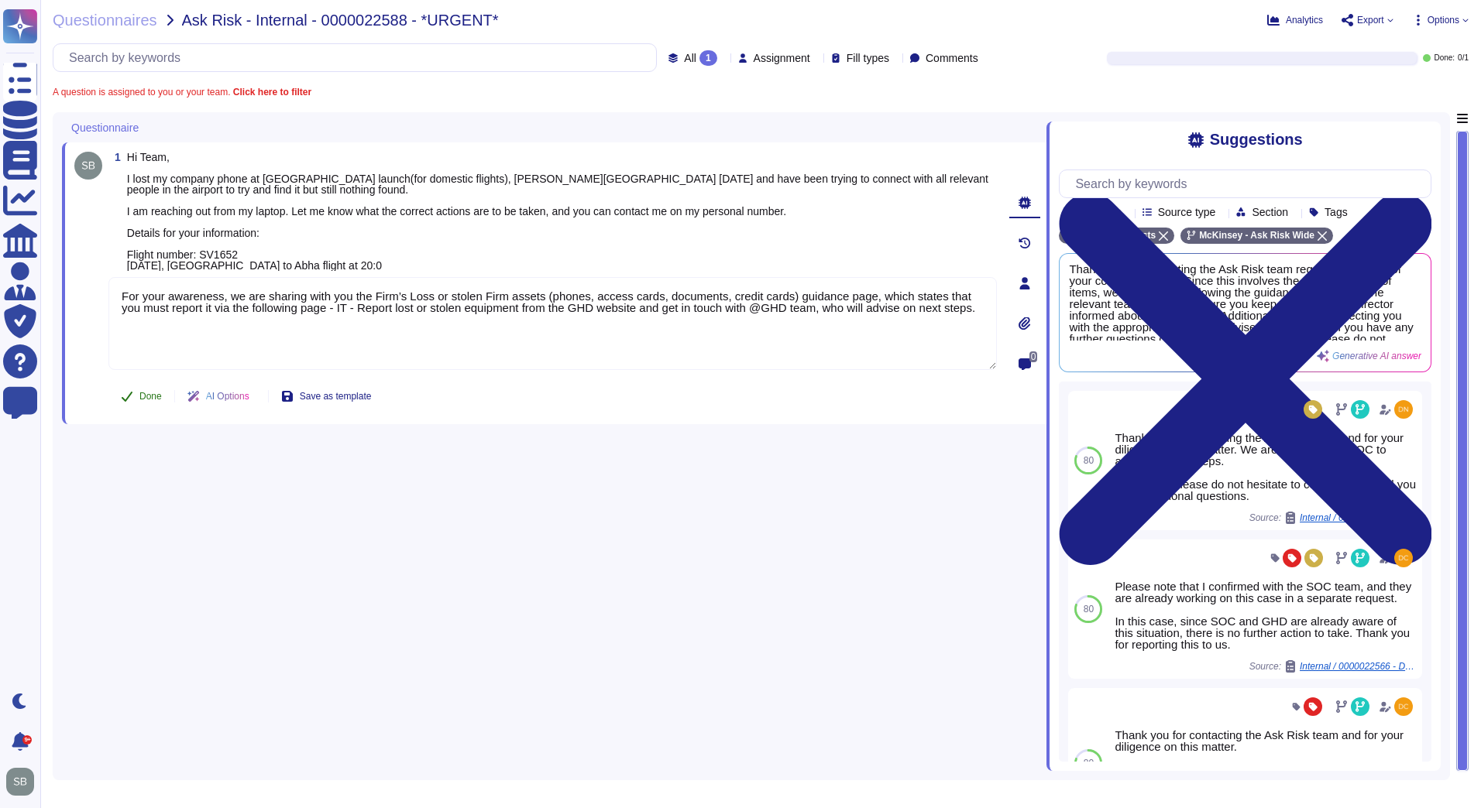
type textarea "For your awareness, we are sharing with you the Firm’s Loss or stolen Firm asse…"
click at [152, 403] on button "Done" at bounding box center [141, 396] width 66 height 31
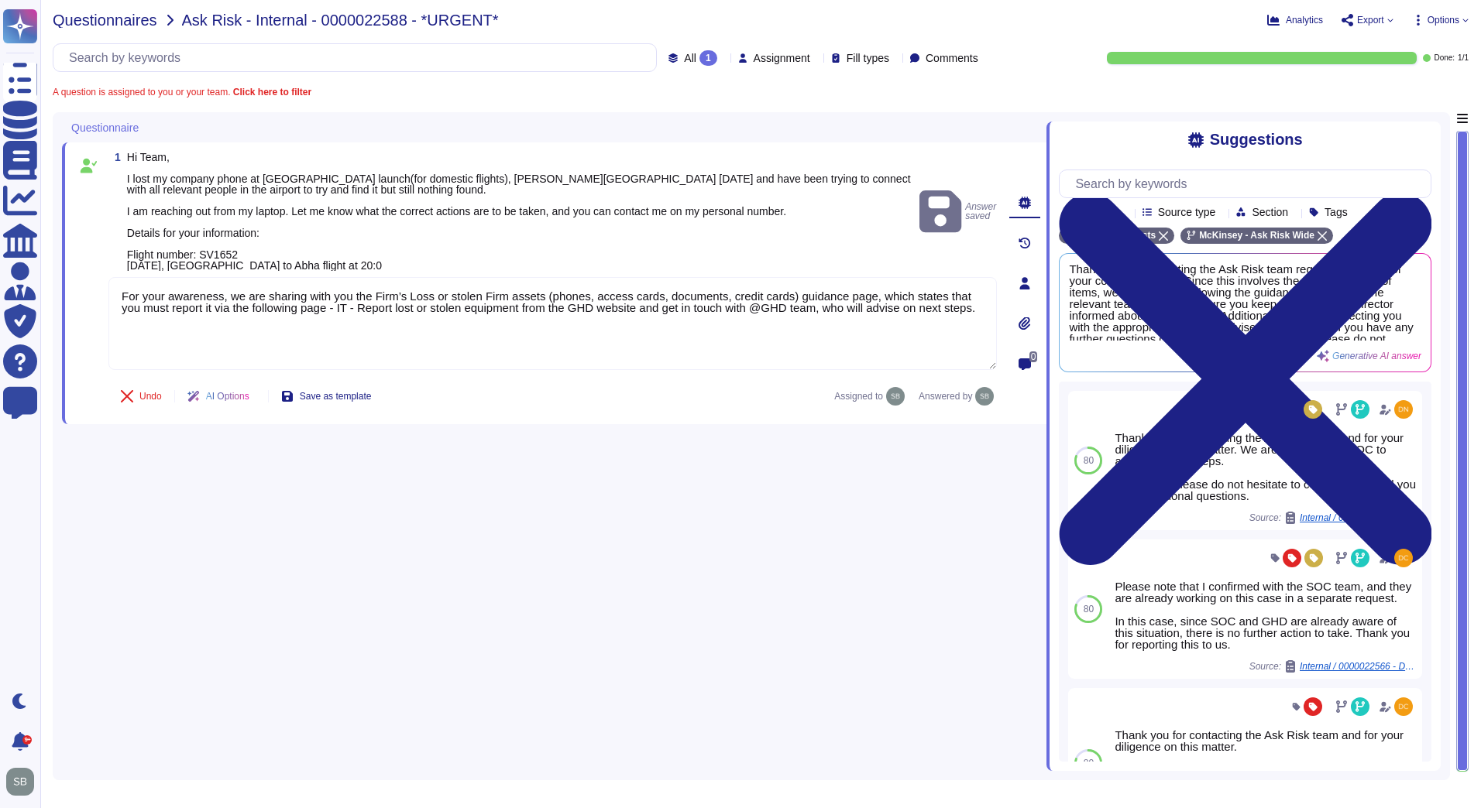
click at [117, 19] on span "Questionnaires" at bounding box center [105, 19] width 105 height 15
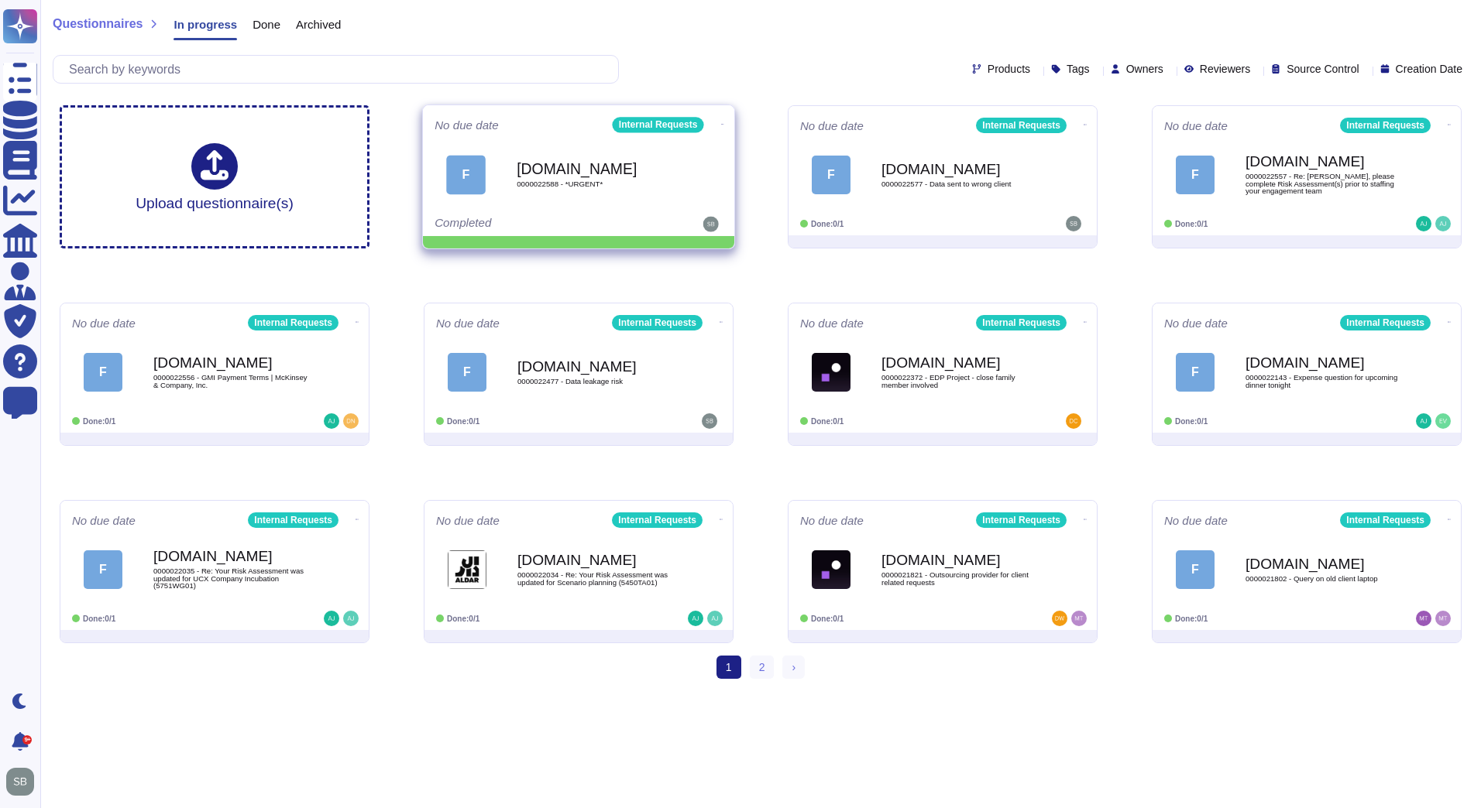
click at [721, 122] on span at bounding box center [722, 123] width 6 height 16
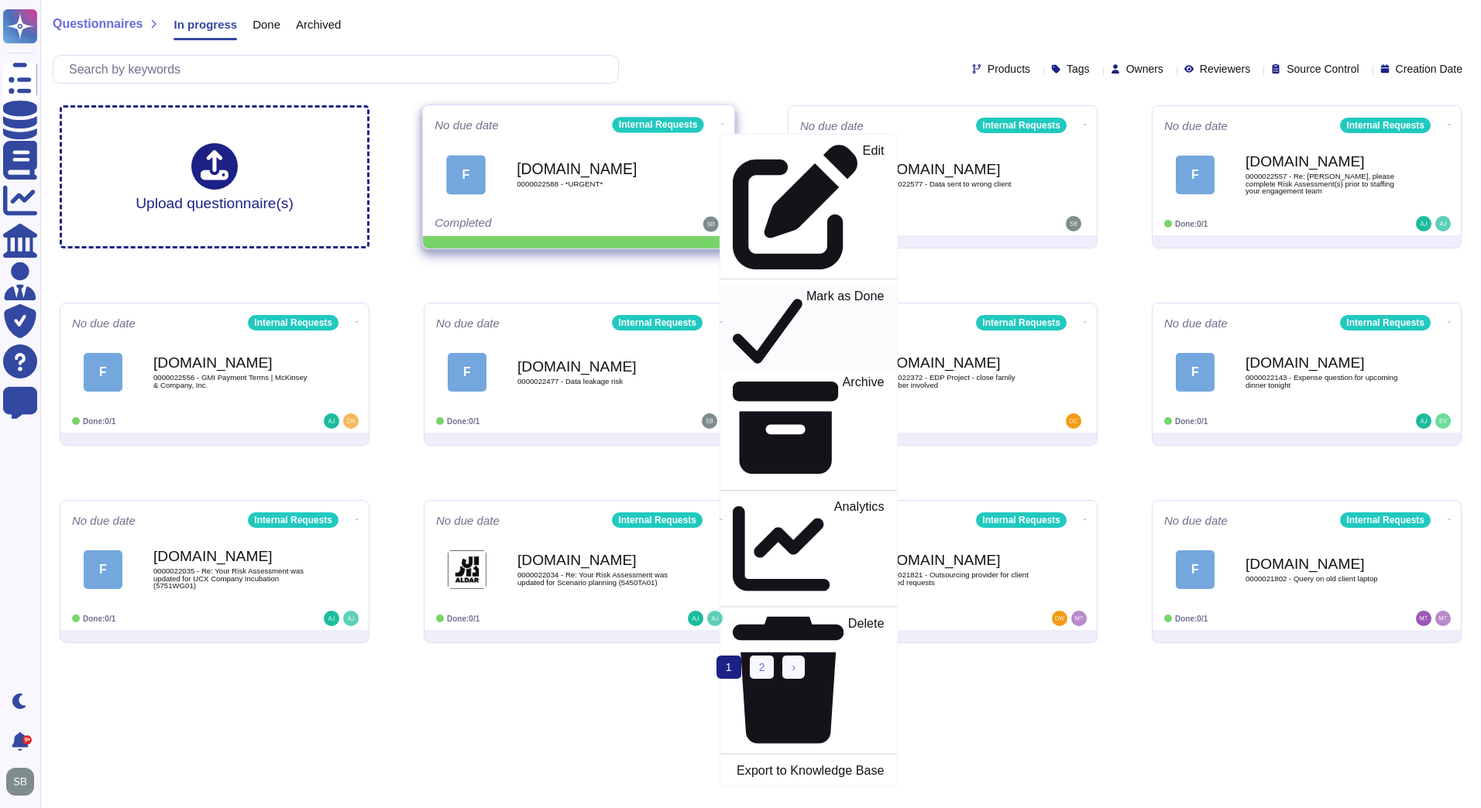
click at [806, 290] on p "Mark as Done" at bounding box center [845, 329] width 78 height 79
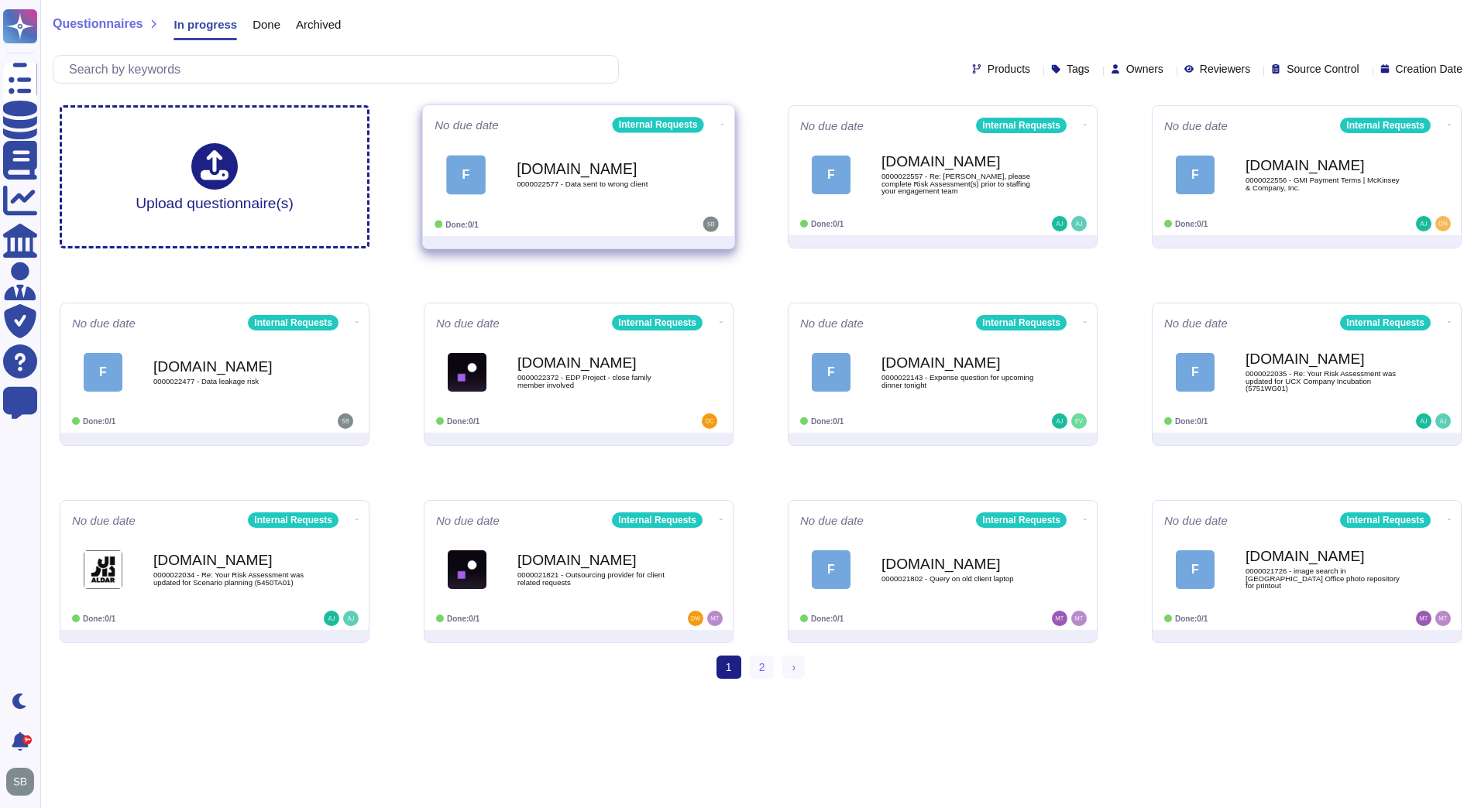
click at [658, 204] on div "[DOMAIN_NAME] 0000022577 - Data sent to wrong client" at bounding box center [594, 174] width 156 height 63
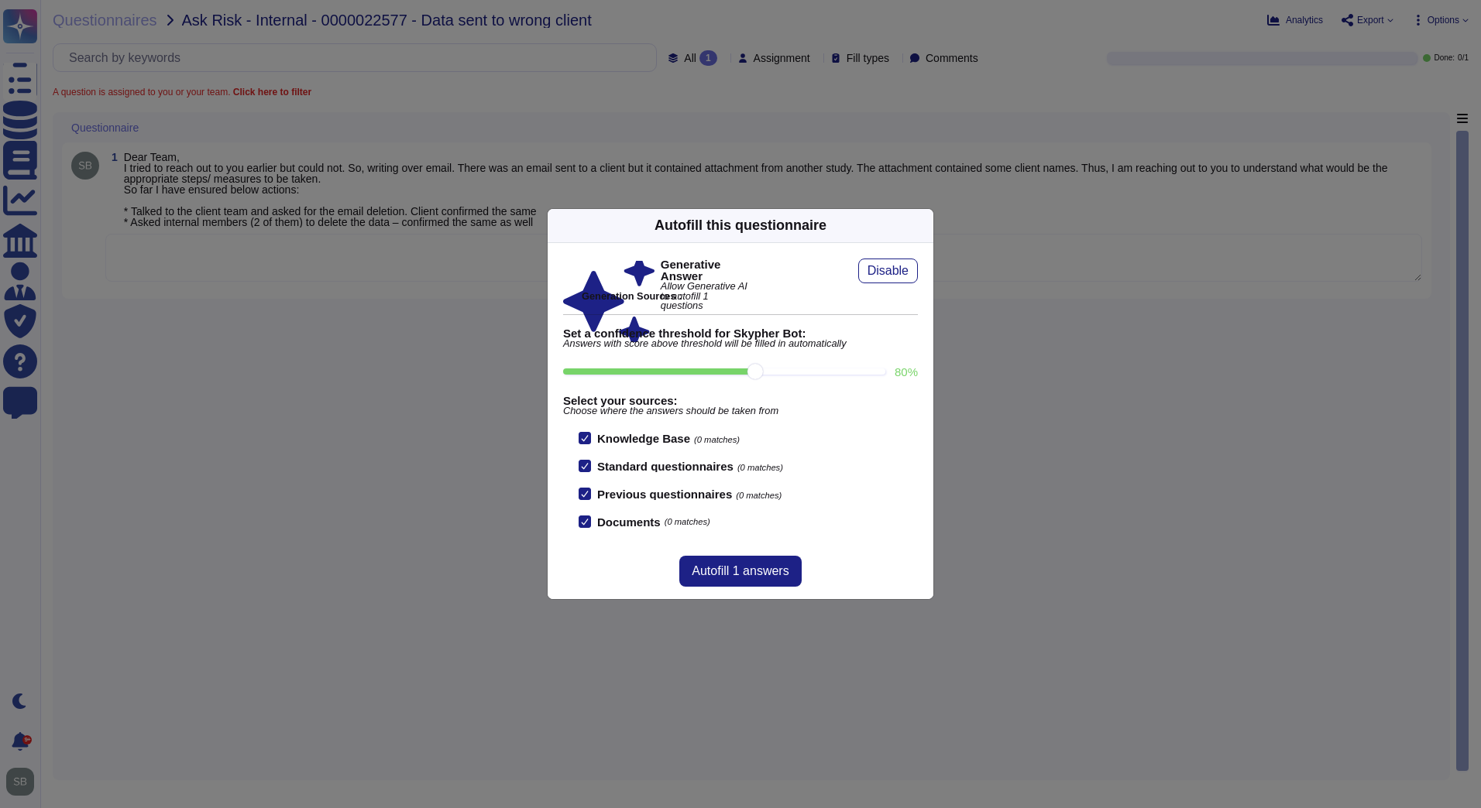
click at [348, 247] on div "Autofill this questionnaire Generative Answer Allow Generative AI to autofill 1…" at bounding box center [740, 404] width 1481 height 808
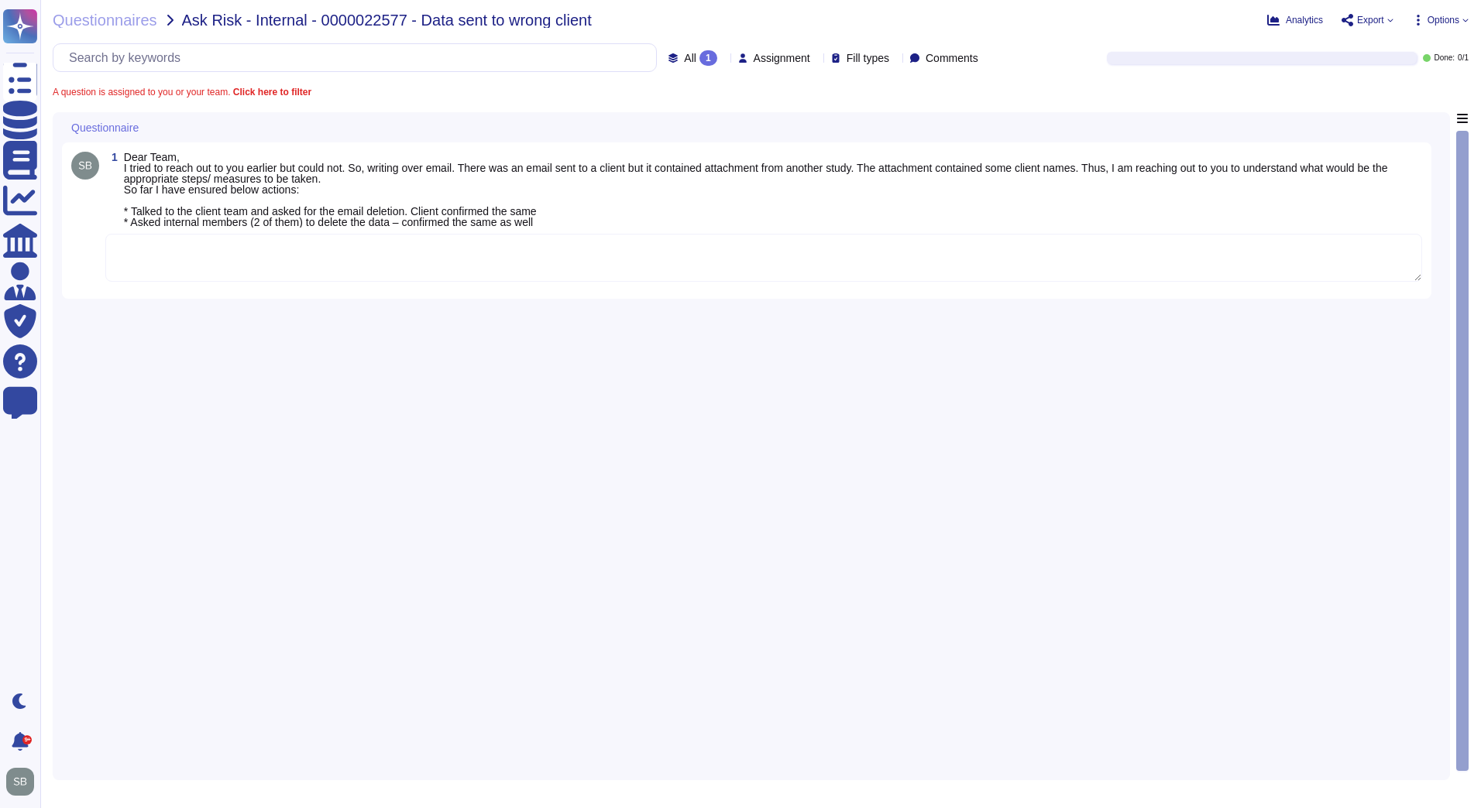
click at [259, 275] on textarea at bounding box center [763, 258] width 1316 height 48
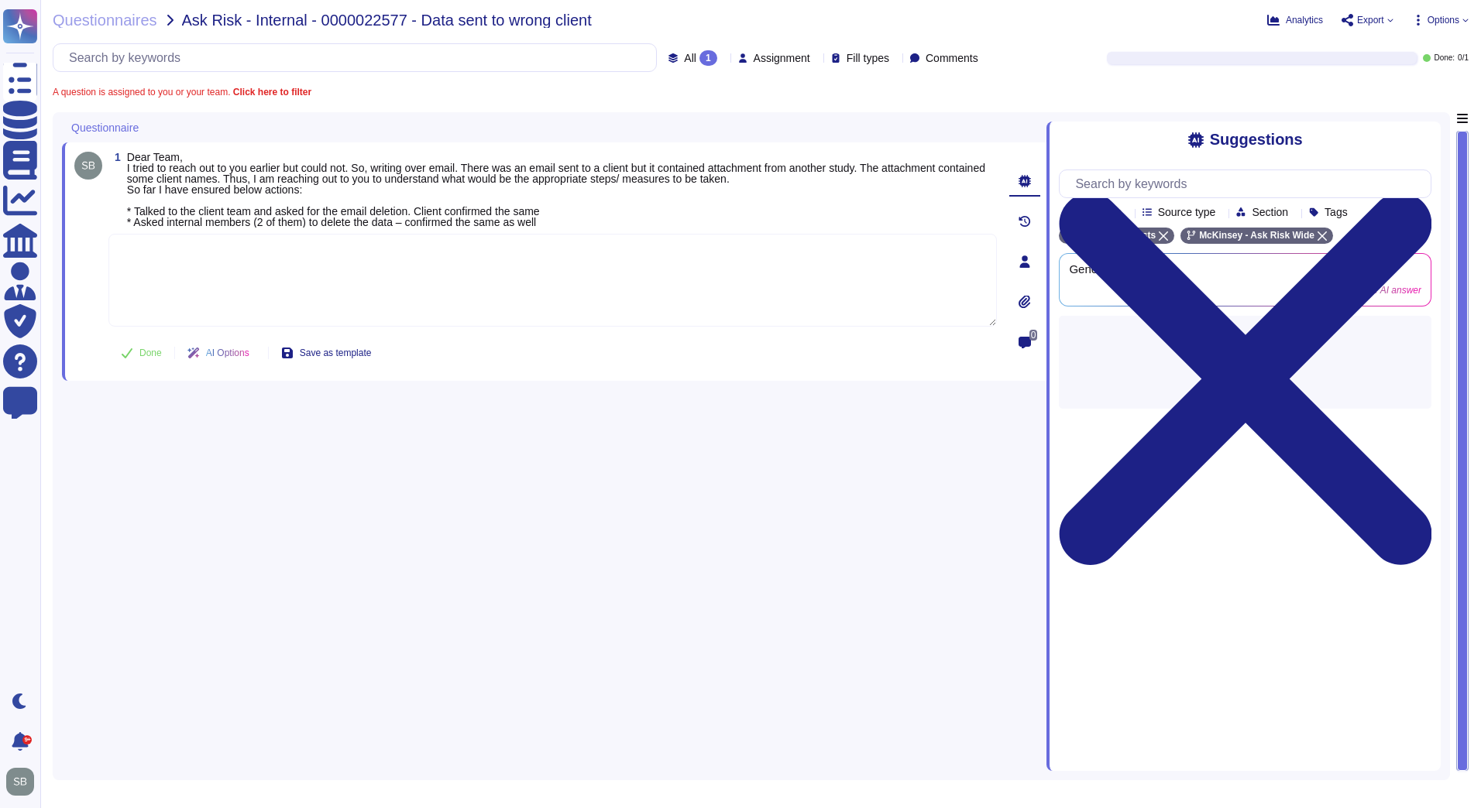
paste textarea "We are connecting you with @SOC team to review the below incident and advise on…"
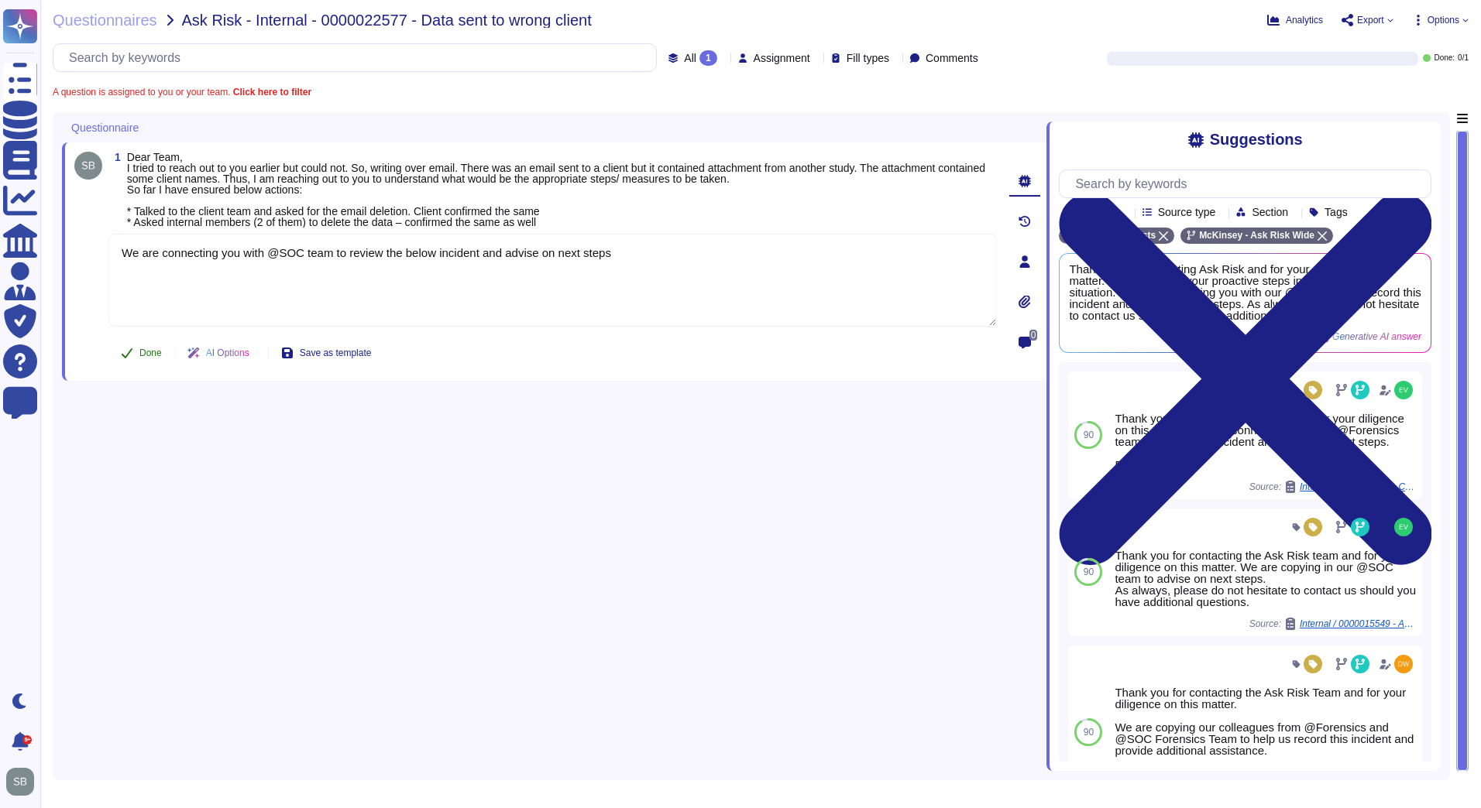
type textarea "We are connecting you with @SOC team to review the below incident and advise on…"
click at [137, 354] on button "Done" at bounding box center [141, 353] width 66 height 31
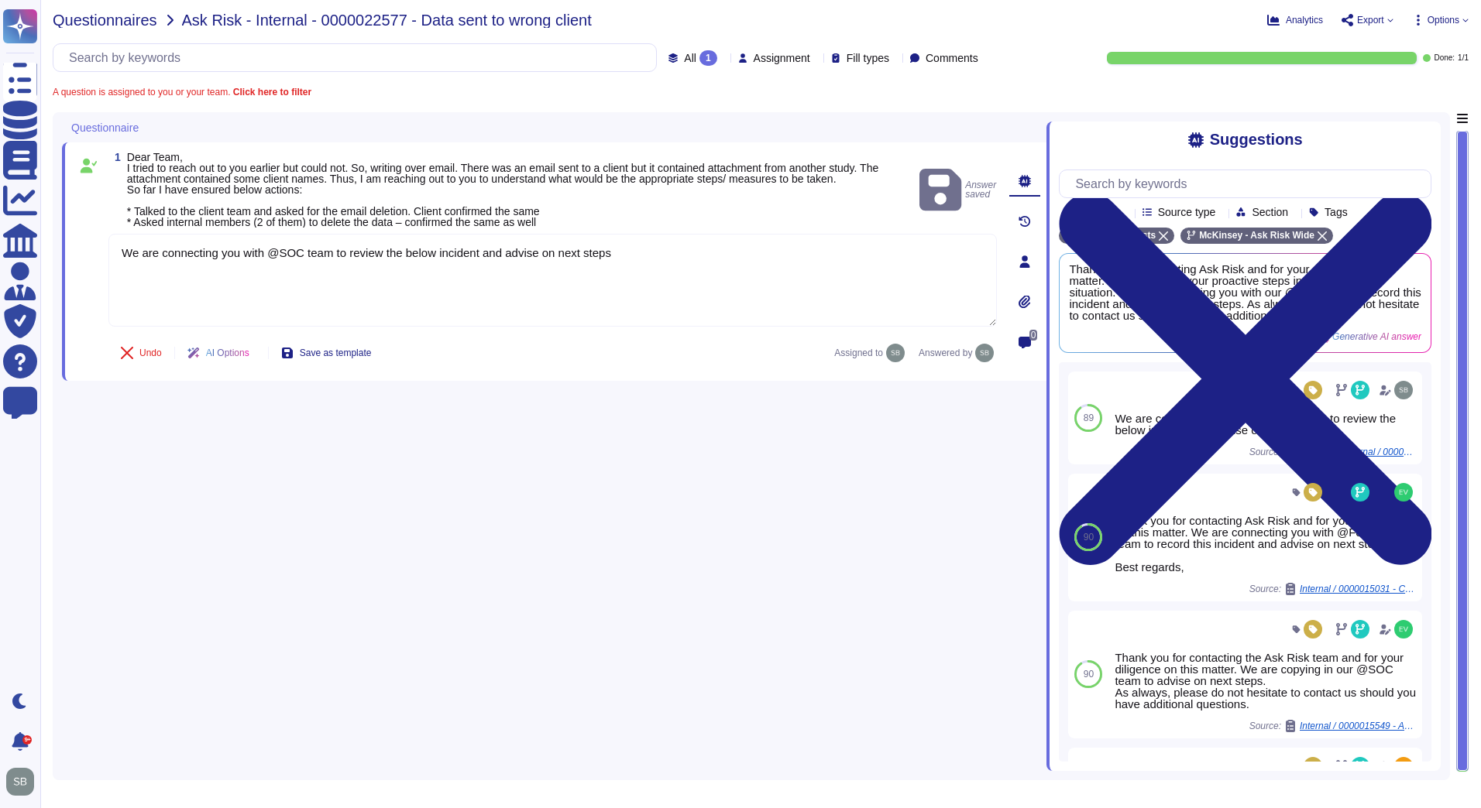
click at [97, 22] on span "Questionnaires" at bounding box center [105, 19] width 105 height 15
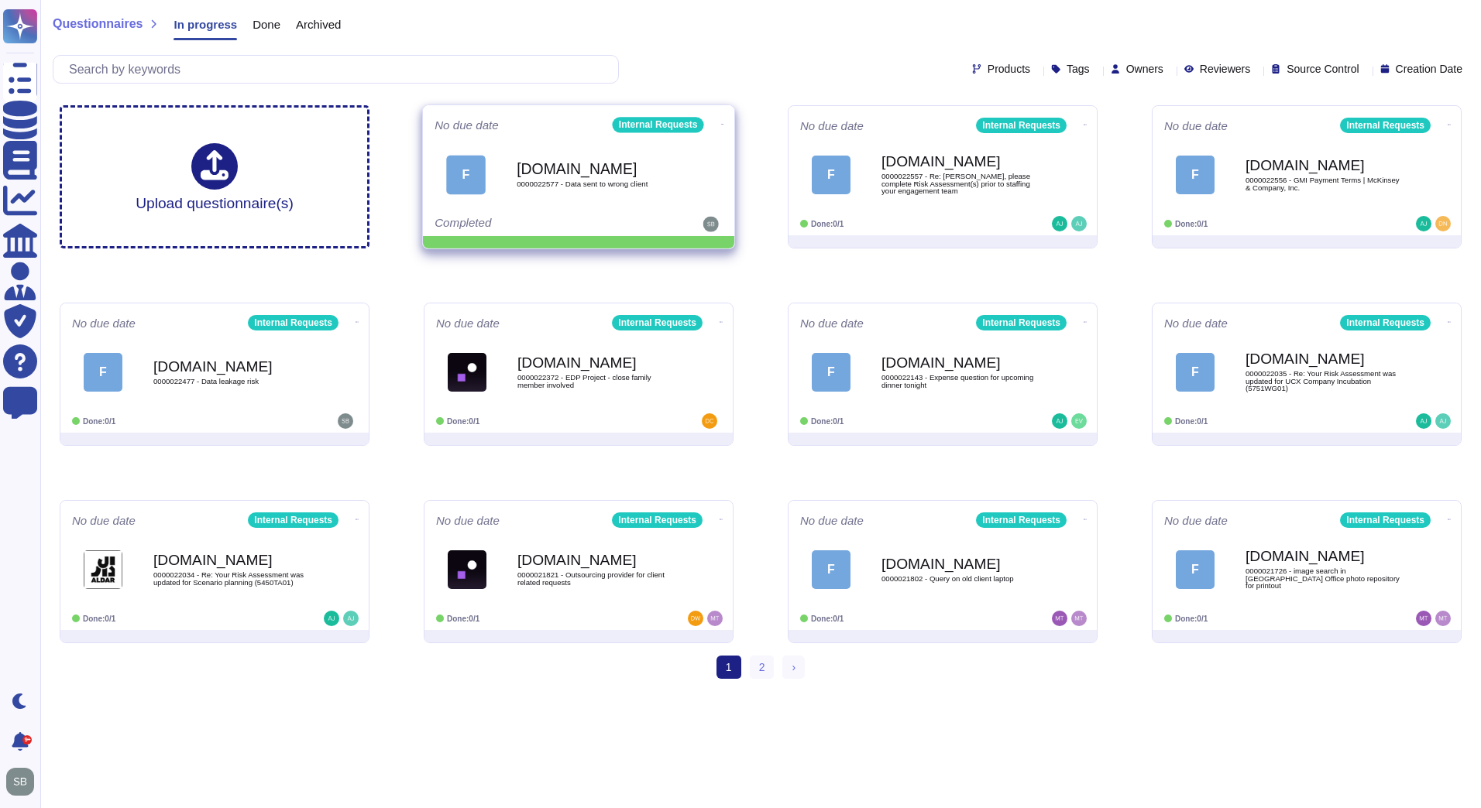
drag, startPoint x: 717, startPoint y: 119, endPoint x: 704, endPoint y: 130, distance: 17.1
click at [721, 122] on icon at bounding box center [722, 124] width 3 height 4
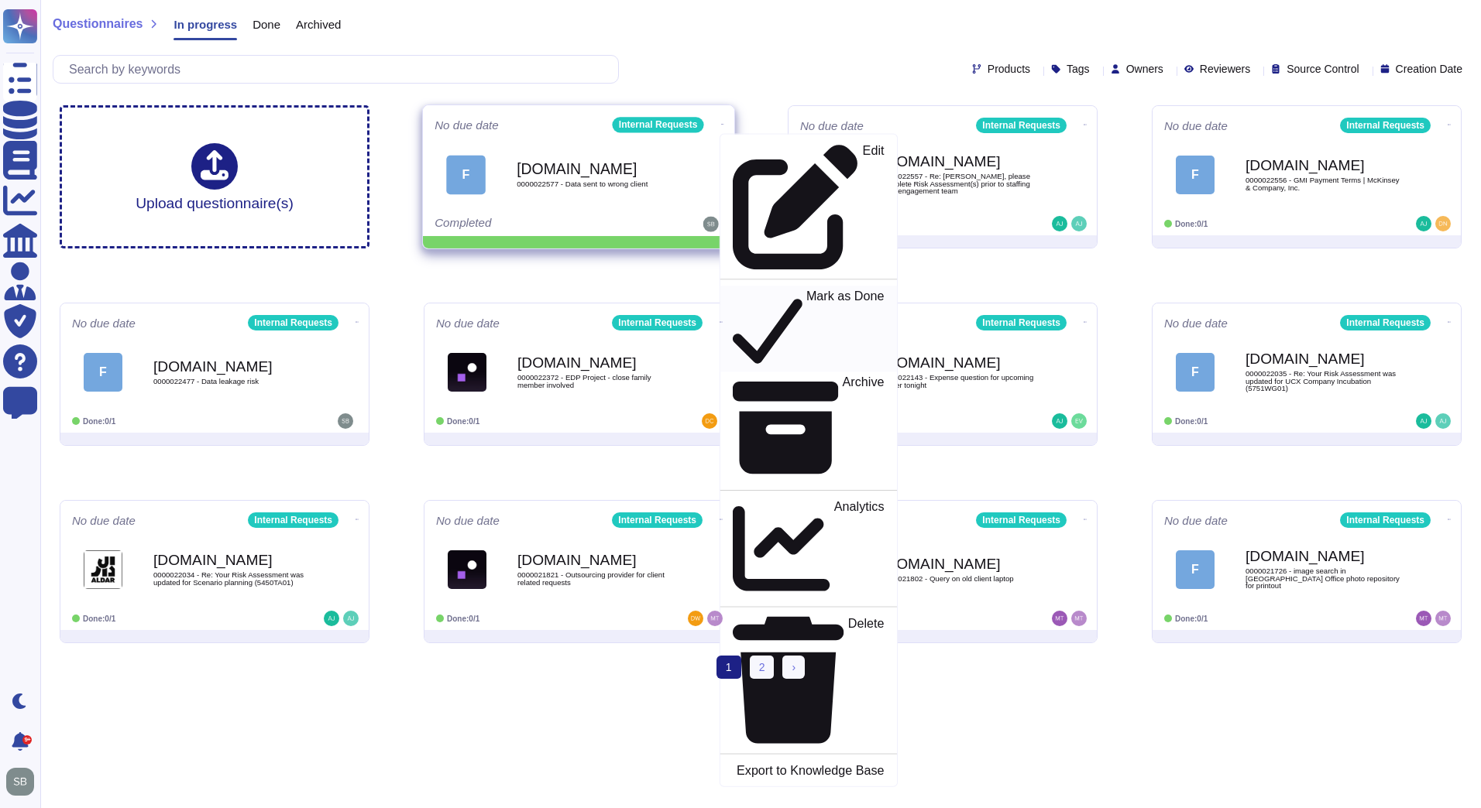
click at [733, 289] on icon at bounding box center [768, 329] width 70 height 80
